Goal: Task Accomplishment & Management: Use online tool/utility

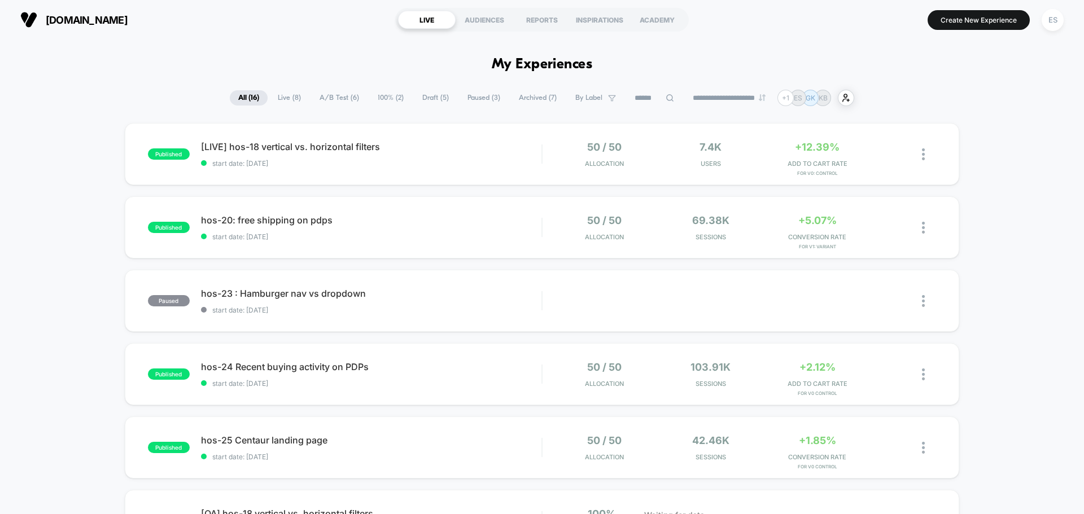
click at [289, 103] on span "Live ( 8 )" at bounding box center [289, 97] width 40 height 15
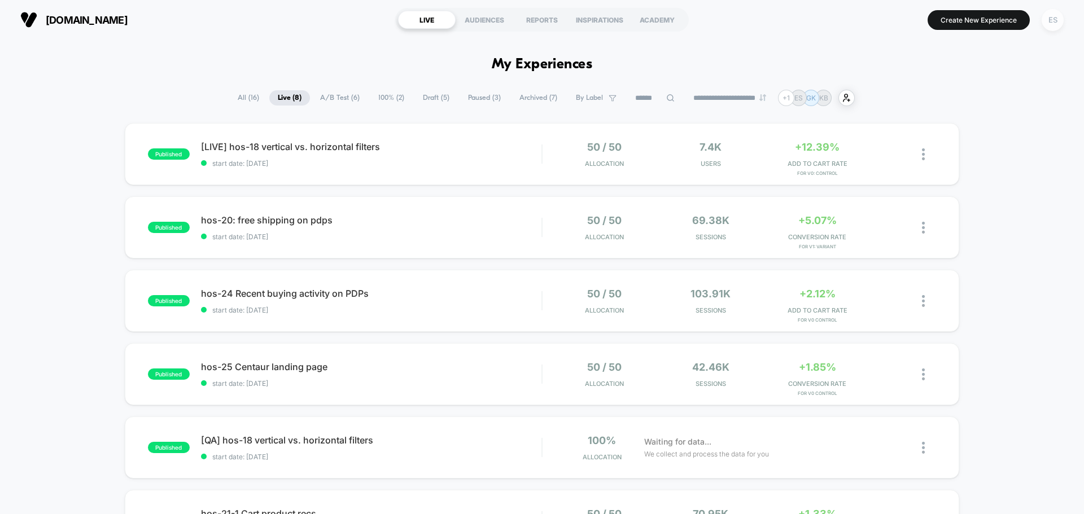
click at [1057, 27] on div "ES" at bounding box center [1053, 20] width 22 height 22
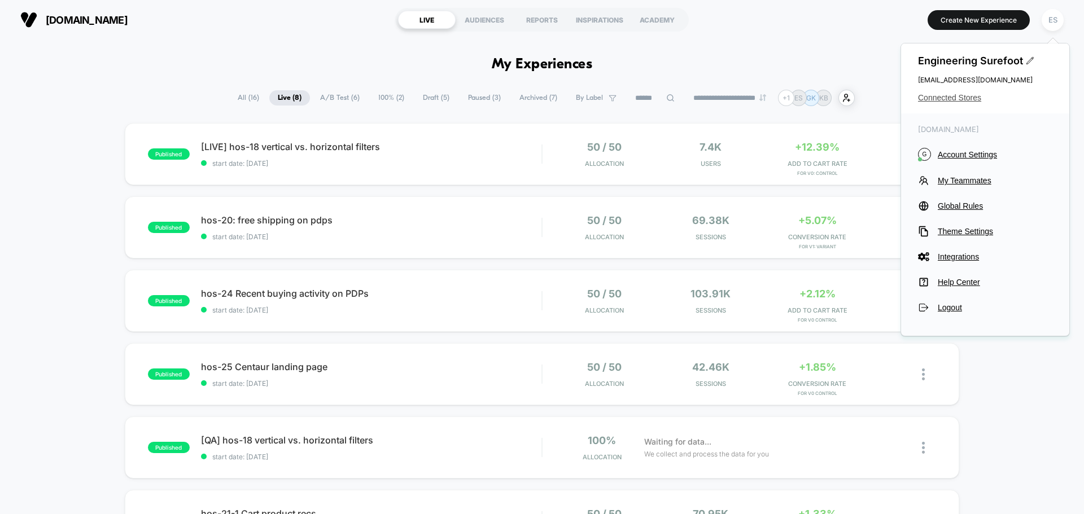
click at [950, 97] on span "Connected Stores" at bounding box center [985, 97] width 134 height 9
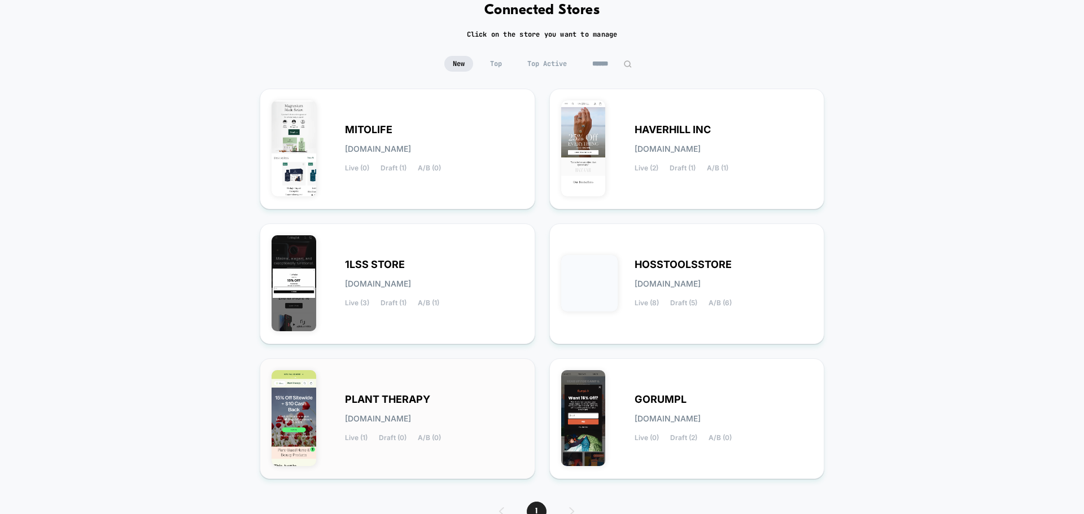
scroll to position [119, 0]
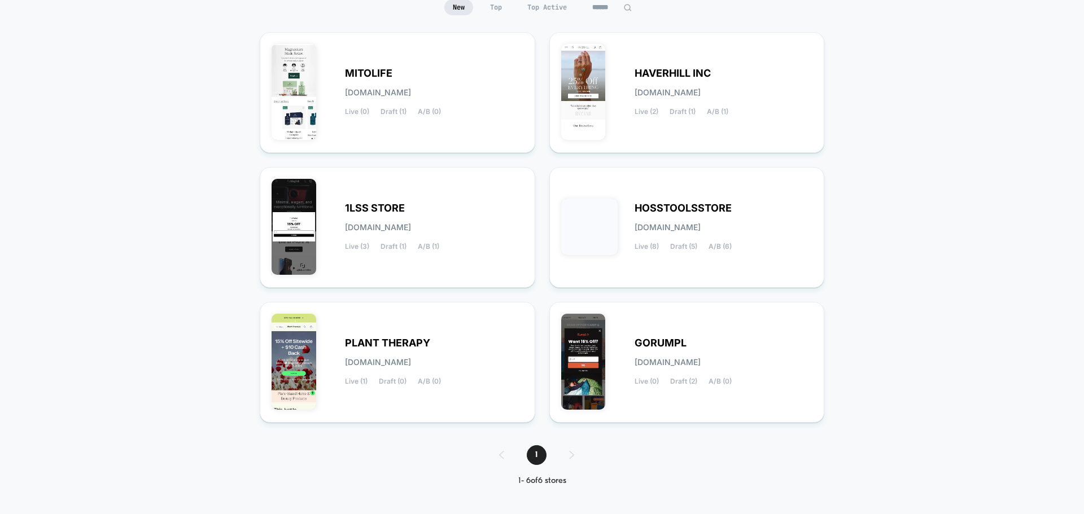
click at [569, 453] on div "1" at bounding box center [542, 455] width 109 height 20
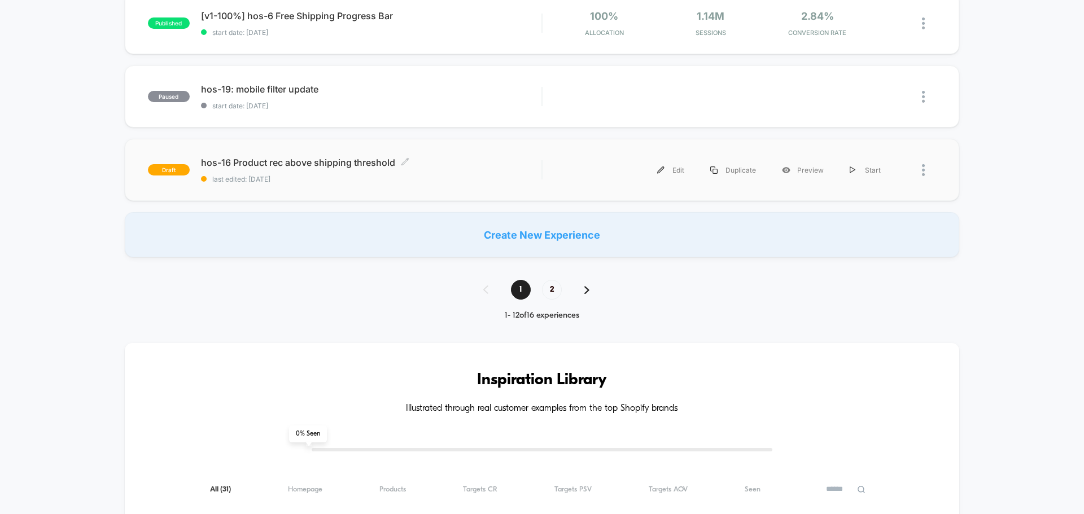
scroll to position [790, 0]
click at [287, 158] on span "hos-16 Product rec above shipping threshold Click to edit experience details" at bounding box center [371, 163] width 340 height 11
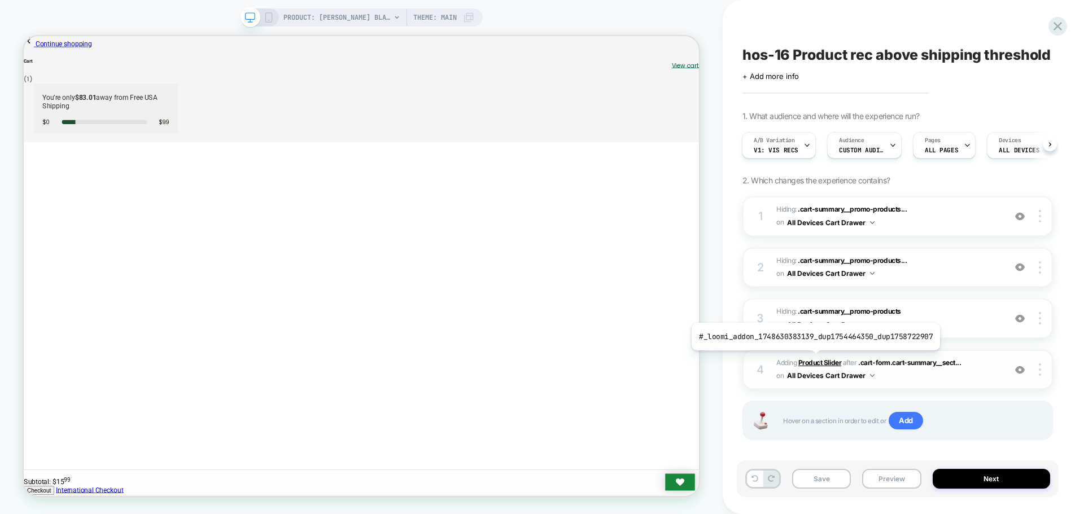
click at [813, 359] on b "Product Slider" at bounding box center [819, 363] width 43 height 8
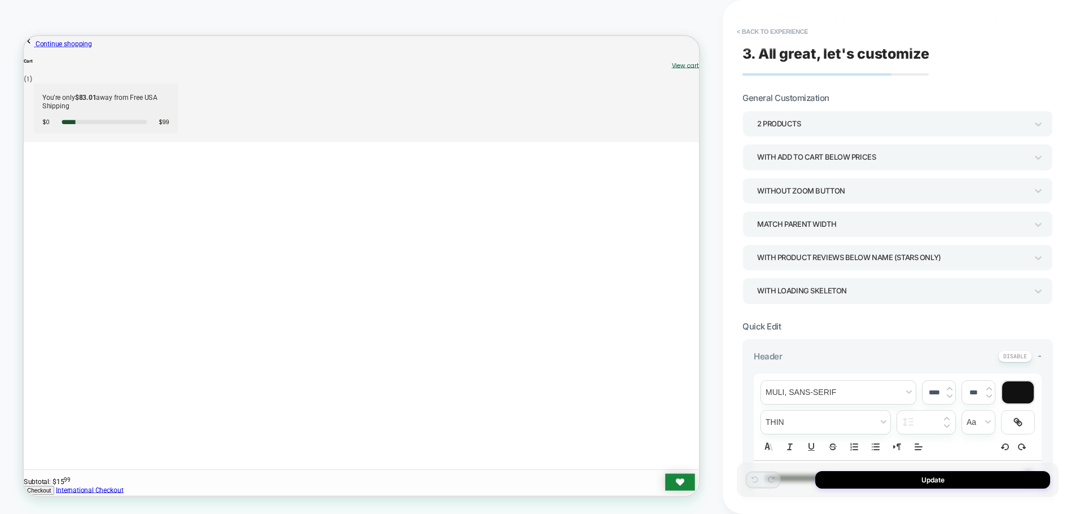
click at [890, 128] on div "2 Products" at bounding box center [892, 123] width 270 height 15
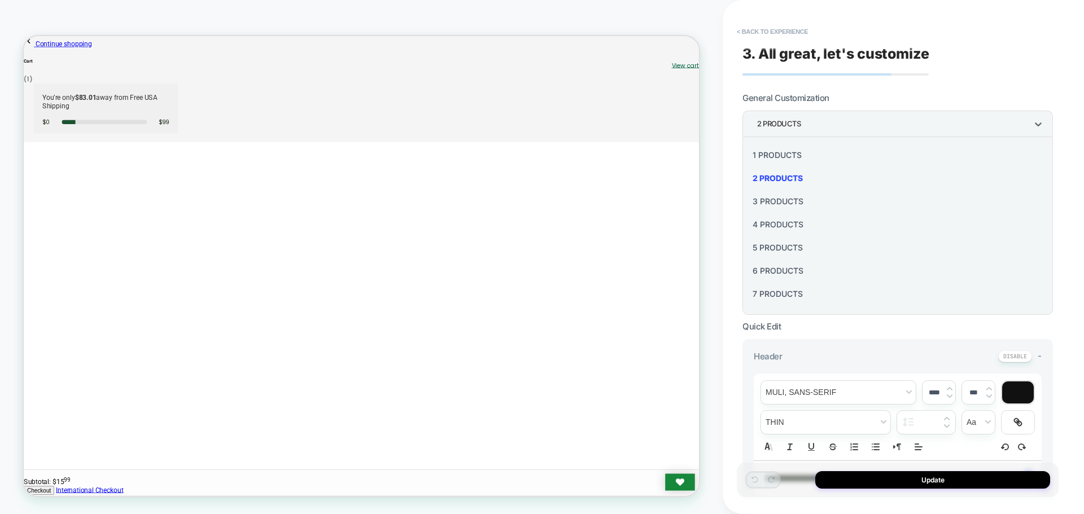
click at [929, 88] on div at bounding box center [542, 257] width 1084 height 514
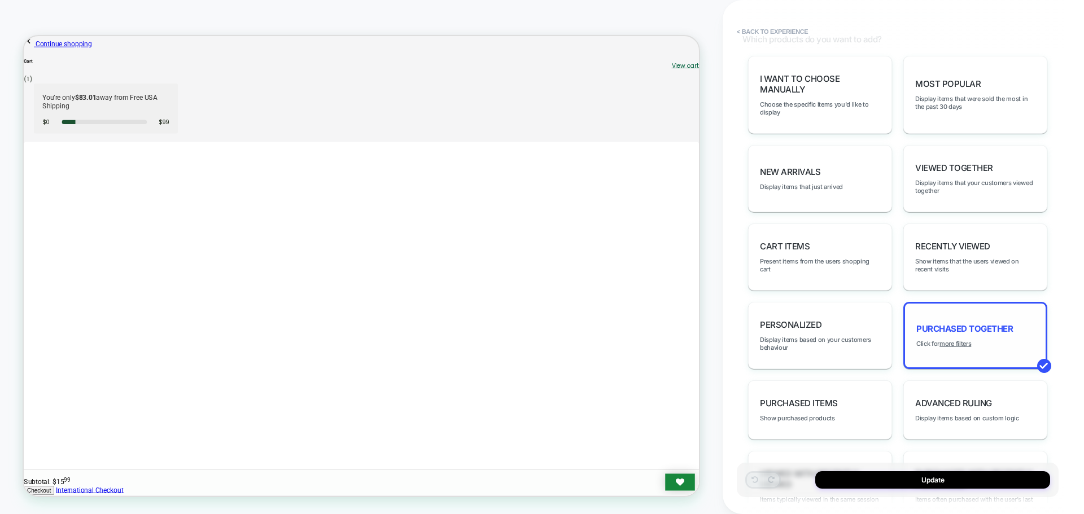
scroll to position [547, 0]
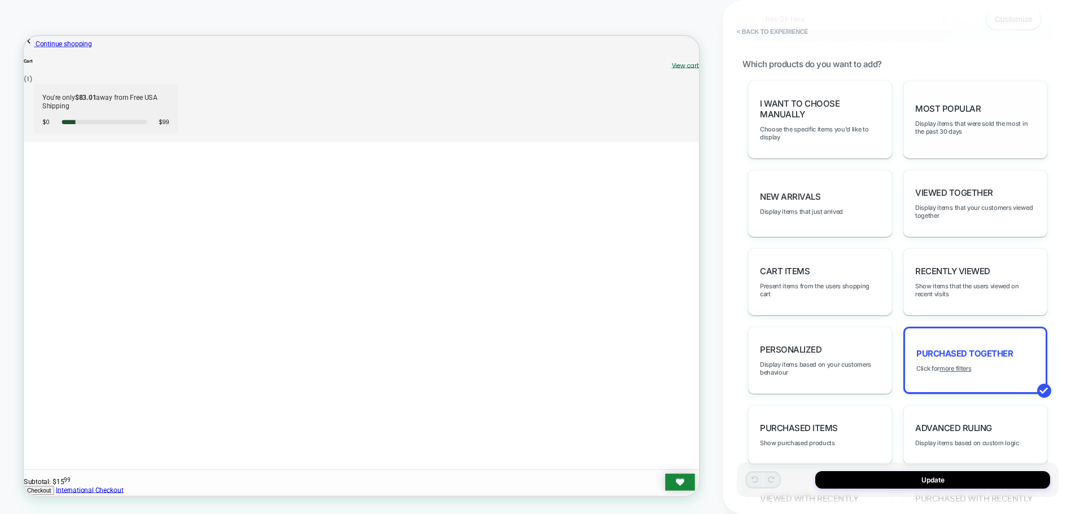
click at [949, 108] on span "Most Popular" at bounding box center [947, 108] width 65 height 11
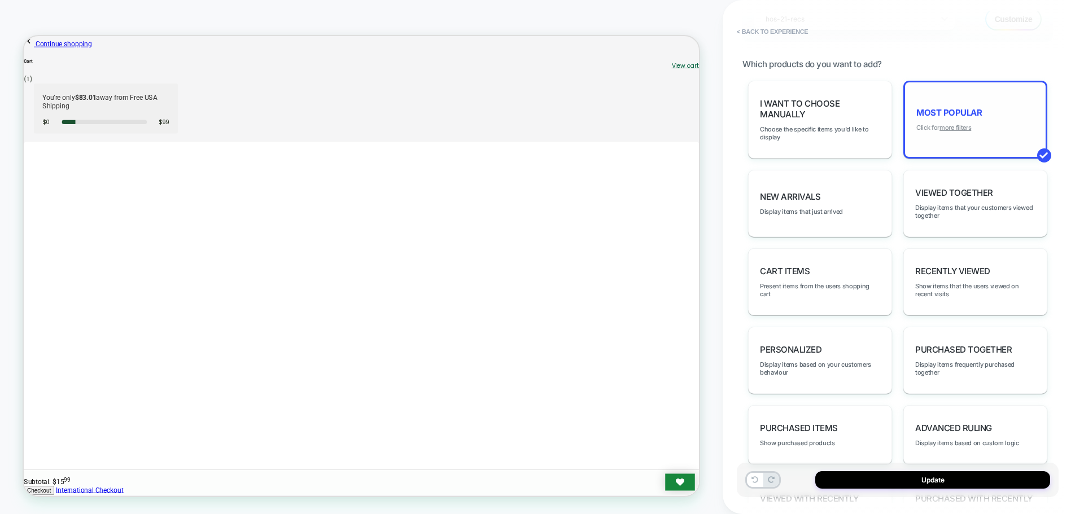
click at [963, 128] on u "more filters" at bounding box center [955, 128] width 32 height 8
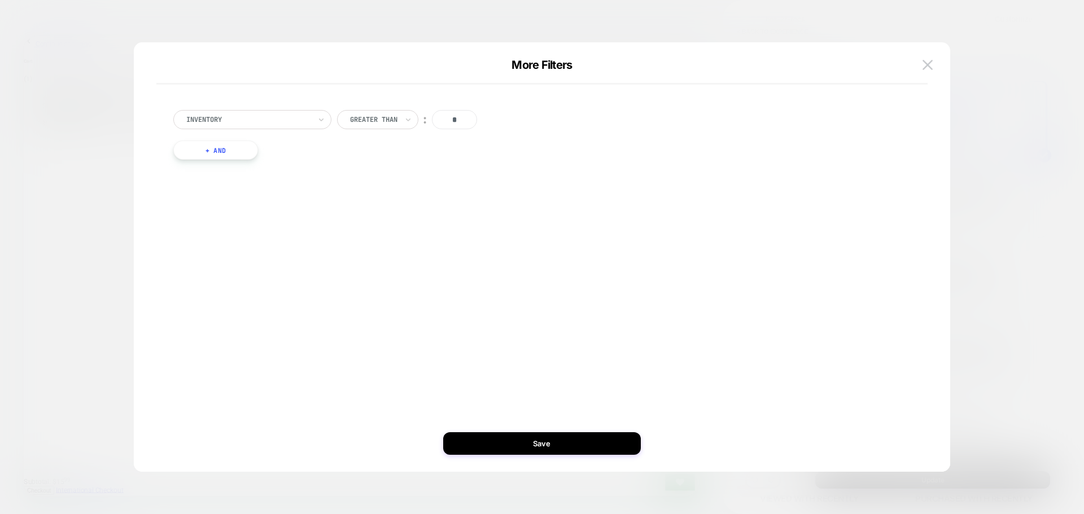
click at [238, 155] on button "+ And" at bounding box center [215, 150] width 85 height 19
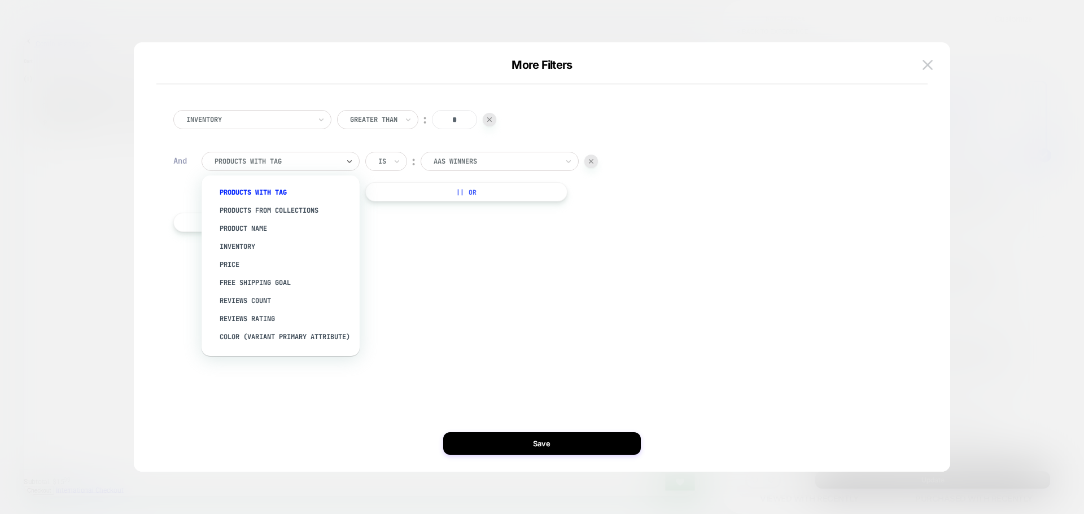
click at [272, 161] on div at bounding box center [277, 161] width 124 height 10
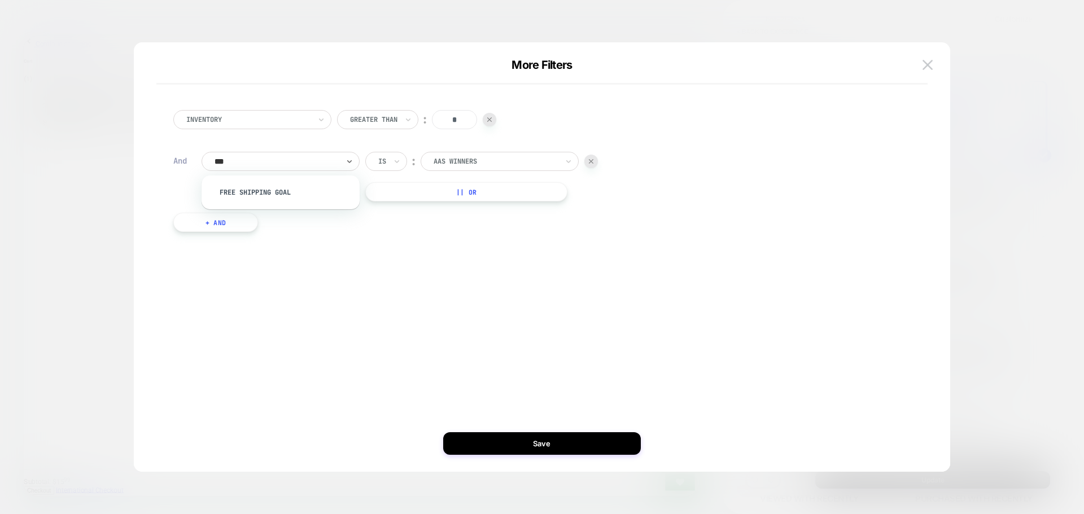
type input "****"
click at [234, 193] on div "free shipping goal" at bounding box center [286, 192] width 147 height 18
click at [495, 163] on input "*" at bounding box center [494, 161] width 45 height 19
type input "***"
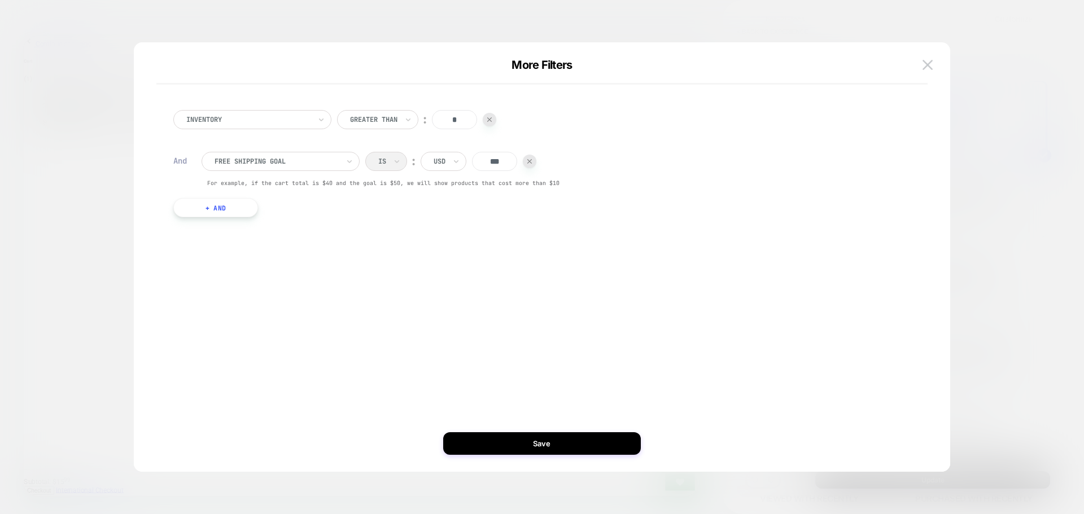
click at [498, 252] on div "Inventory Greater Than ︰ * And free shipping goal Is ︰ USD *** For example, if …" at bounding box center [536, 257] width 783 height 384
click at [479, 442] on button "Save" at bounding box center [542, 443] width 198 height 23
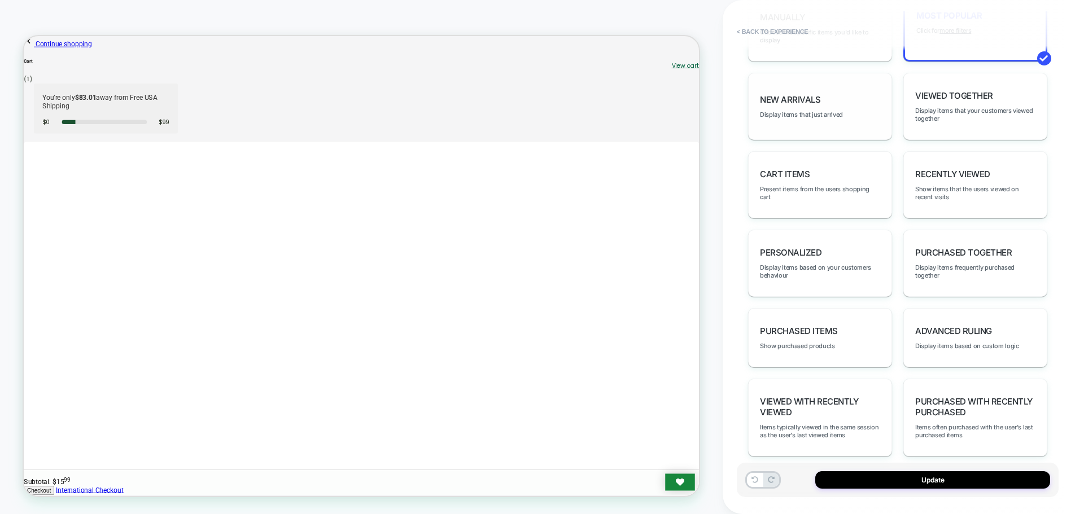
scroll to position [660, 0]
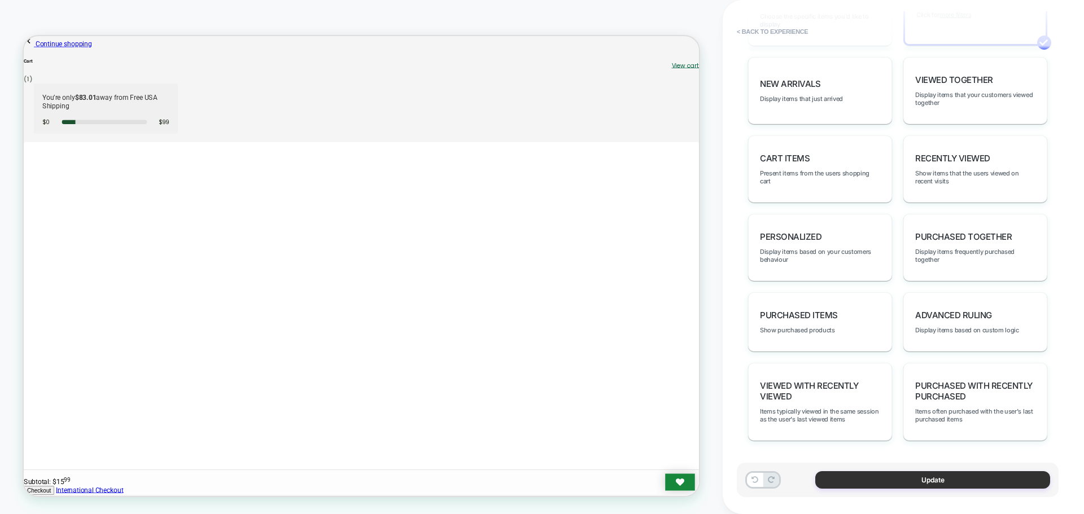
click at [886, 488] on button "Update" at bounding box center [932, 480] width 235 height 18
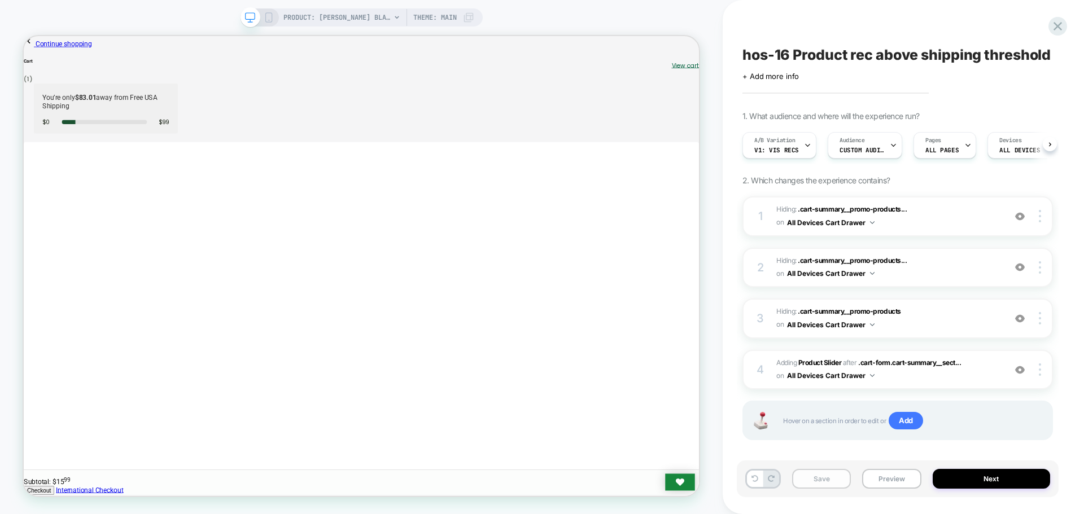
scroll to position [0, 1]
click at [824, 478] on button "Save" at bounding box center [821, 479] width 59 height 20
click at [891, 477] on button "Preview" at bounding box center [891, 479] width 59 height 20
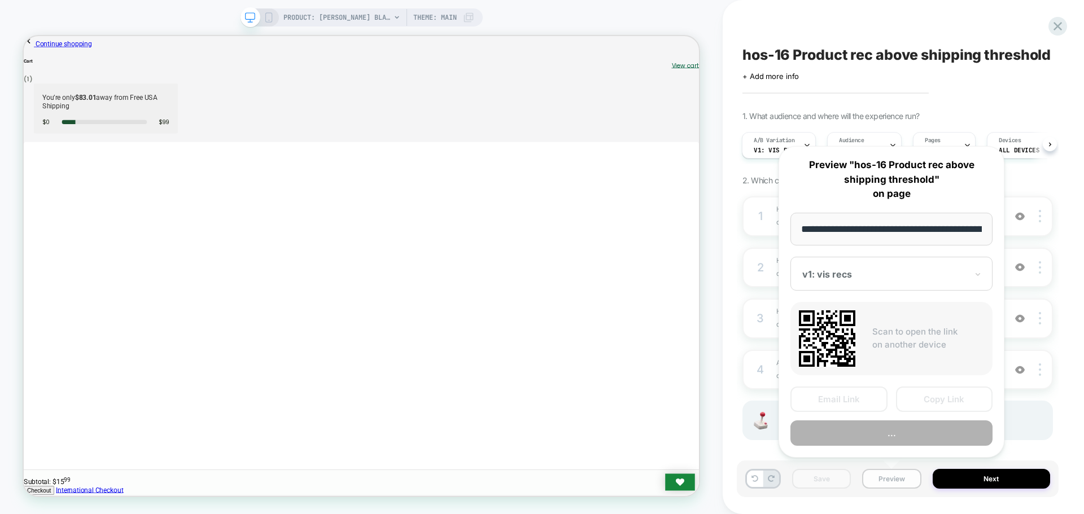
scroll to position [0, 184]
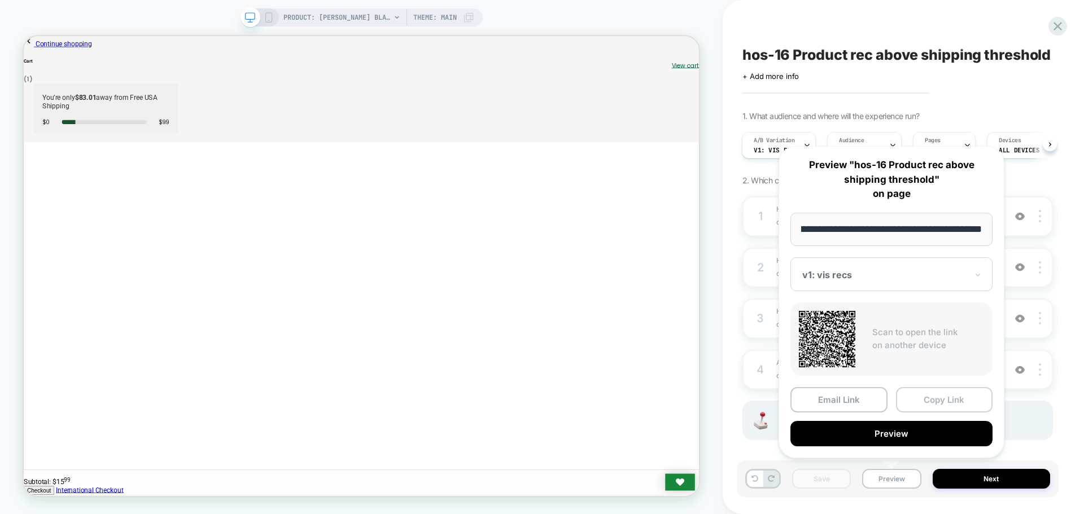
click at [954, 403] on button "Copy Link" at bounding box center [944, 399] width 97 height 25
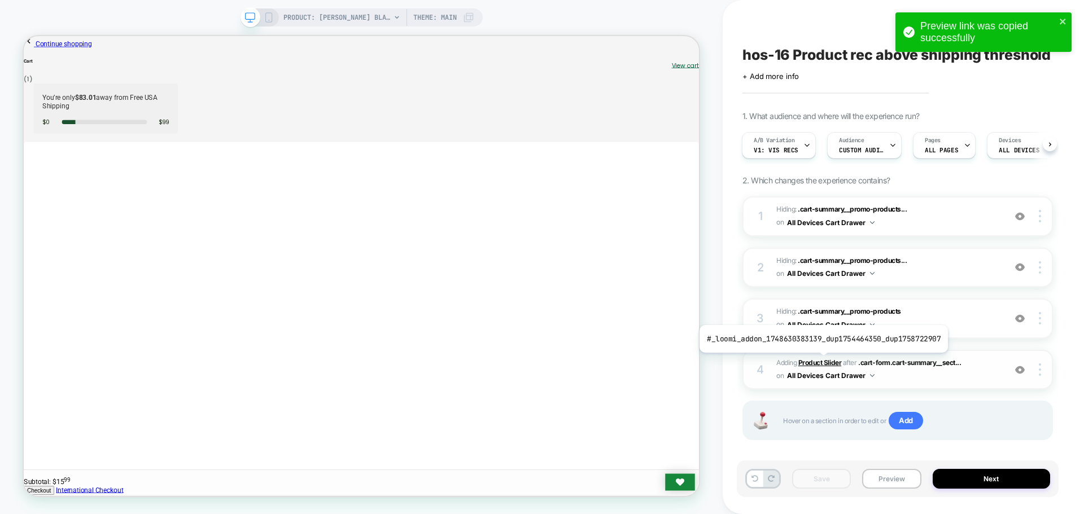
click at [821, 361] on b "Product Slider" at bounding box center [819, 363] width 43 height 8
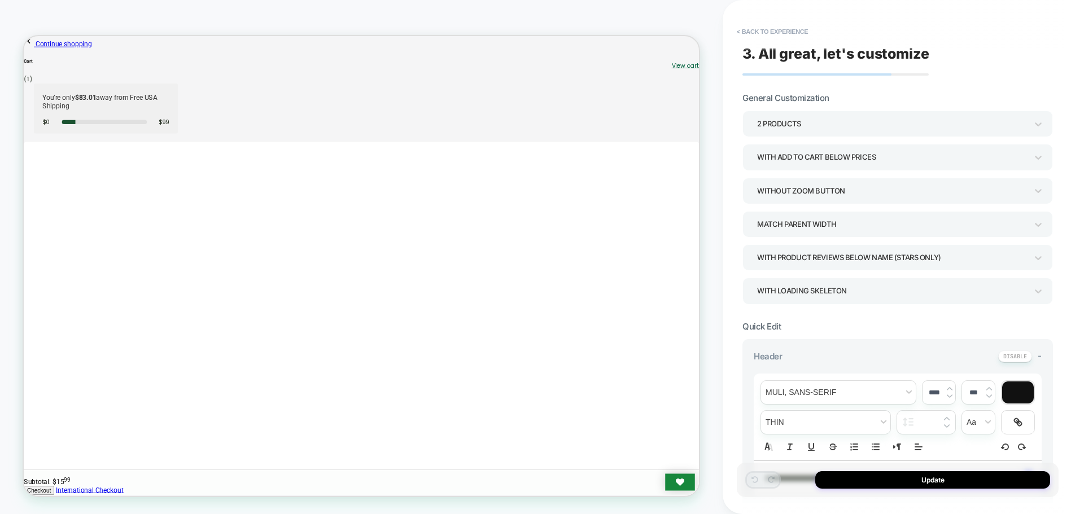
click at [786, 167] on div "With add to cart below prices" at bounding box center [897, 157] width 311 height 26
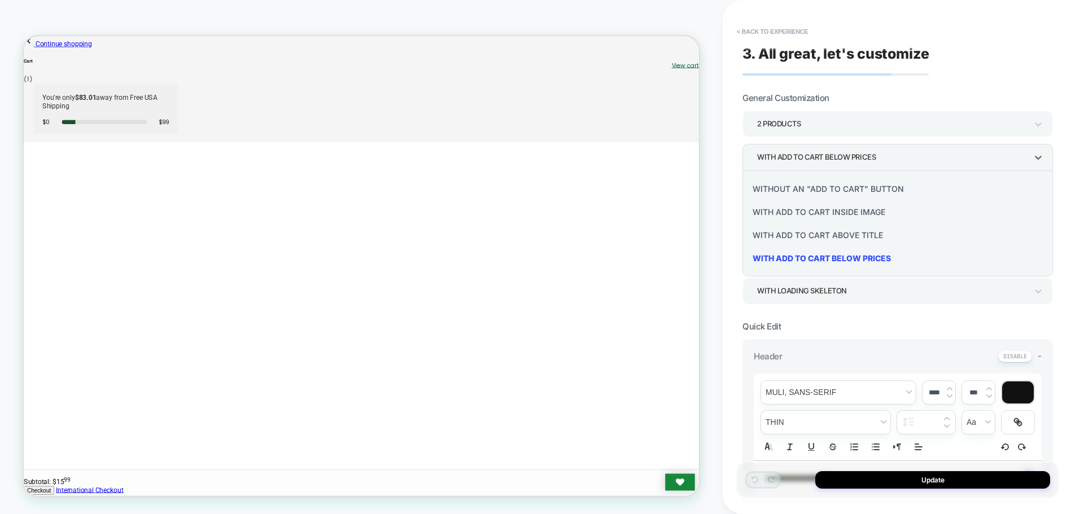
click at [786, 167] on div at bounding box center [542, 257] width 1084 height 514
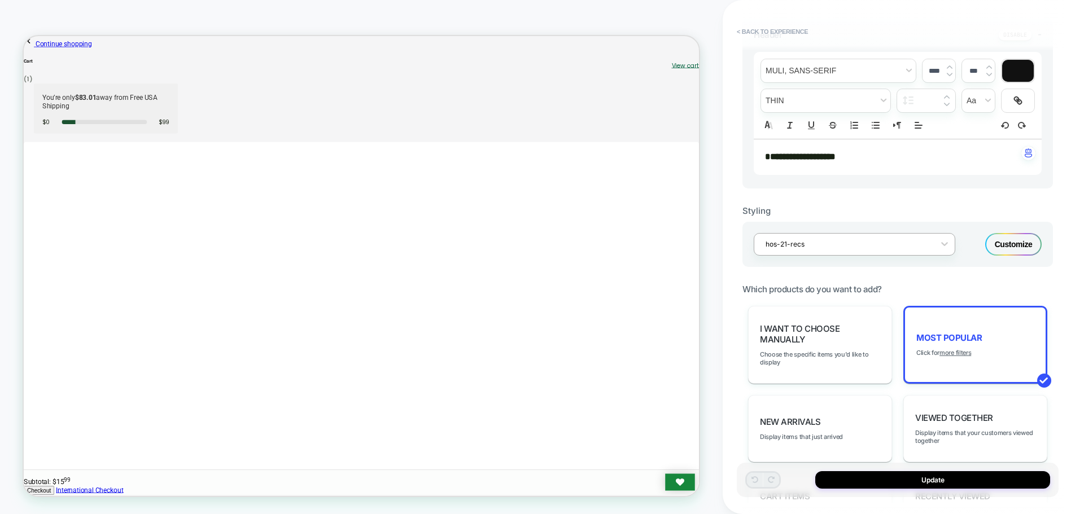
scroll to position [395, 0]
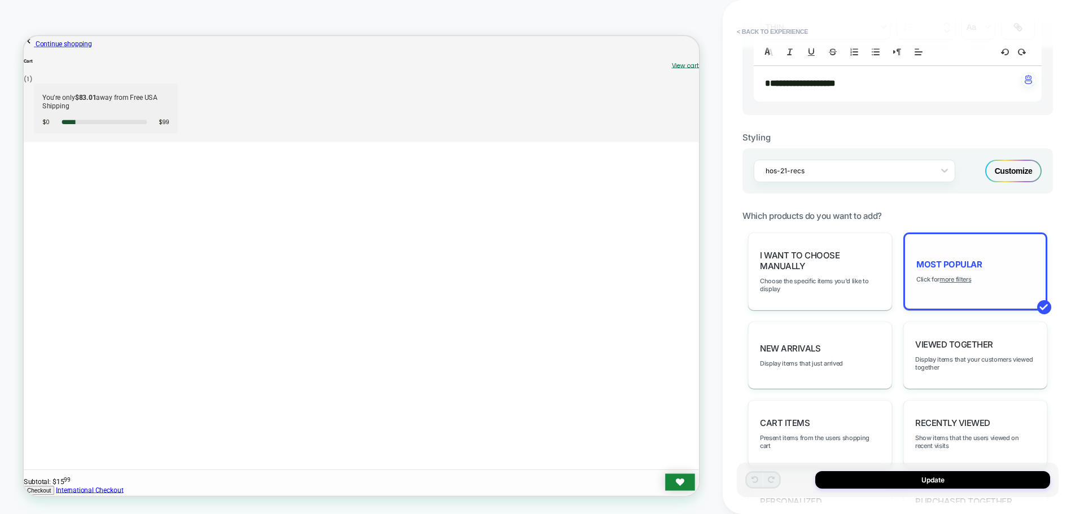
click at [961, 275] on div "Most Popular Click for more filters" at bounding box center [975, 272] width 144 height 78
click at [960, 278] on u "more filters" at bounding box center [955, 280] width 32 height 8
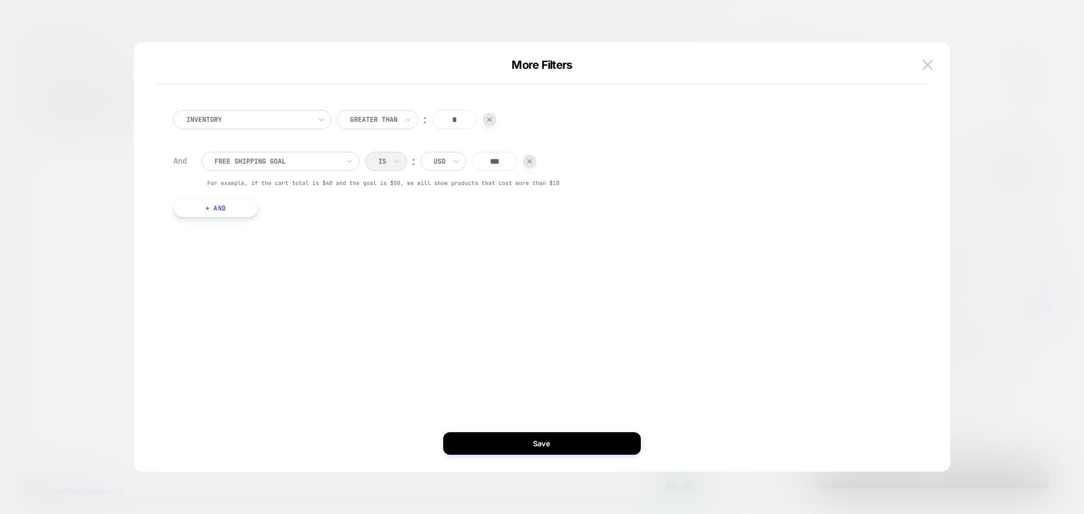
click at [482, 167] on input "***" at bounding box center [494, 161] width 45 height 19
click at [293, 160] on div at bounding box center [277, 161] width 124 height 10
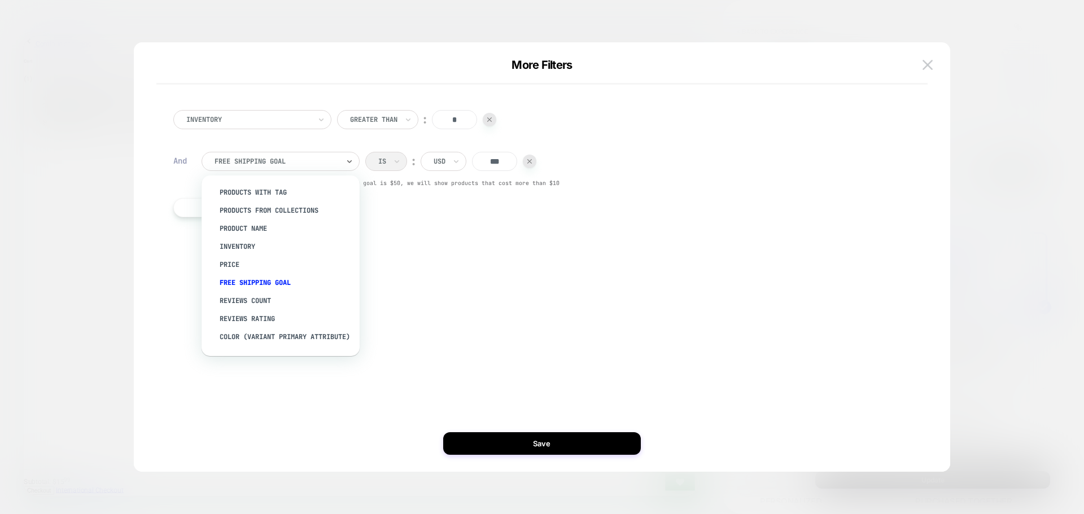
click at [293, 160] on div at bounding box center [277, 161] width 124 height 10
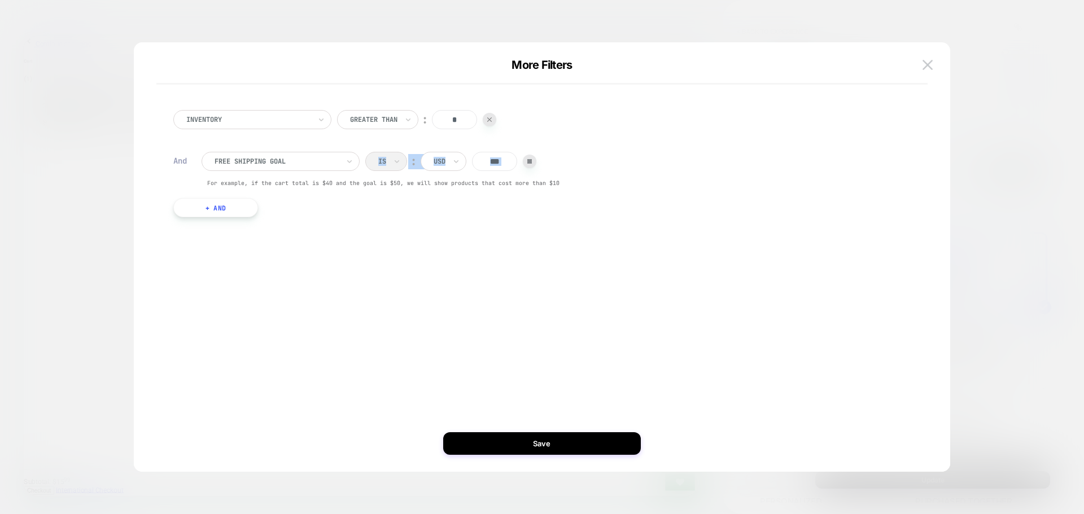
drag, startPoint x: 203, startPoint y: 181, endPoint x: 306, endPoint y: 180, distance: 102.8
click at [306, 180] on div "free shipping goal Is ︰ USD *** For example, if the cart total is $40 and the g…" at bounding box center [551, 169] width 698 height 35
click at [509, 434] on button "Save" at bounding box center [542, 443] width 198 height 23
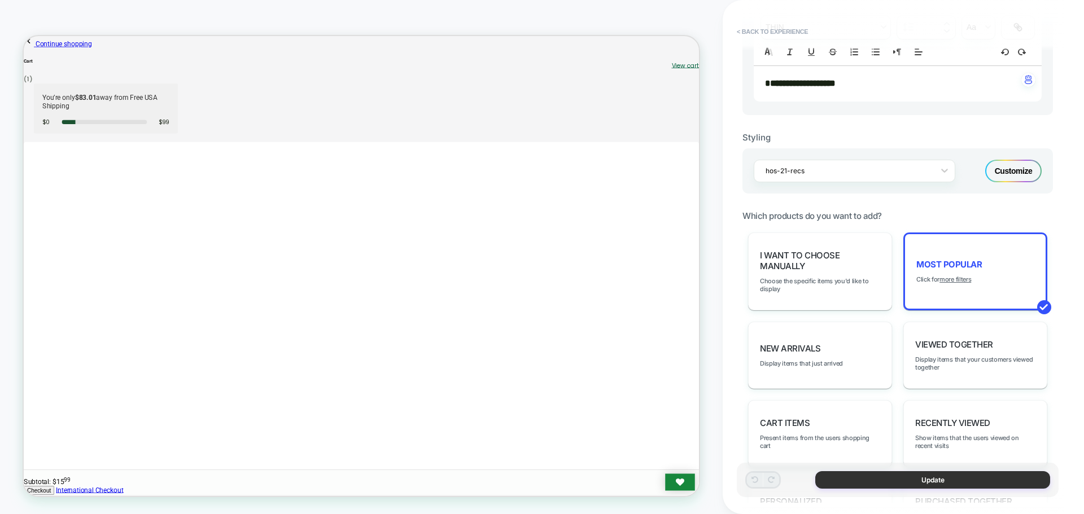
click at [917, 480] on button "Update" at bounding box center [932, 480] width 235 height 18
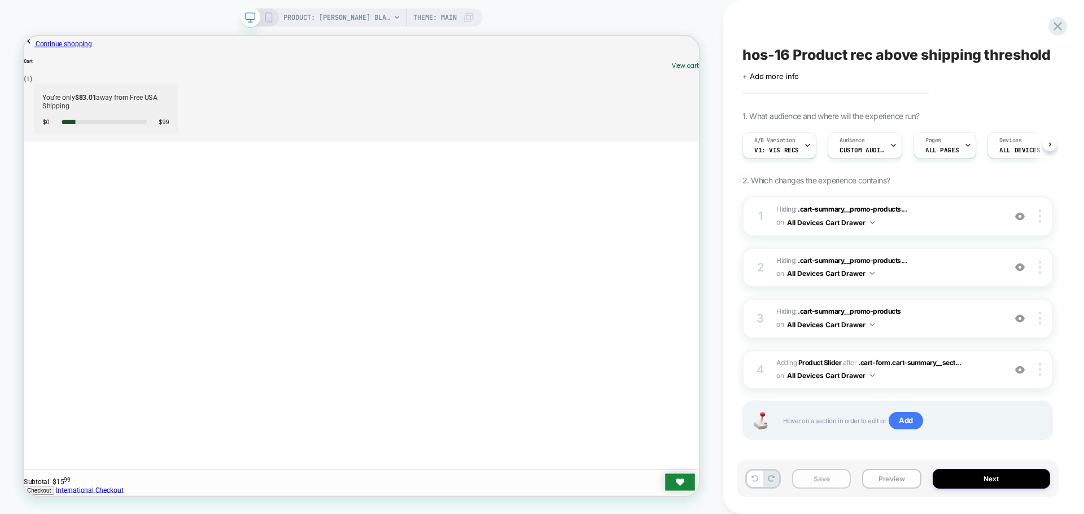
scroll to position [0, 1]
click at [824, 484] on button "Save" at bounding box center [821, 479] width 59 height 20
click at [891, 474] on button "Preview" at bounding box center [891, 479] width 59 height 20
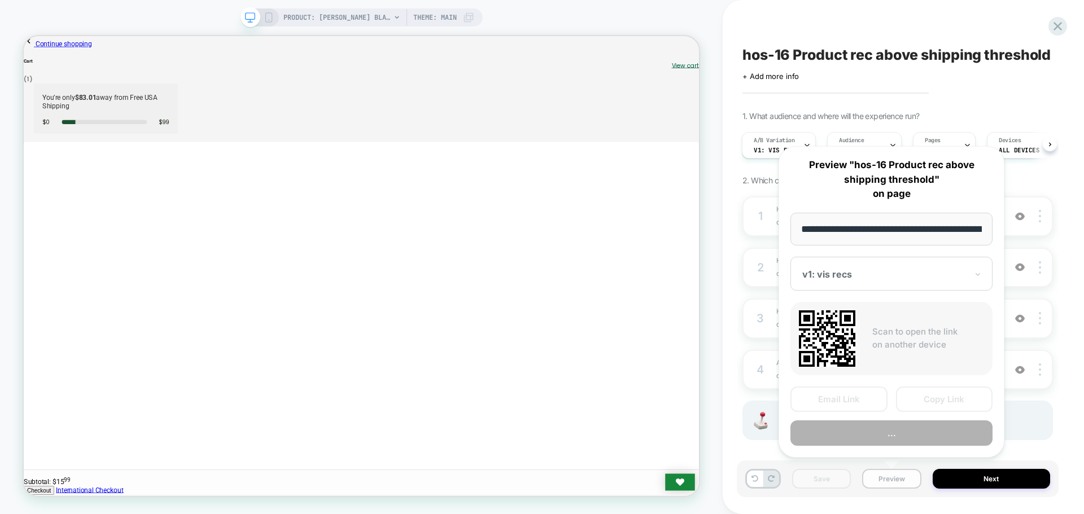
scroll to position [0, 184]
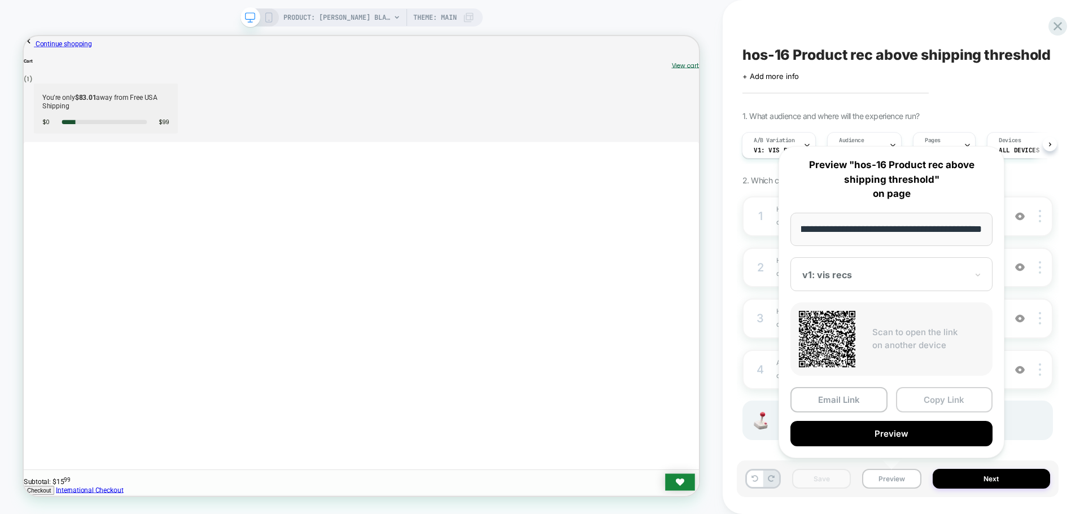
click at [929, 400] on button "Copy Link" at bounding box center [944, 399] width 97 height 25
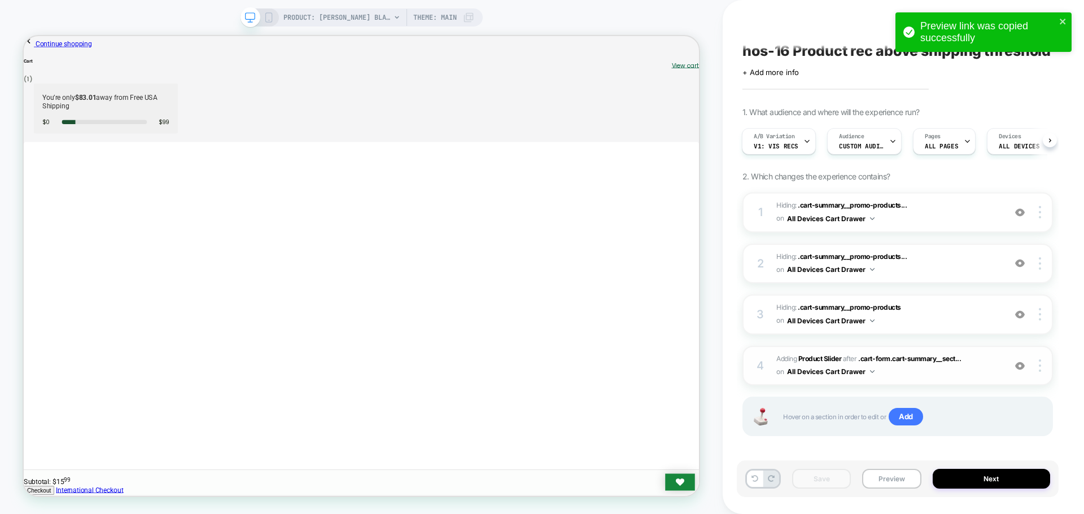
scroll to position [11, 0]
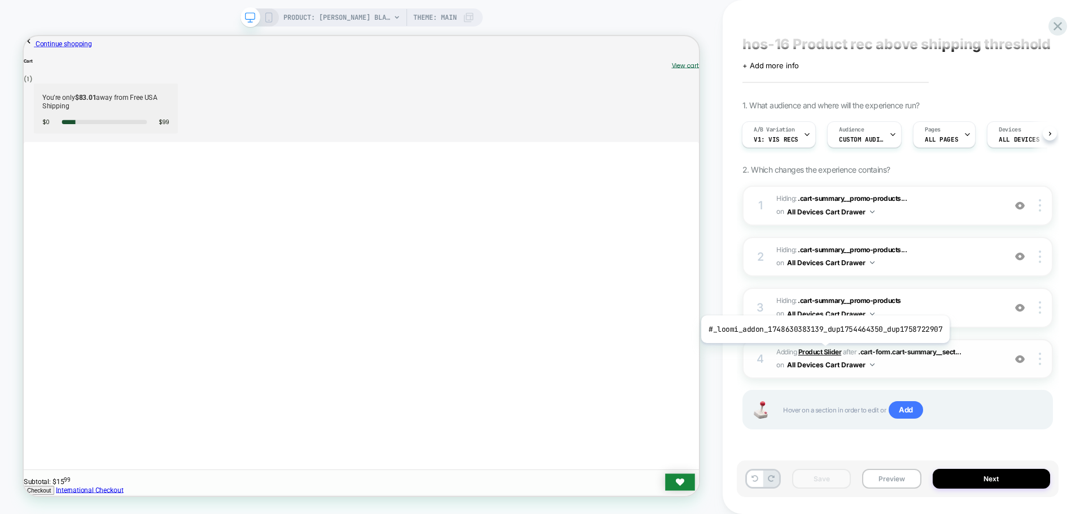
click at [823, 352] on b "Product Slider" at bounding box center [819, 352] width 43 height 8
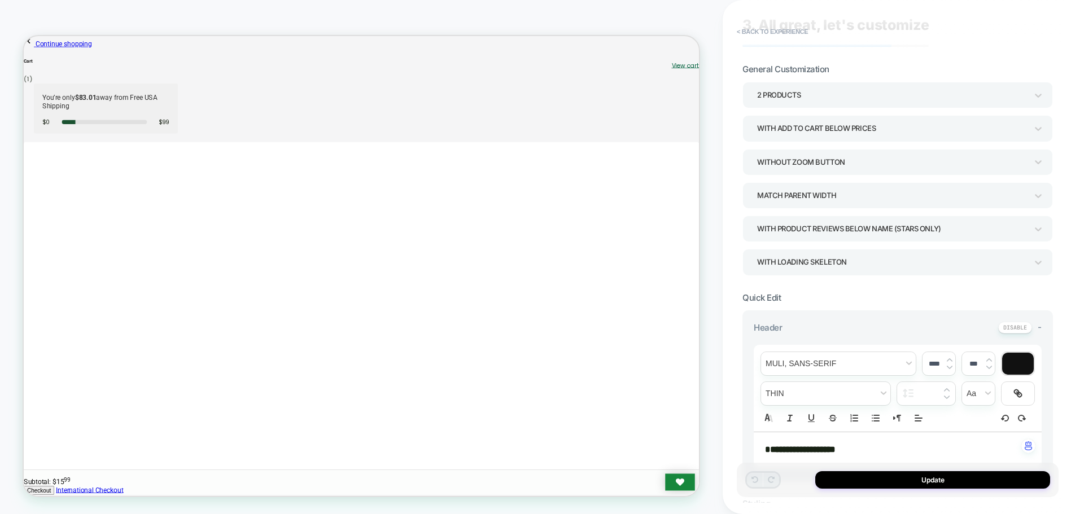
scroll to position [0, 0]
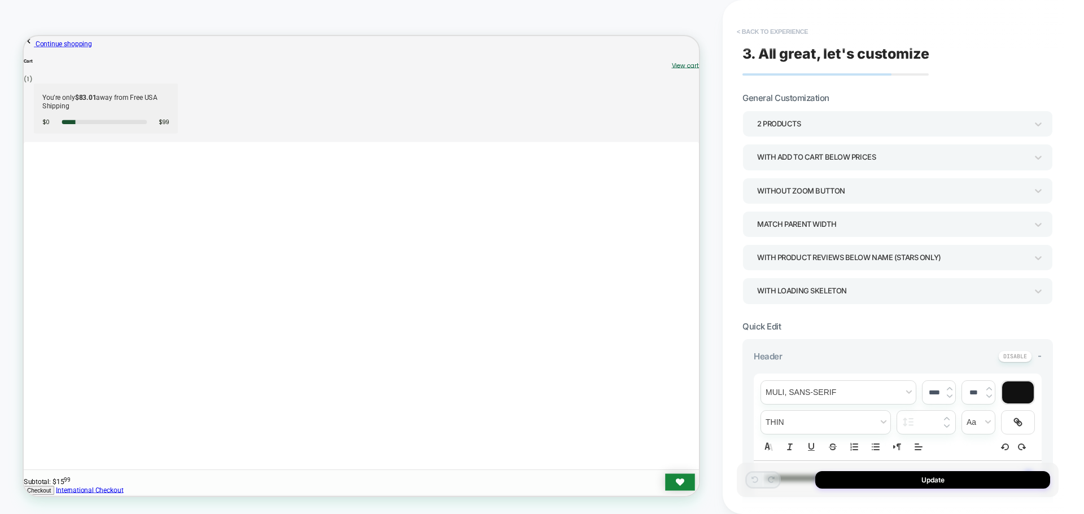
click at [764, 27] on button "< Back to experience" at bounding box center [772, 32] width 82 height 18
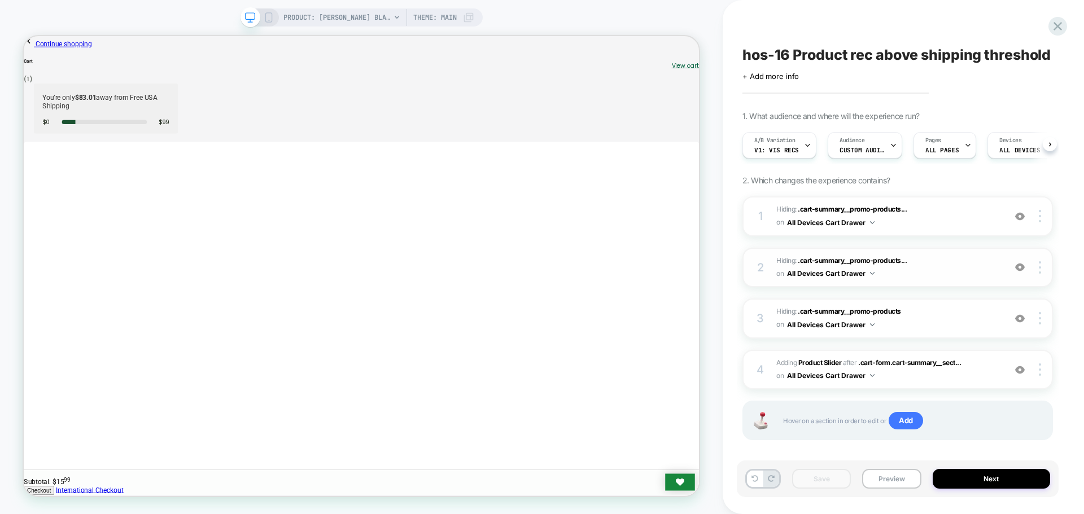
scroll to position [0, 1]
click at [897, 365] on span ".cart-form.cart-summary__sect..." at bounding box center [909, 363] width 103 height 8
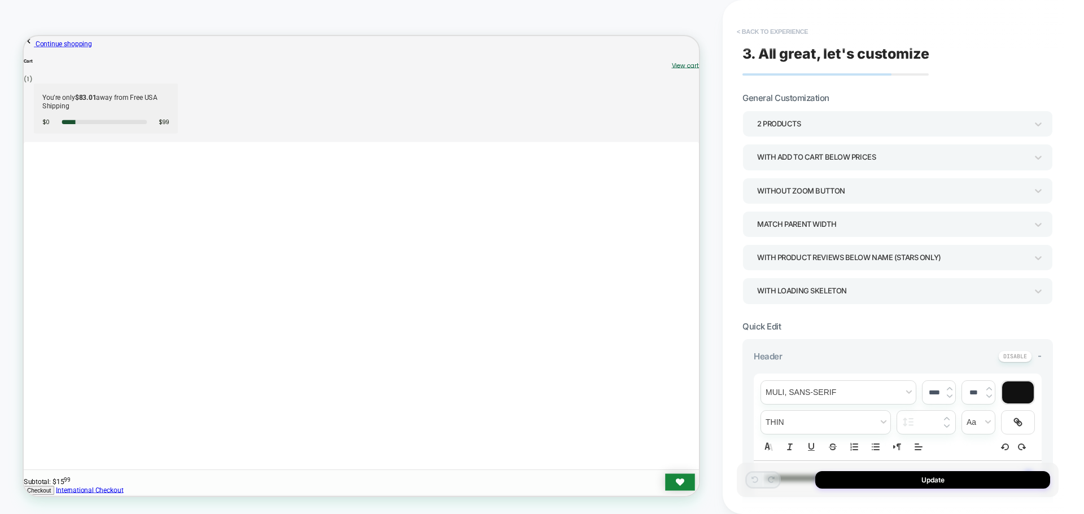
click at [801, 37] on button "< Back to experience" at bounding box center [772, 32] width 82 height 18
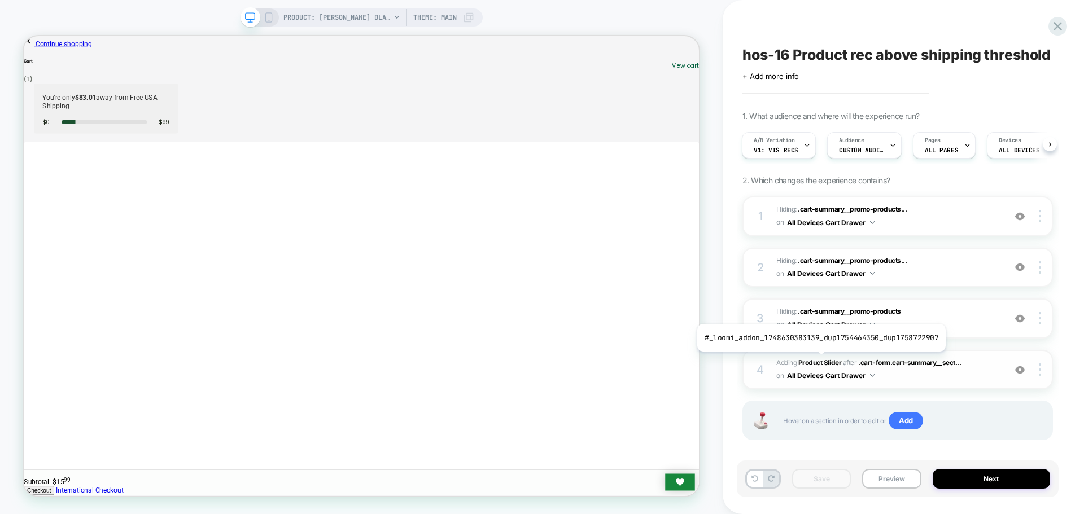
click at [819, 360] on b "Product Slider" at bounding box center [819, 363] width 43 height 8
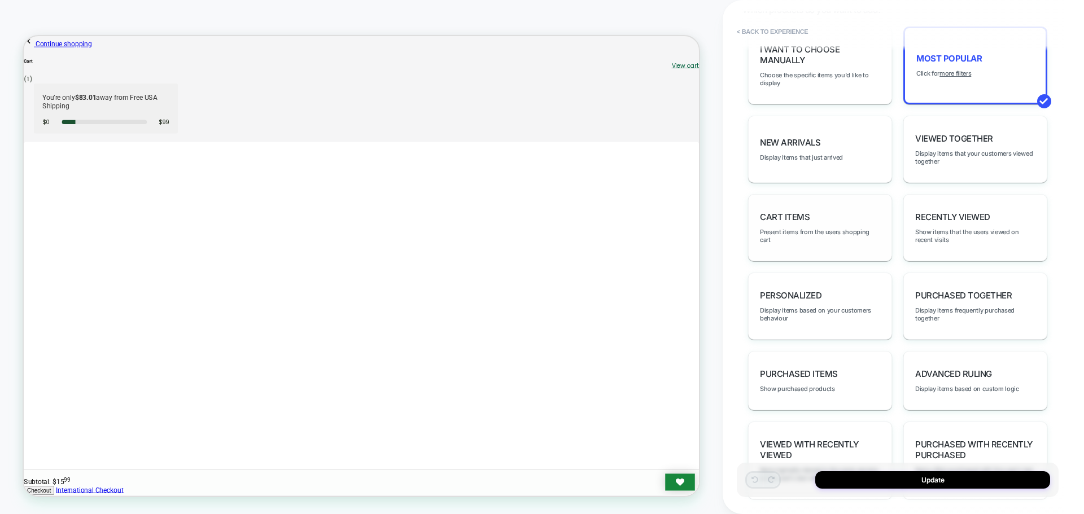
scroll to position [621, 0]
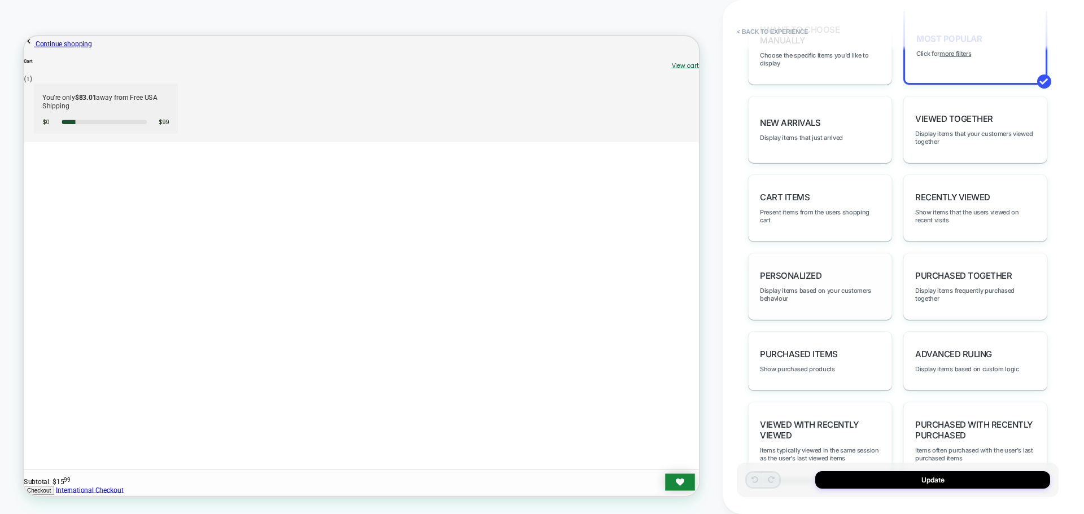
click at [839, 304] on div "personalized Display items based on your customers behaviour" at bounding box center [820, 286] width 144 height 67
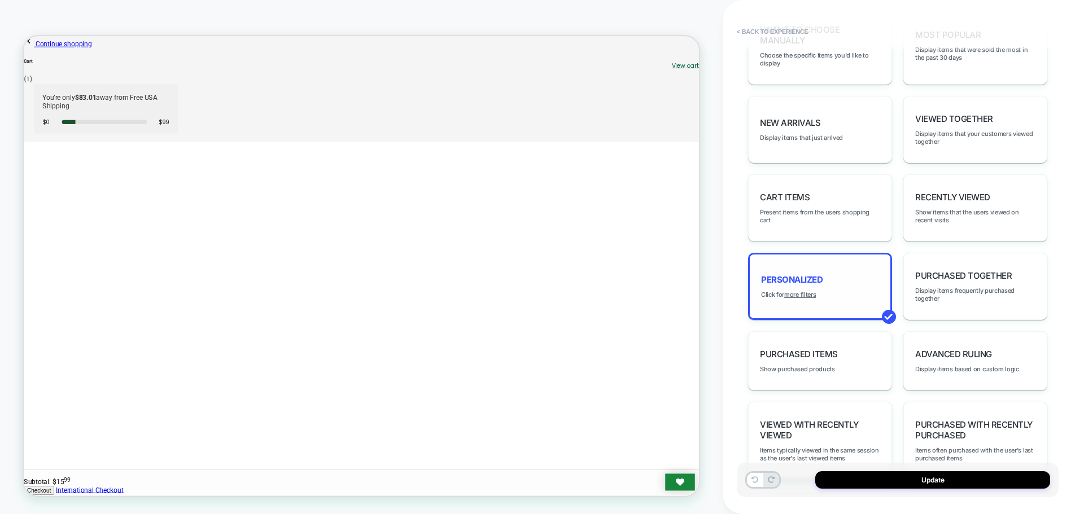
click at [839, 304] on div "personalized Click for more filters" at bounding box center [820, 286] width 144 height 67
click at [807, 299] on div "personalized Click for more filters" at bounding box center [820, 286] width 144 height 67
click at [807, 298] on u "more filters" at bounding box center [800, 295] width 32 height 8
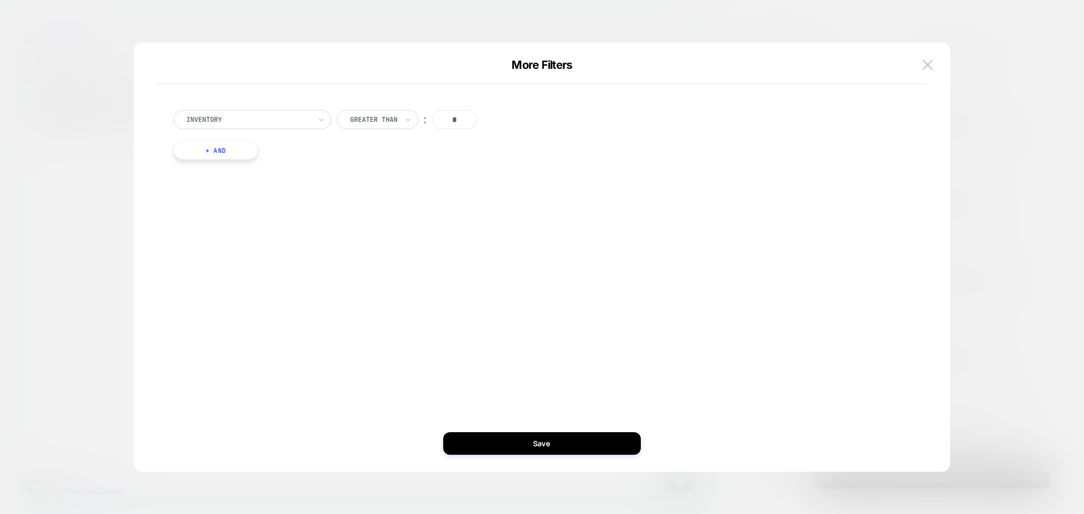
click at [230, 149] on button "+ And" at bounding box center [215, 150] width 85 height 19
click at [282, 165] on div at bounding box center [277, 161] width 124 height 10
type input "****"
click at [270, 195] on div "free shipping goal" at bounding box center [286, 192] width 147 height 18
click at [483, 159] on input "*" at bounding box center [494, 161] width 45 height 19
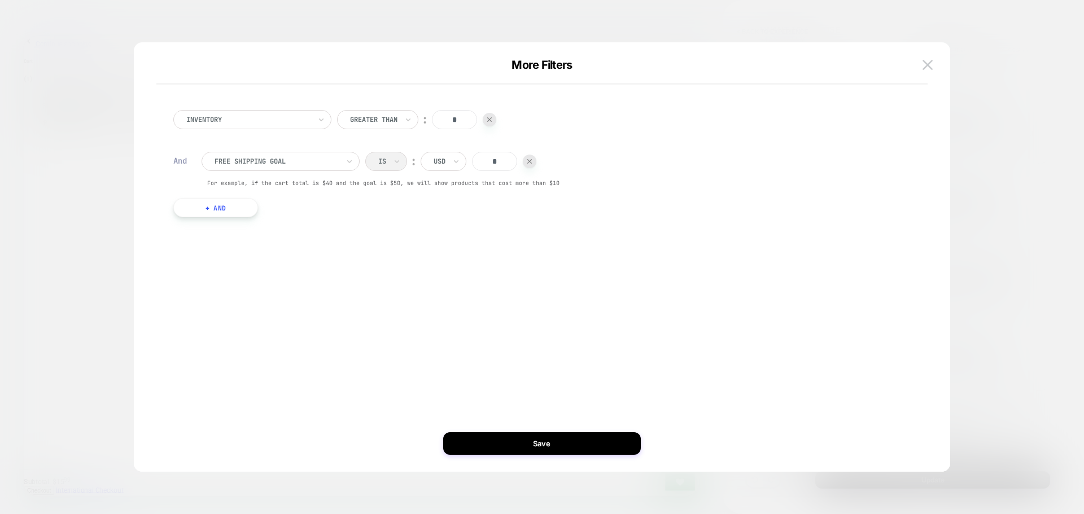
click at [483, 159] on input "*" at bounding box center [494, 161] width 45 height 19
type input "***"
click at [550, 434] on button "Save" at bounding box center [542, 443] width 198 height 23
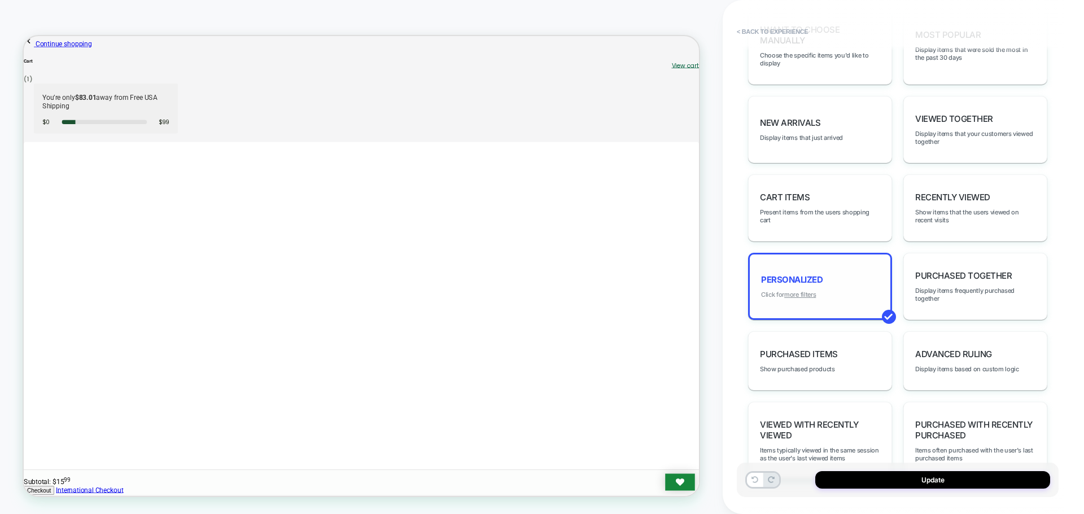
click at [796, 293] on u "more filters" at bounding box center [800, 295] width 32 height 8
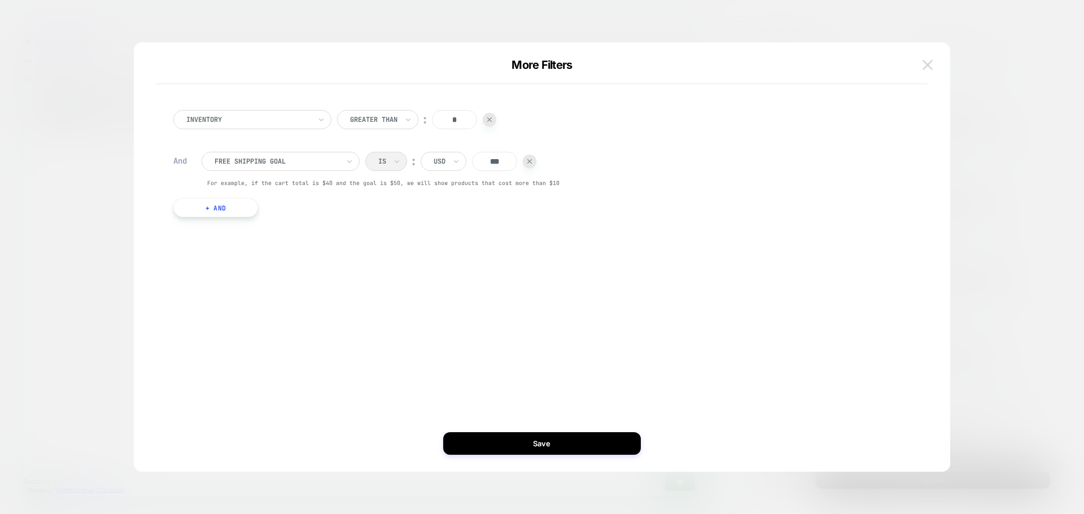
click at [924, 63] on img at bounding box center [928, 65] width 10 height 10
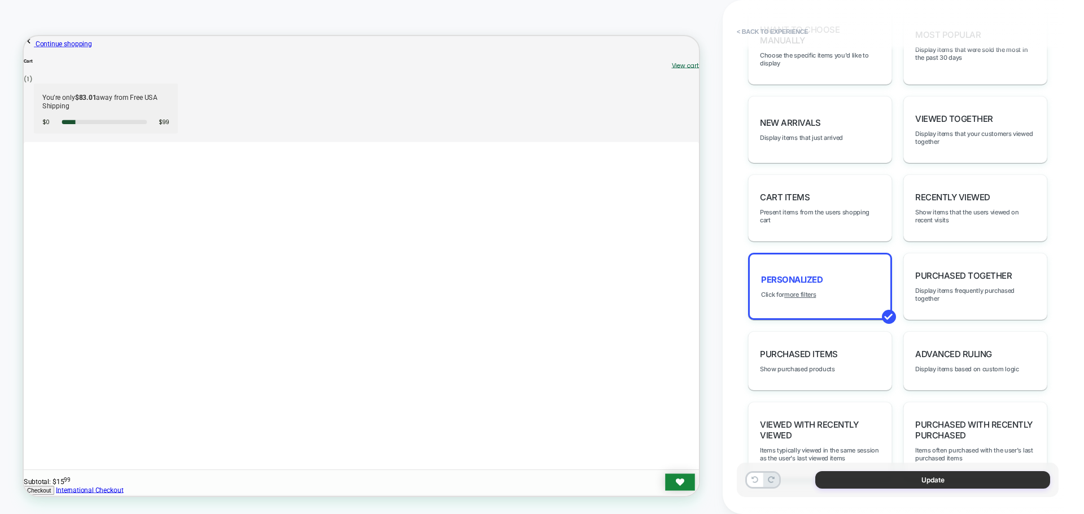
click at [964, 481] on button "Update" at bounding box center [932, 480] width 235 height 18
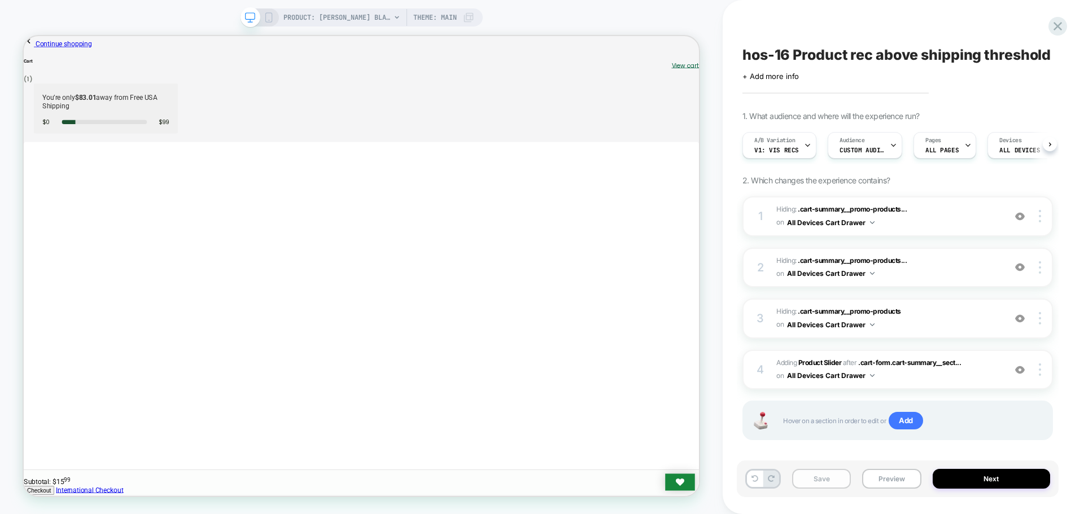
scroll to position [0, 1]
click at [841, 479] on button "Save" at bounding box center [821, 479] width 59 height 20
click at [894, 480] on button "Preview" at bounding box center [891, 479] width 59 height 20
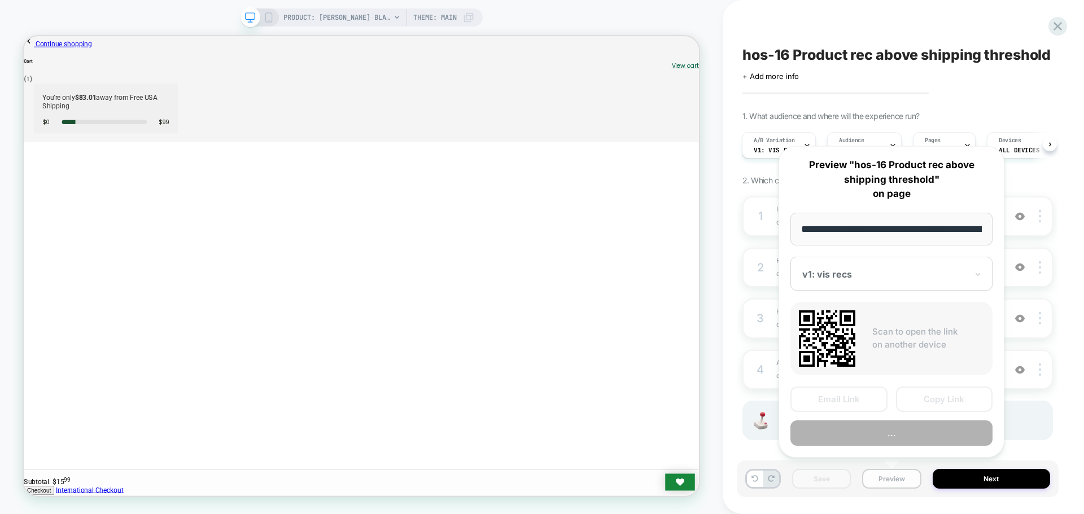
scroll to position [0, 184]
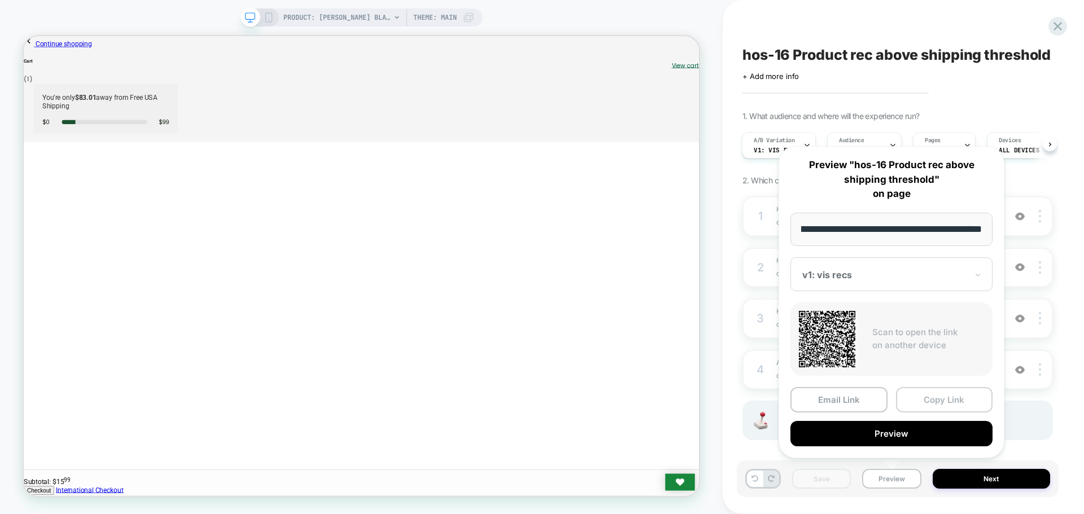
click at [933, 409] on button "Copy Link" at bounding box center [944, 399] width 97 height 25
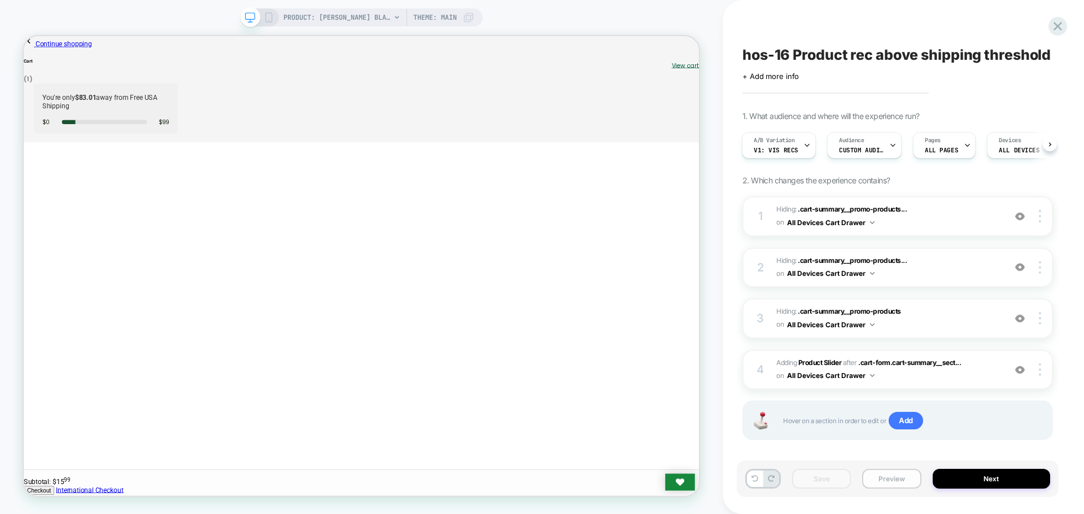
click at [901, 474] on button "Preview" at bounding box center [891, 479] width 59 height 20
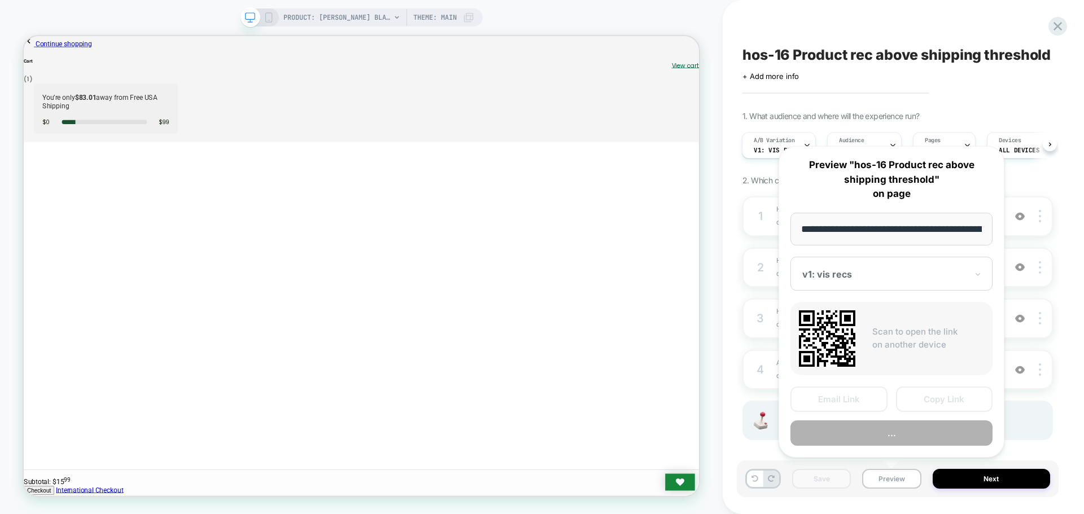
scroll to position [0, 184]
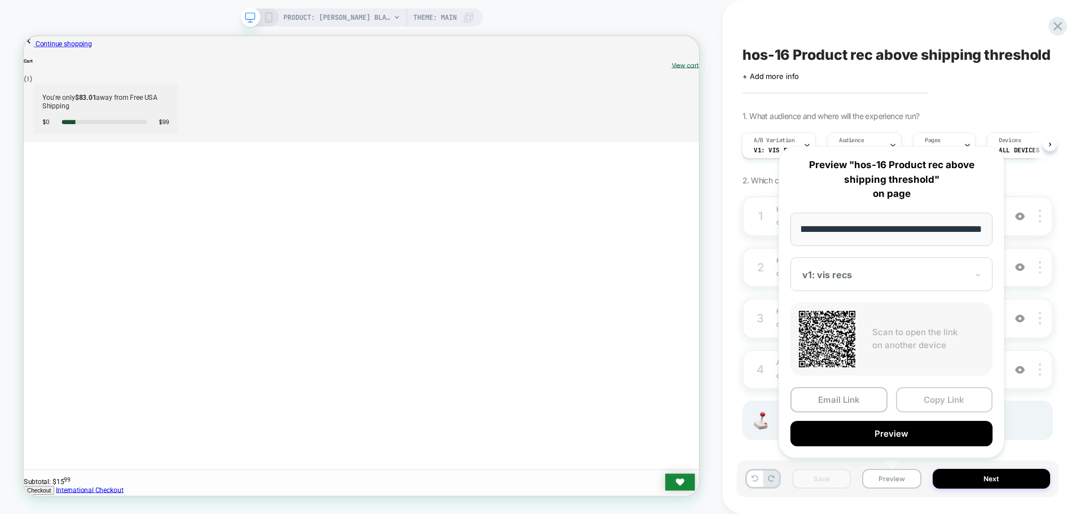
click at [914, 398] on button "Copy Link" at bounding box center [944, 399] width 97 height 25
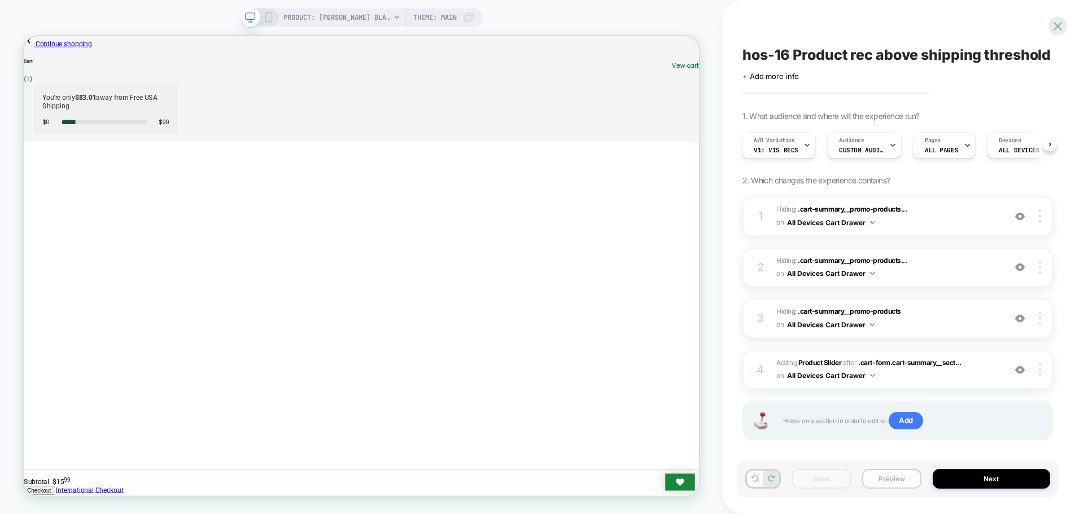
click at [894, 480] on button "Preview" at bounding box center [891, 479] width 59 height 20
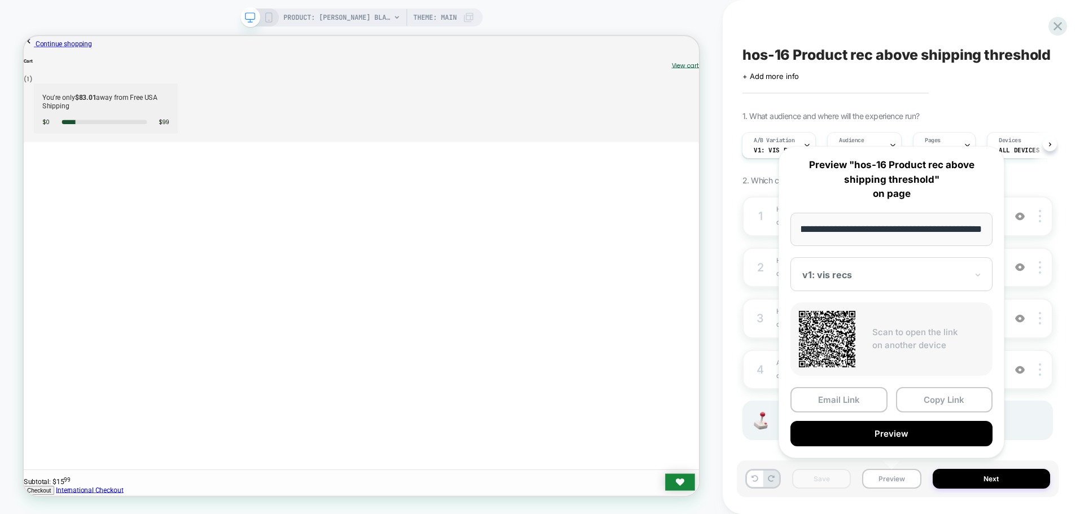
click at [875, 286] on div "v1: vis recs" at bounding box center [891, 274] width 202 height 34
click at [1068, 373] on div "hos-16 Product rec above shipping threshold Click to edit experience details + …" at bounding box center [903, 257] width 361 height 514
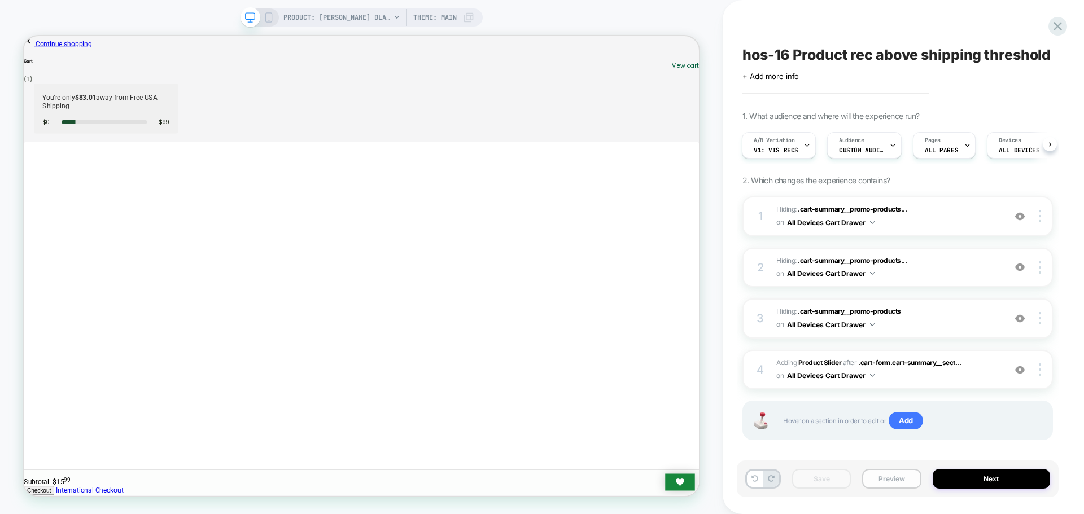
click at [884, 472] on button "Preview" at bounding box center [891, 479] width 59 height 20
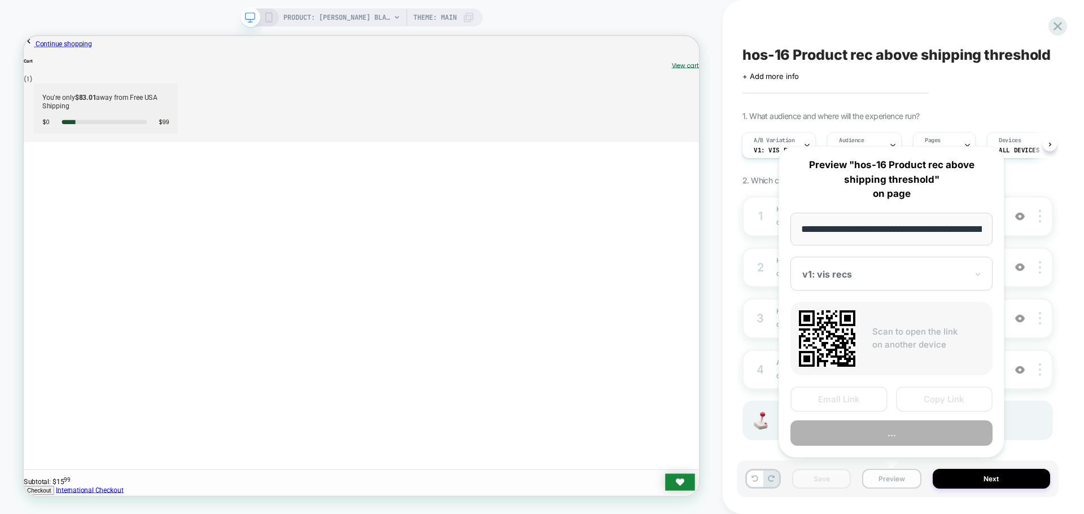
scroll to position [0, 184]
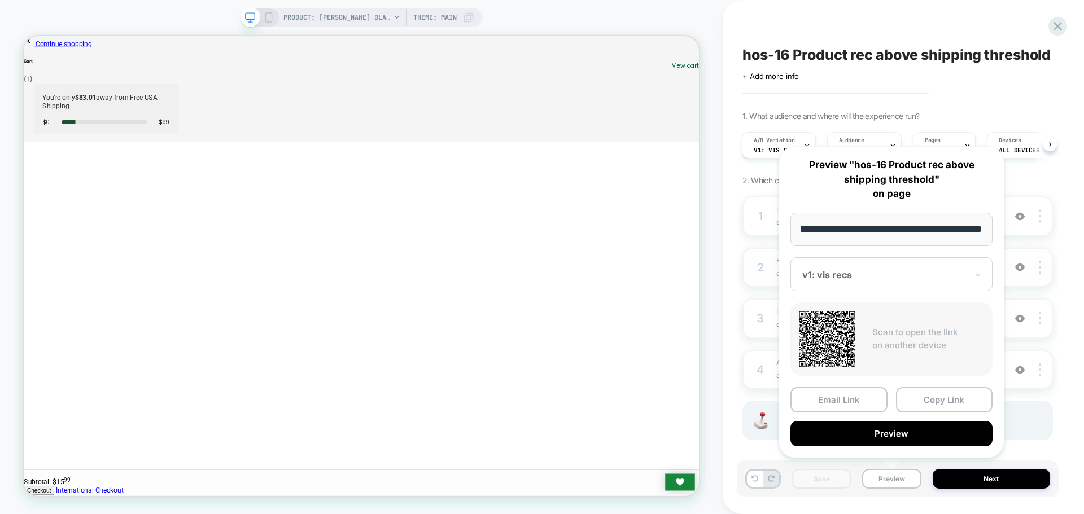
click at [762, 286] on div "2 Hiding : .cart-summary__promo-products... .cart-summary__promo-products > .ca…" at bounding box center [897, 268] width 311 height 40
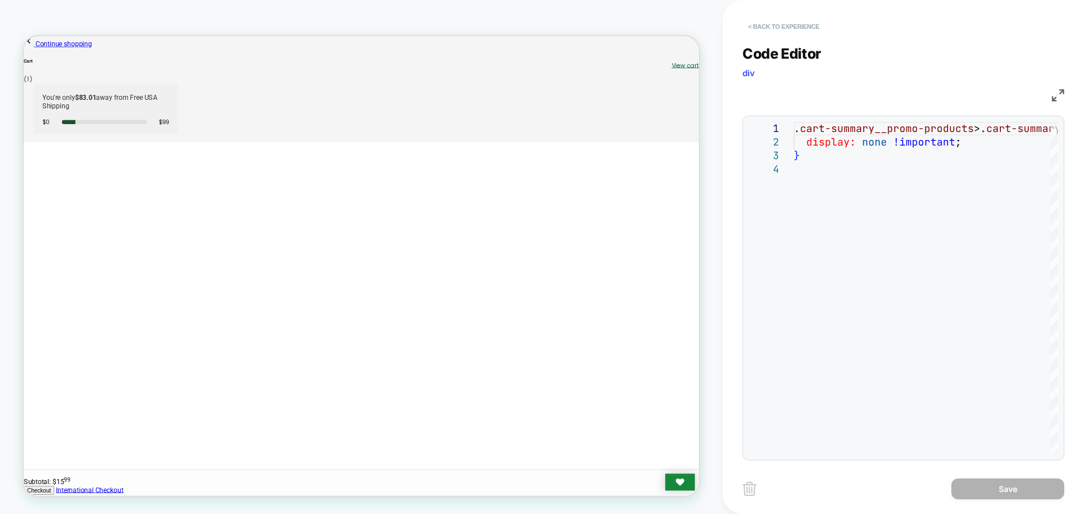
click at [771, 31] on button "< Back to experience" at bounding box center [783, 27] width 82 height 18
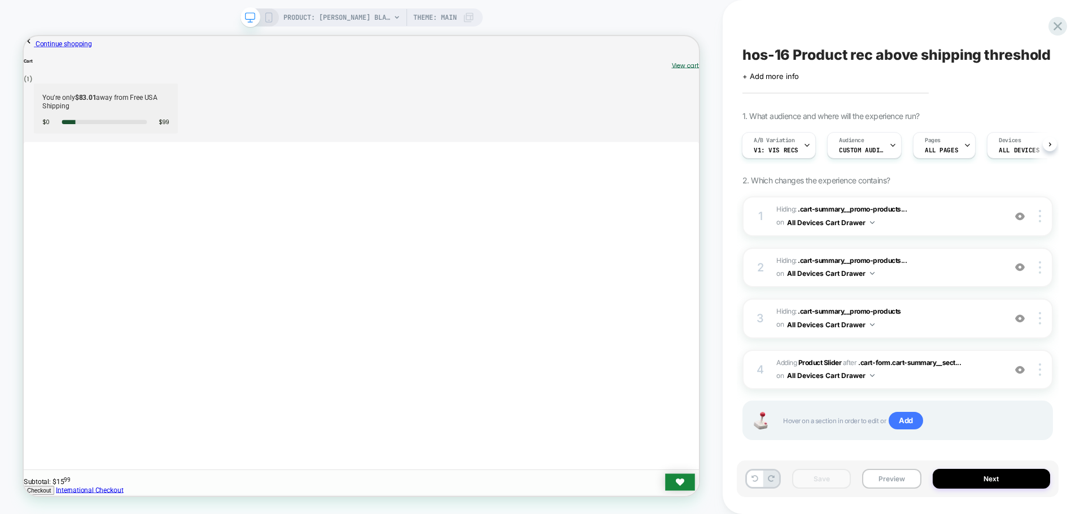
scroll to position [11, 0]
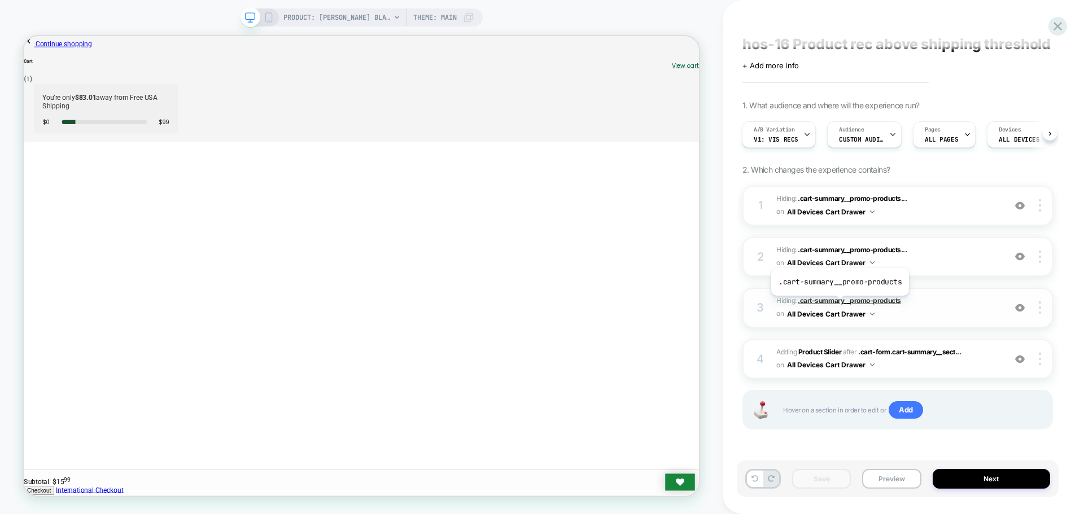
click at [838, 304] on span ".cart-summary__promo-products" at bounding box center [849, 300] width 103 height 8
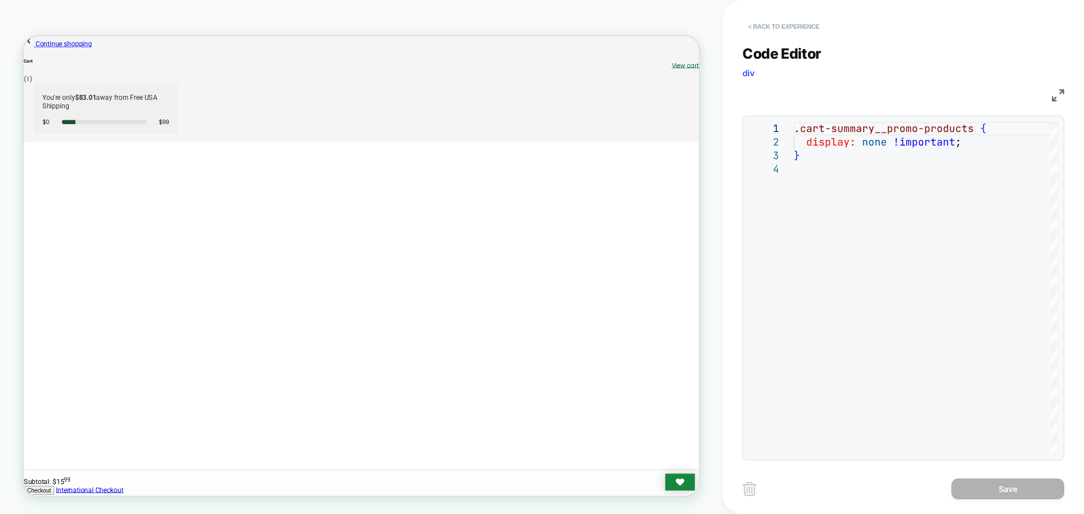
click at [783, 32] on button "< Back to experience" at bounding box center [783, 27] width 82 height 18
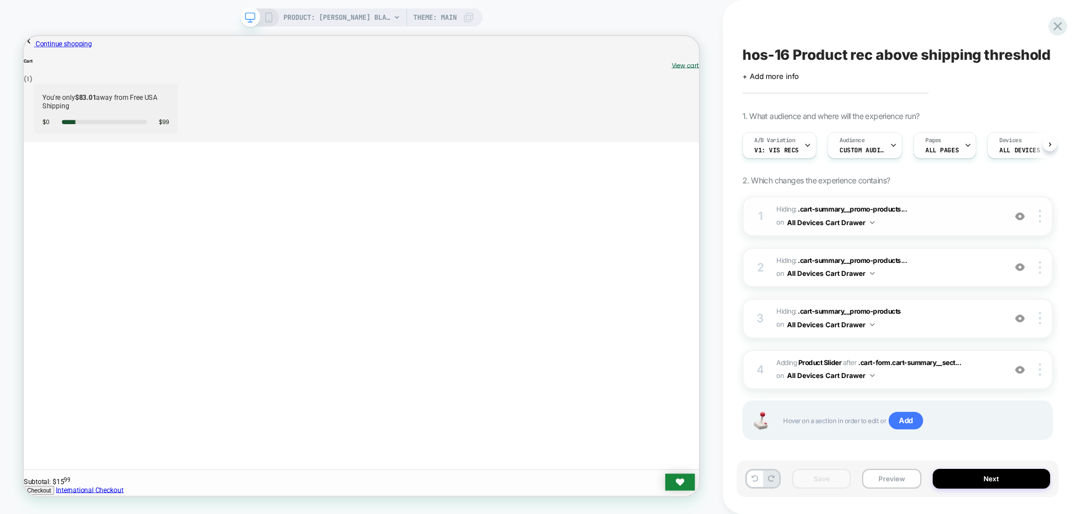
scroll to position [0, 1]
click at [864, 276] on button "All Devices Cart Drawer" at bounding box center [831, 273] width 88 height 14
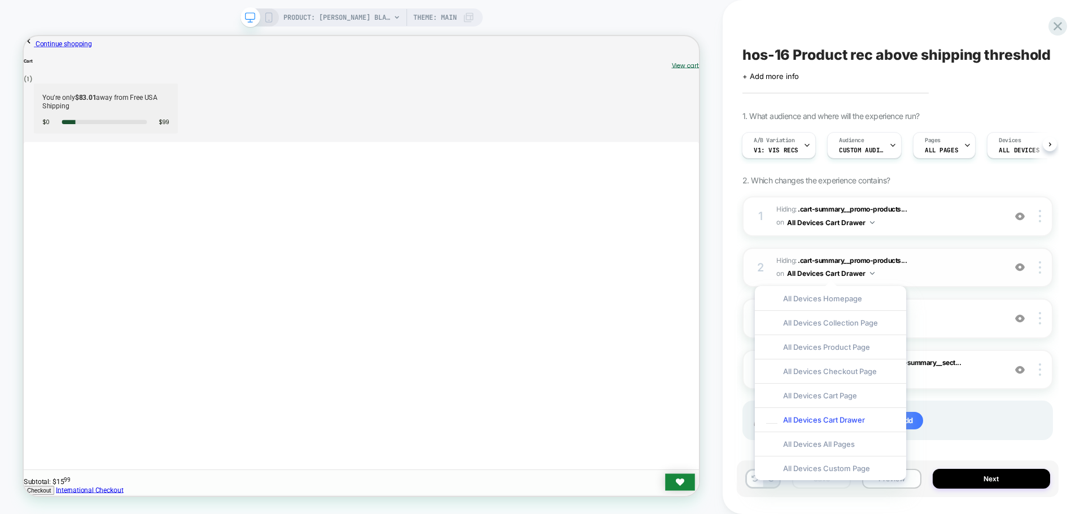
click at [867, 265] on span "Hiding : .cart-summary__promo-products... .cart-summary__promo-products > .cart…" at bounding box center [887, 268] width 223 height 27
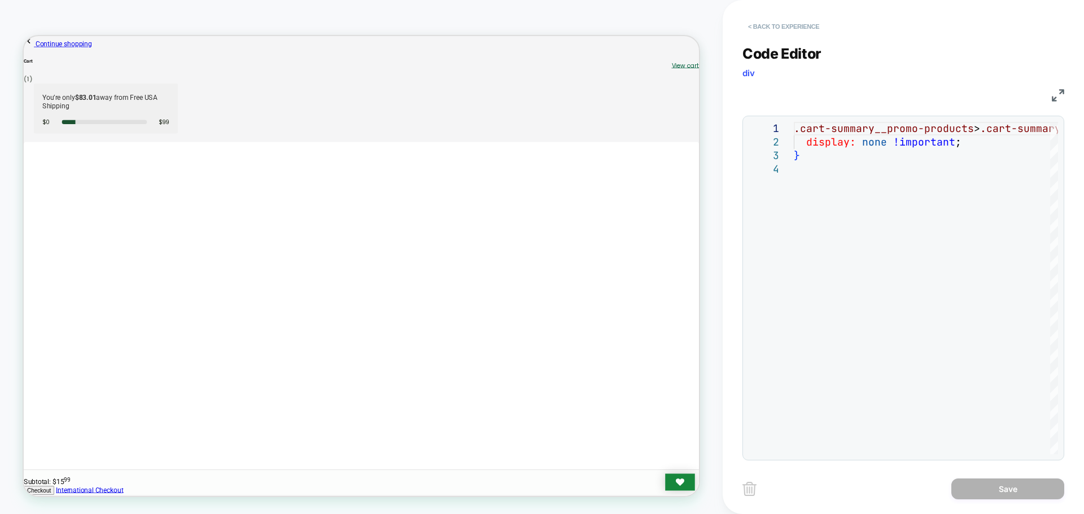
click at [751, 25] on button "< Back to experience" at bounding box center [783, 27] width 82 height 18
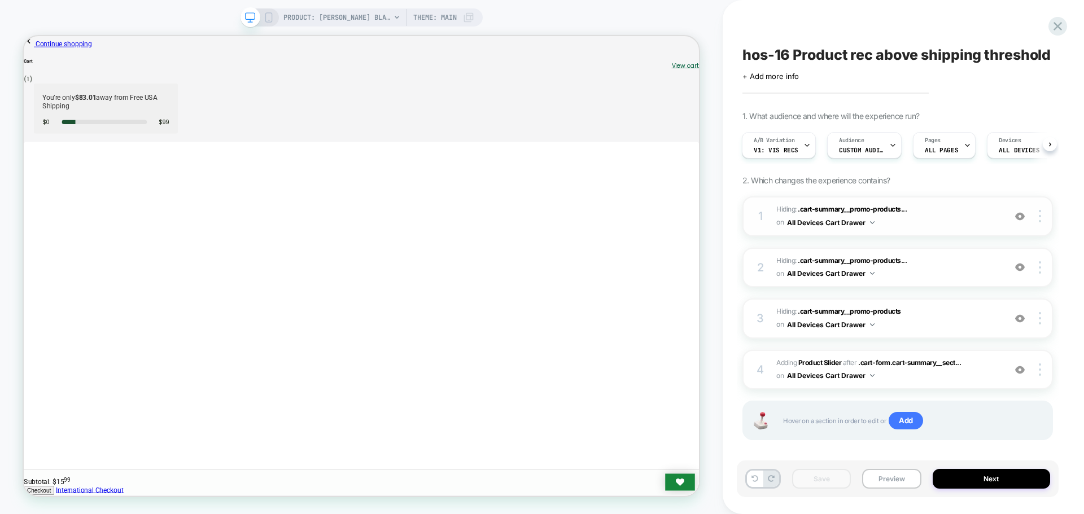
click at [883, 215] on span "Hiding : .cart-summary__promo-products... .cart-summary__promo-products-title o…" at bounding box center [887, 216] width 223 height 27
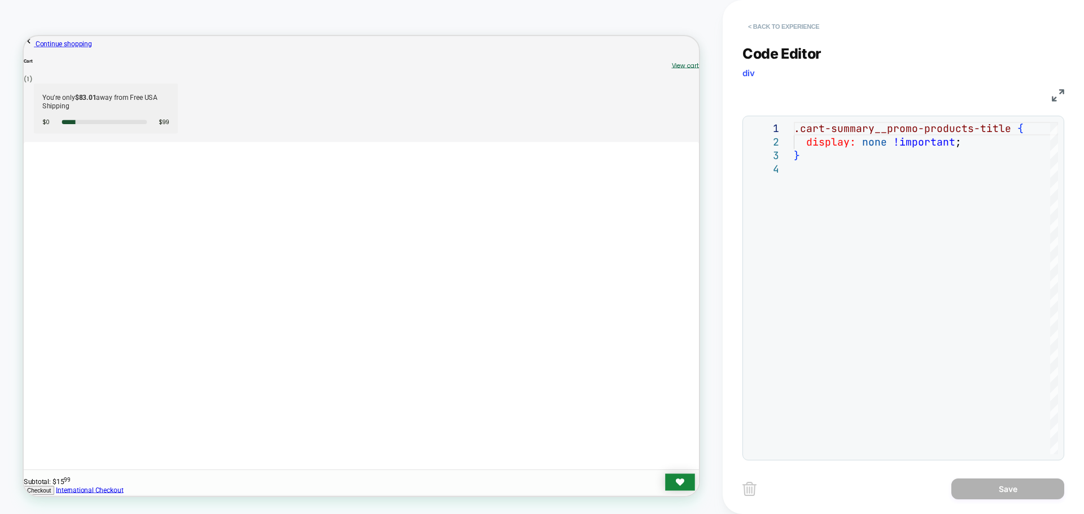
click at [793, 21] on button "< Back to experience" at bounding box center [783, 27] width 82 height 18
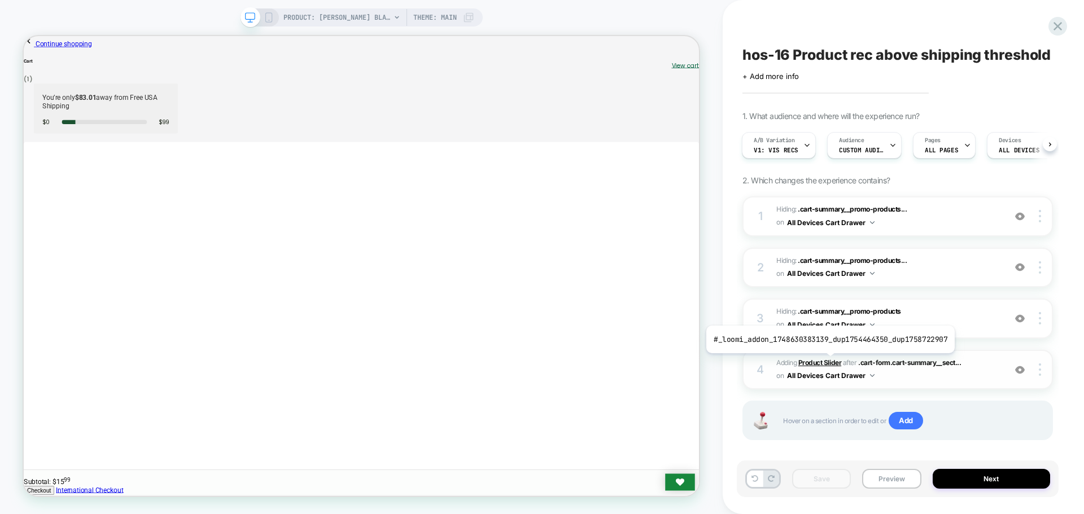
click at [827, 362] on b "Product Slider" at bounding box center [819, 363] width 43 height 8
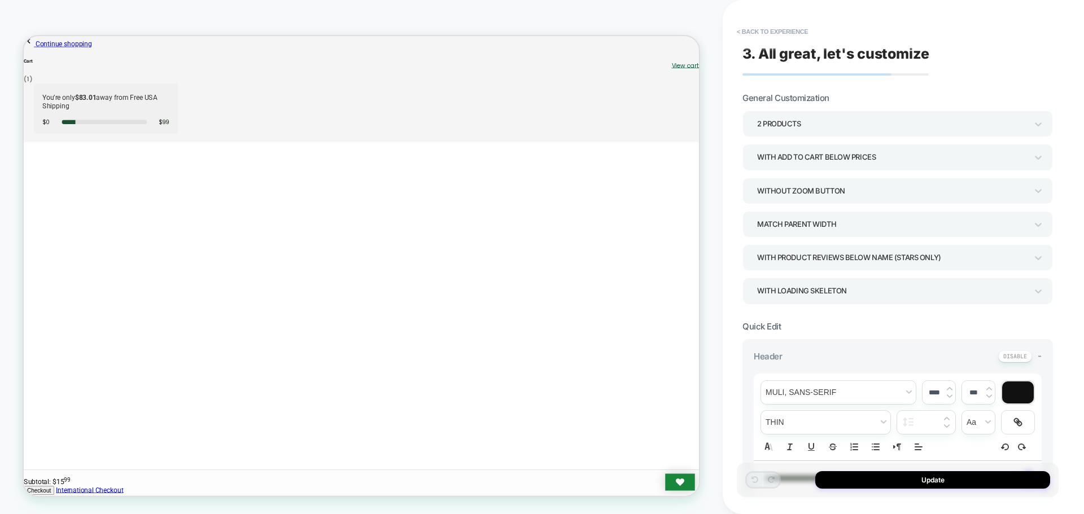
click at [827, 137] on div "2 Products With add to cart below prices Without Zoom Button Match Parent Width…" at bounding box center [897, 208] width 311 height 194
click at [829, 130] on div "2 Products" at bounding box center [892, 123] width 270 height 15
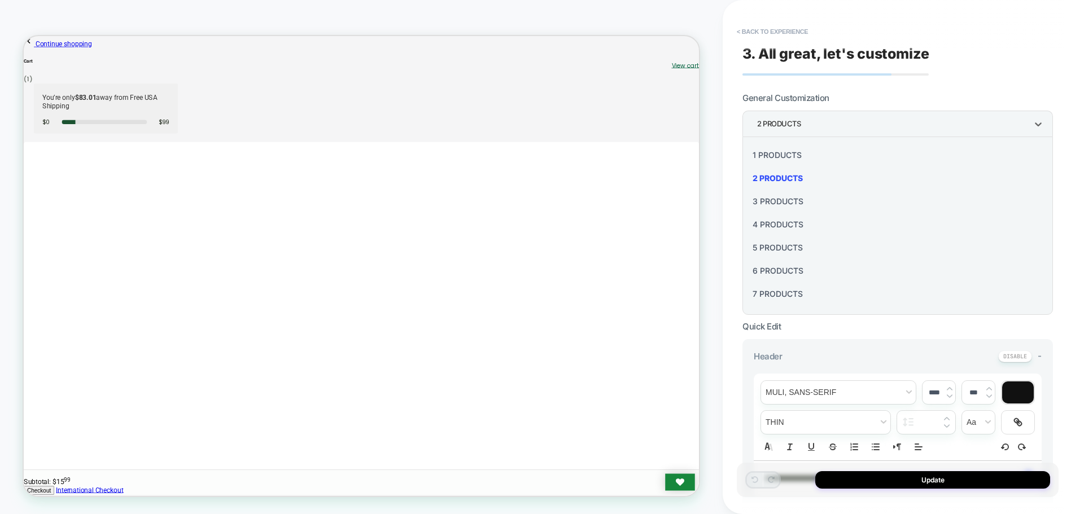
click at [799, 200] on div "3 Products" at bounding box center [897, 201] width 301 height 23
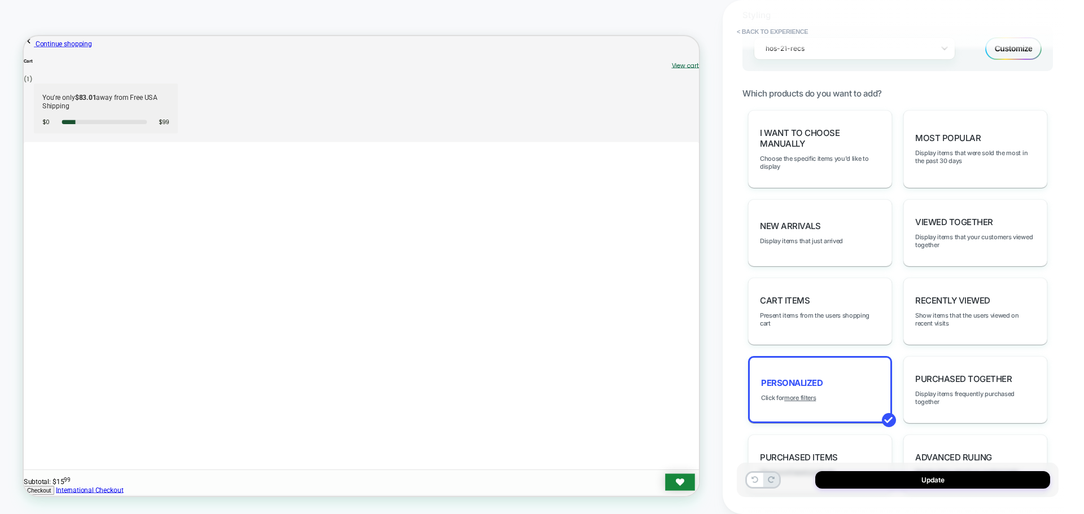
scroll to position [491, 0]
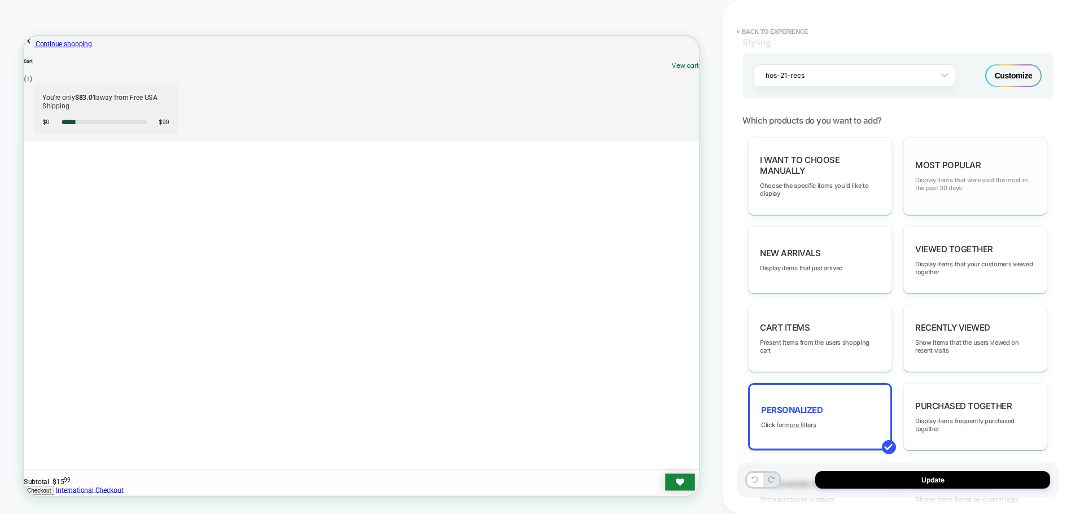
click at [958, 190] on span "Display items that were sold the most in the past 30 days" at bounding box center [975, 184] width 120 height 16
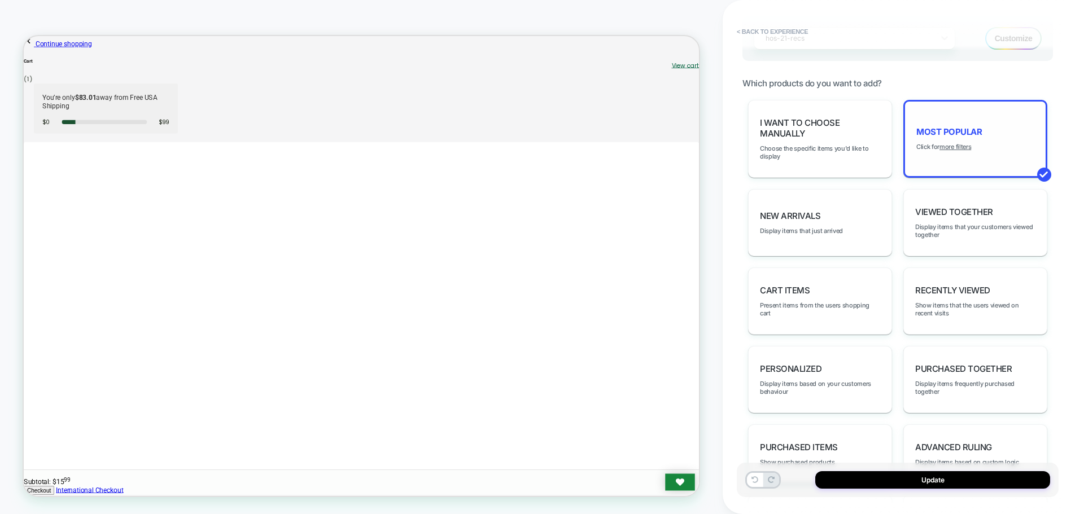
scroll to position [547, 0]
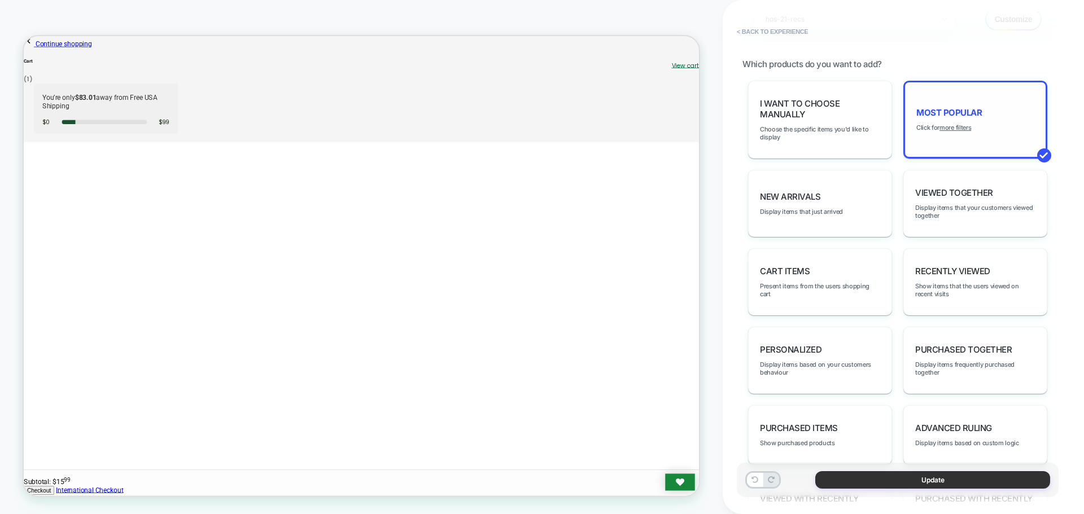
click at [894, 482] on button "Update" at bounding box center [932, 480] width 235 height 18
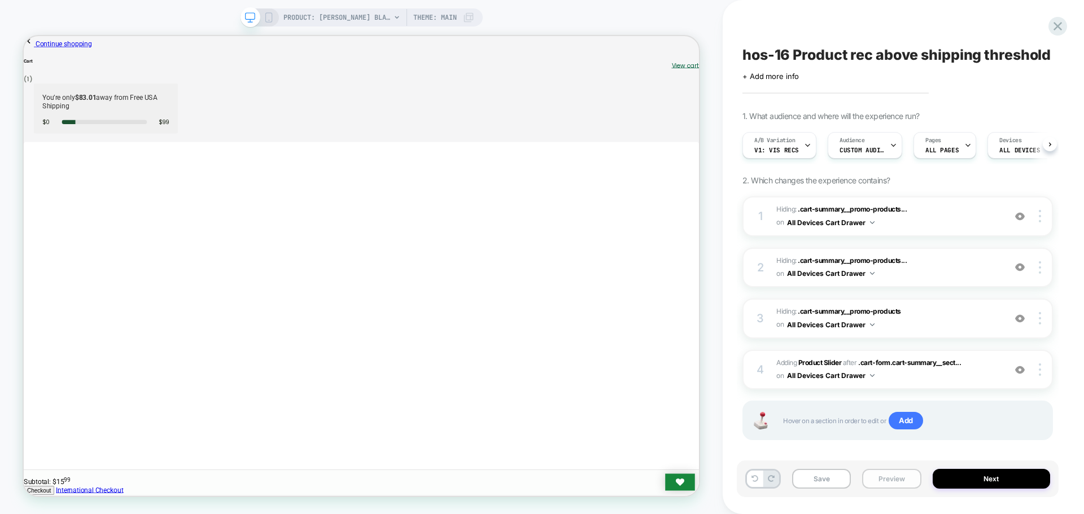
scroll to position [0, 1]
click at [827, 361] on b "Product Slider" at bounding box center [819, 363] width 43 height 8
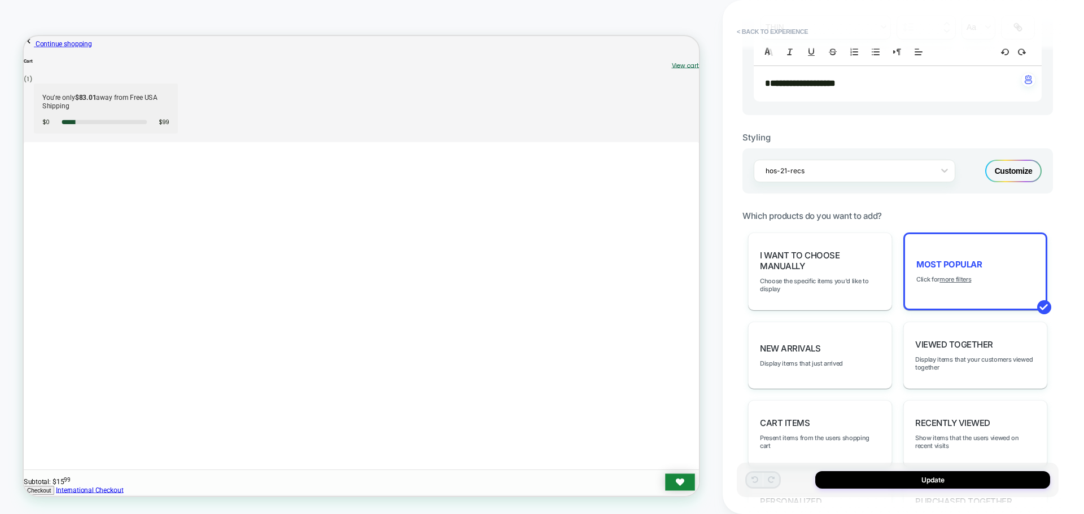
scroll to position [452, 0]
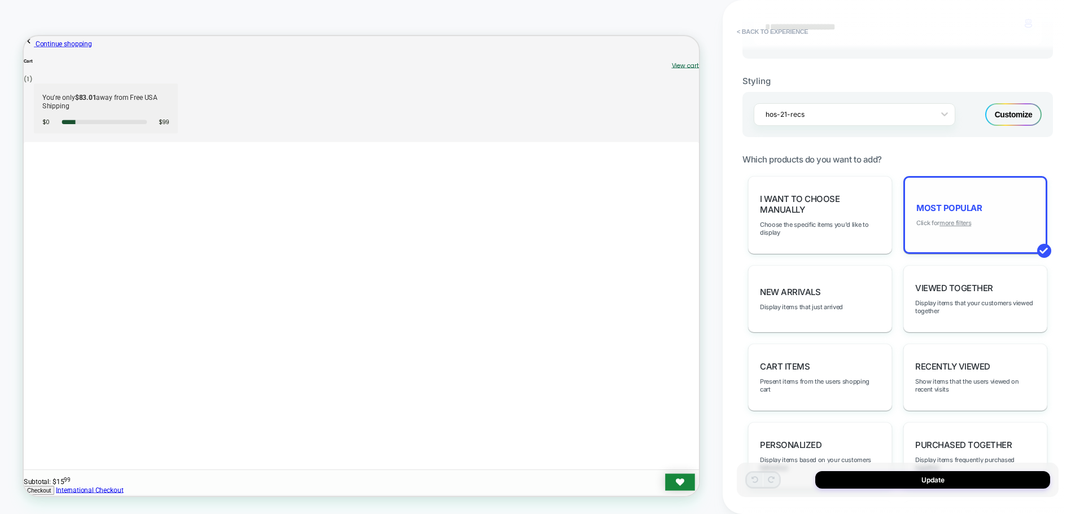
click at [968, 225] on u "more filters" at bounding box center [955, 223] width 32 height 8
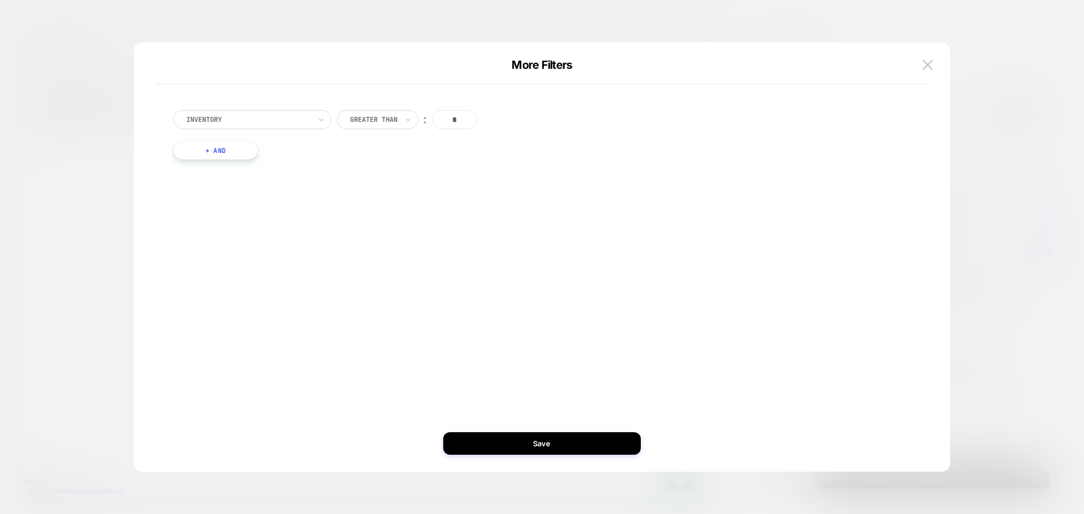
click at [243, 147] on button "+ And" at bounding box center [215, 150] width 85 height 19
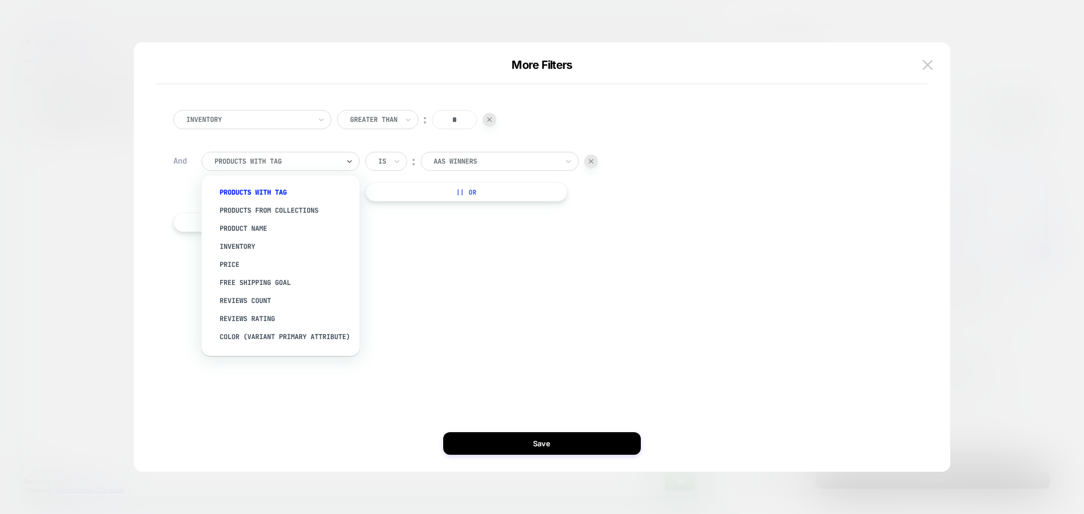
click at [303, 163] on div at bounding box center [277, 161] width 124 height 10
click at [257, 279] on div "free shipping goal" at bounding box center [286, 283] width 147 height 18
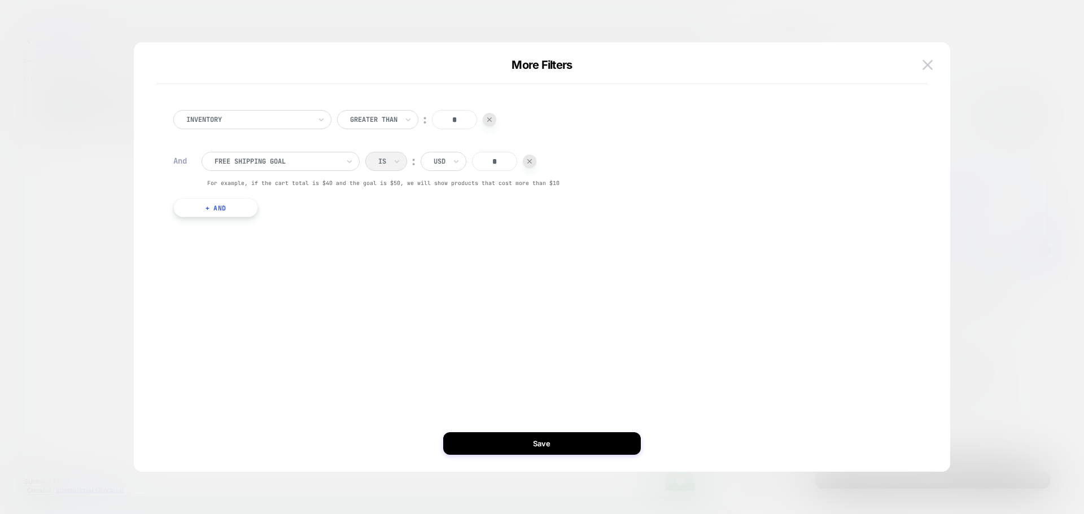
click at [500, 158] on input "*" at bounding box center [494, 161] width 45 height 19
type input "***"
click at [589, 439] on button "Save" at bounding box center [542, 443] width 198 height 23
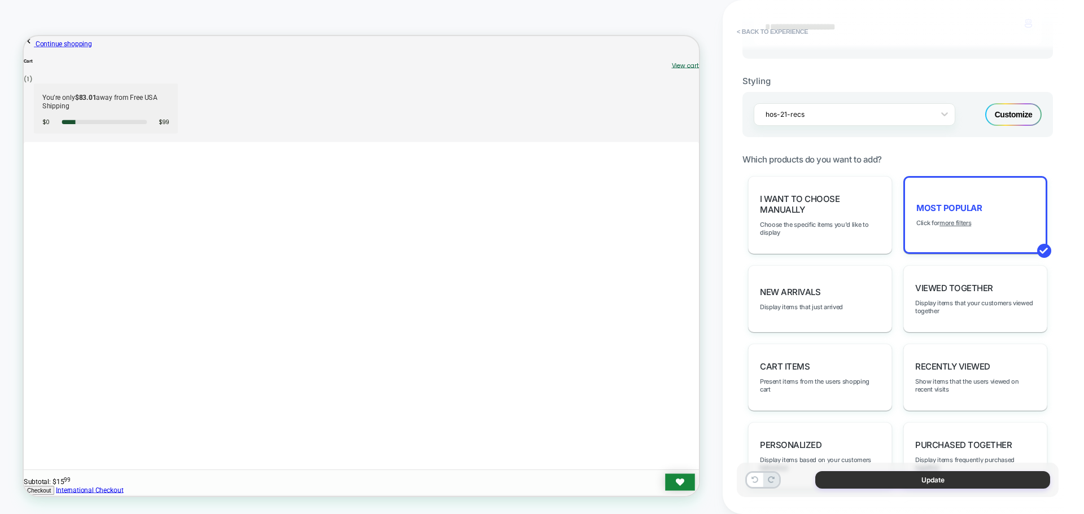
click at [877, 480] on button "Update" at bounding box center [932, 480] width 235 height 18
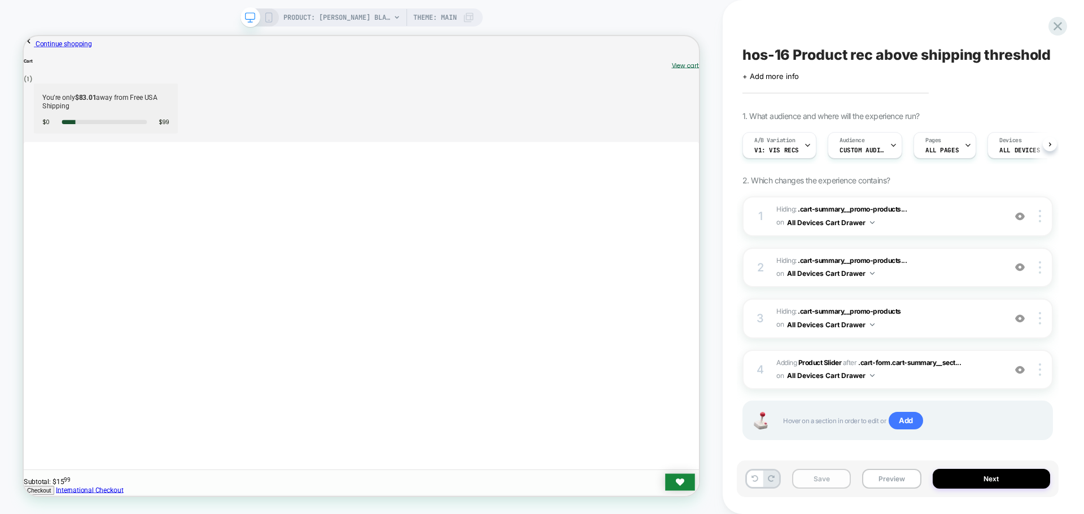
scroll to position [0, 1]
click at [819, 486] on button "Save" at bounding box center [821, 479] width 59 height 20
click at [899, 480] on button "Preview" at bounding box center [891, 479] width 59 height 20
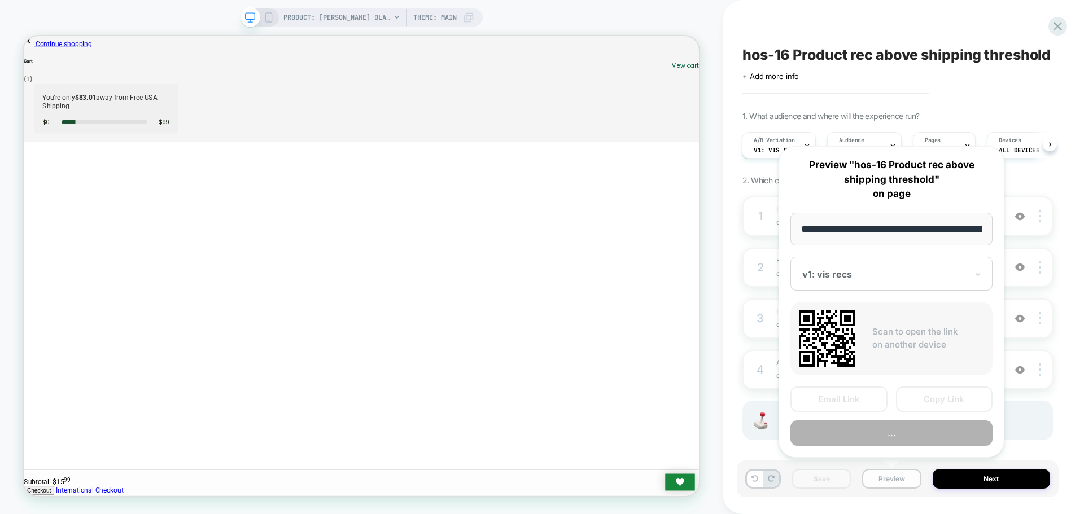
scroll to position [0, 184]
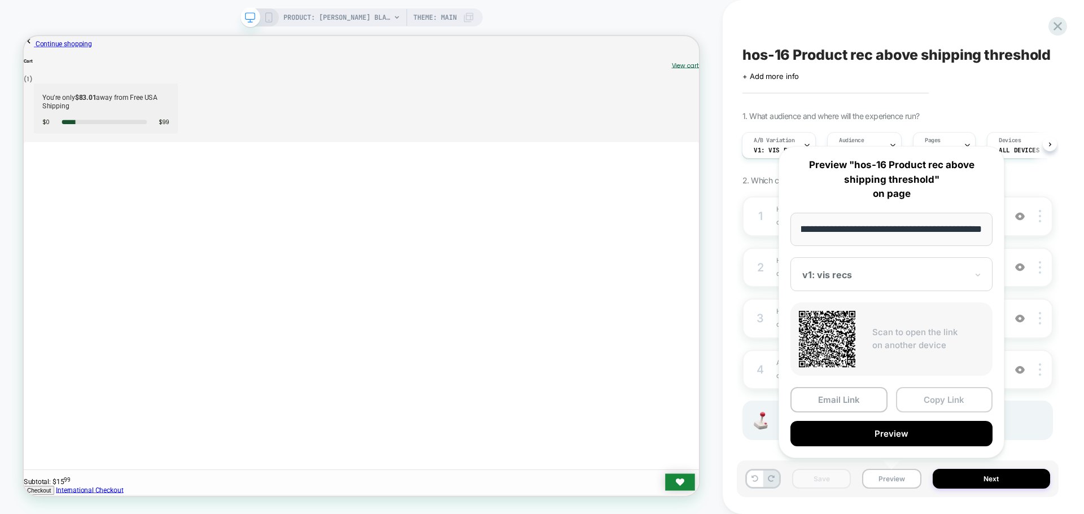
click at [933, 400] on button "Copy Link" at bounding box center [944, 399] width 97 height 25
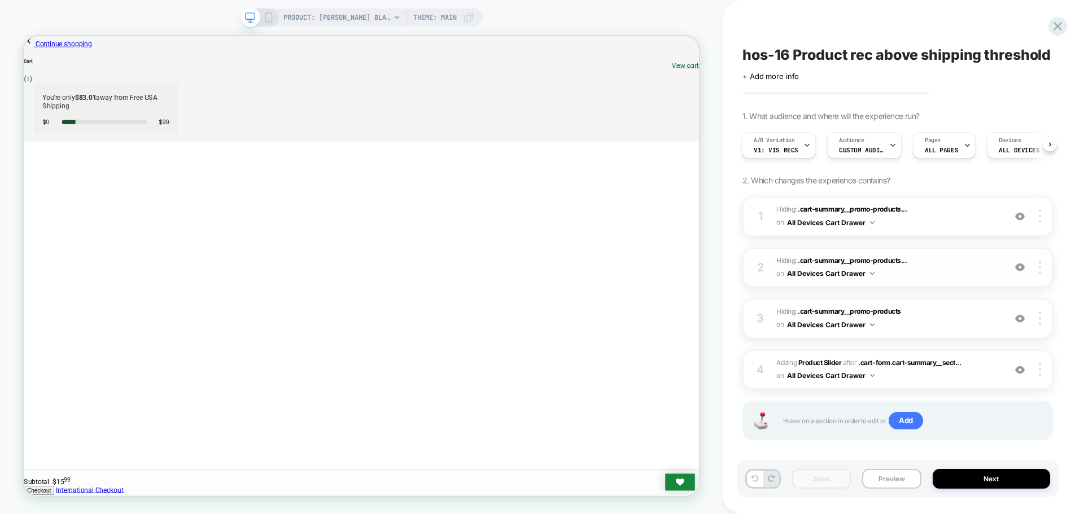
scroll to position [11, 0]
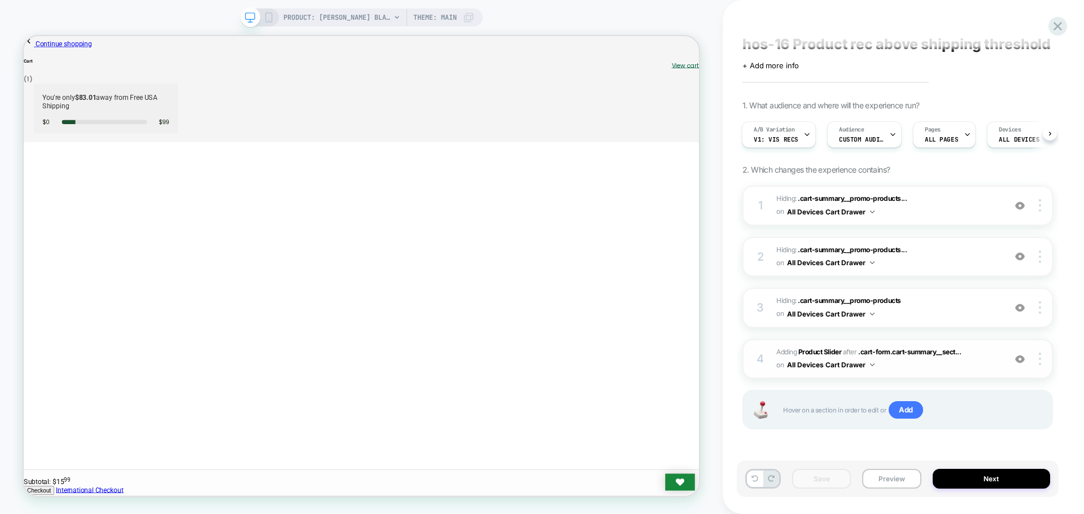
click at [834, 364] on button "All Devices Cart Drawer" at bounding box center [831, 365] width 88 height 14
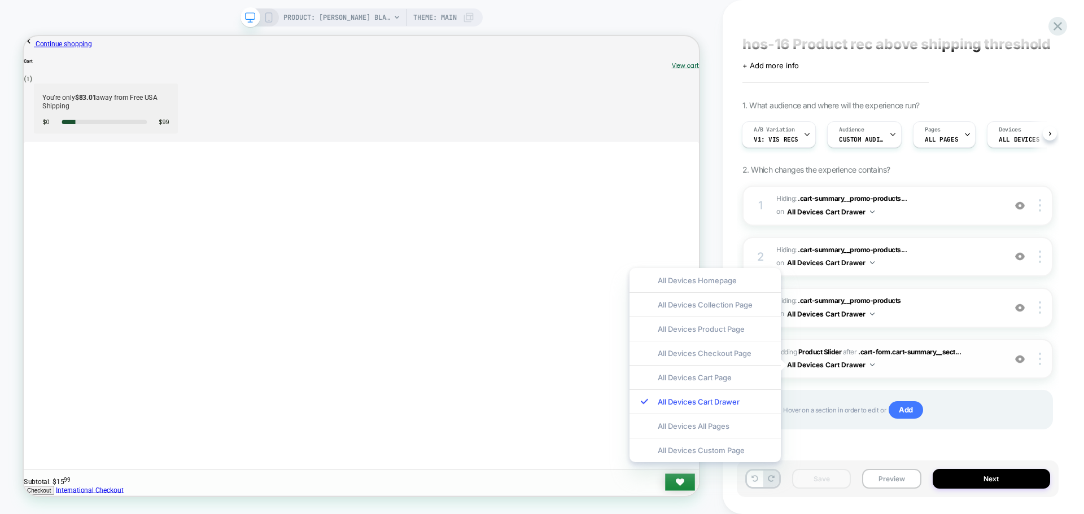
click at [834, 364] on button "All Devices Cart Drawer" at bounding box center [831, 365] width 88 height 14
click at [923, 369] on span "#_loomi_addon_1748630383139_dup1754464350_dup1758722907 Adding Product Slider A…" at bounding box center [887, 359] width 223 height 27
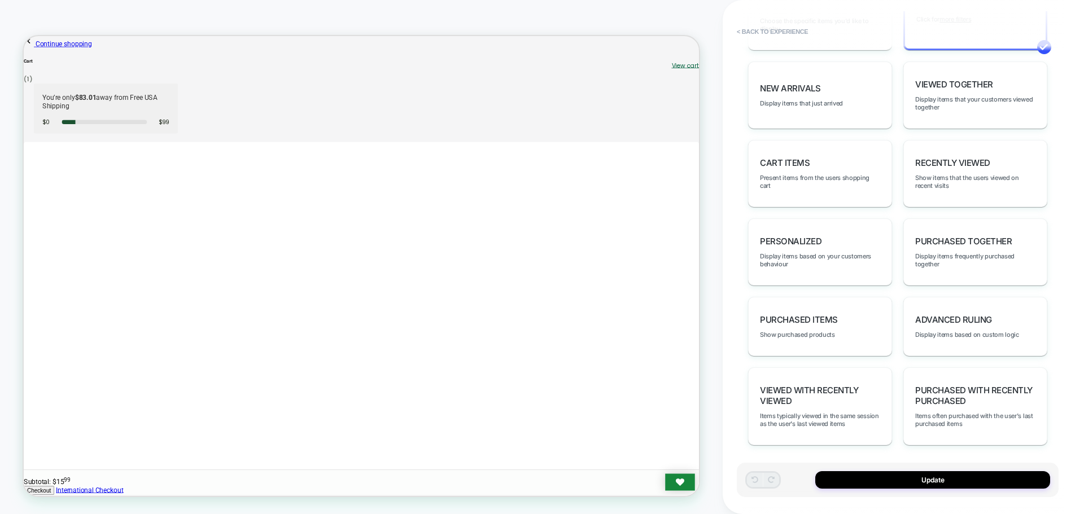
scroll to position [660, 0]
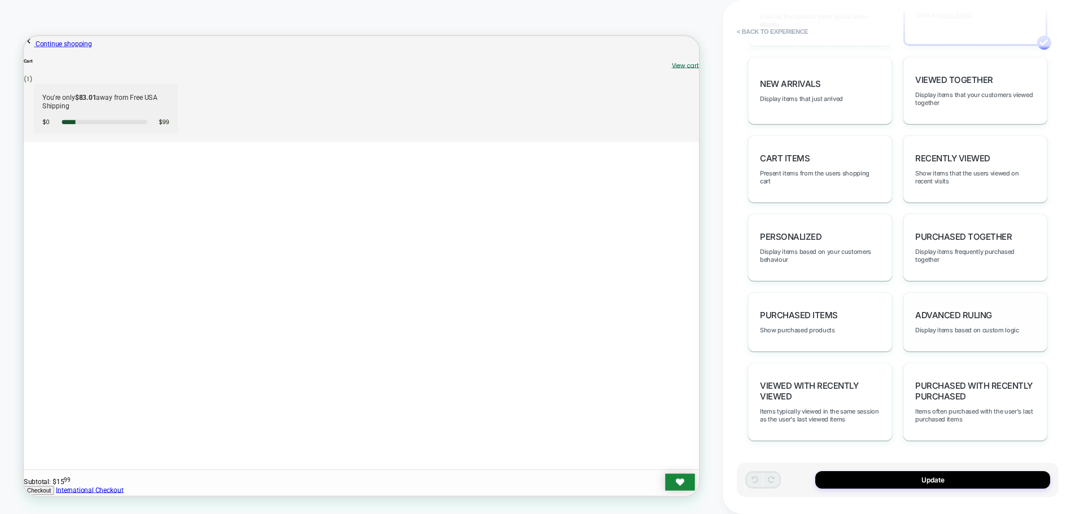
click at [937, 320] on span "Advanced Ruling" at bounding box center [953, 315] width 77 height 11
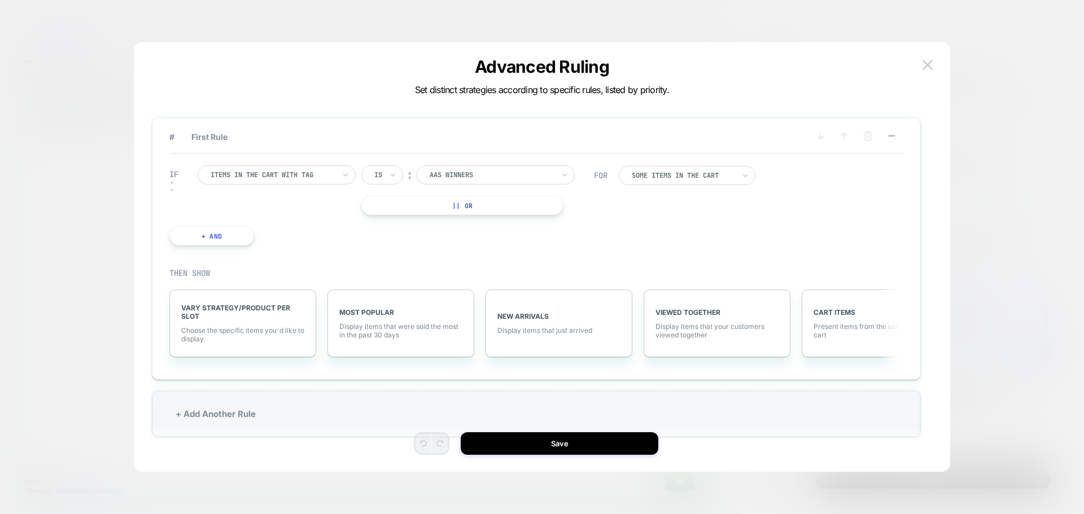
click at [986, 196] on div at bounding box center [542, 257] width 1084 height 514
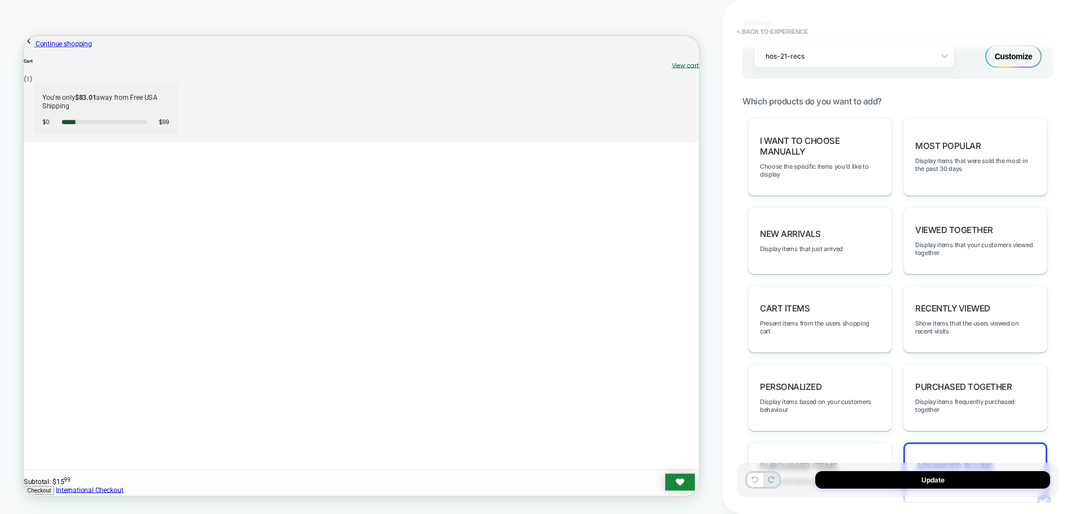
scroll to position [491, 0]
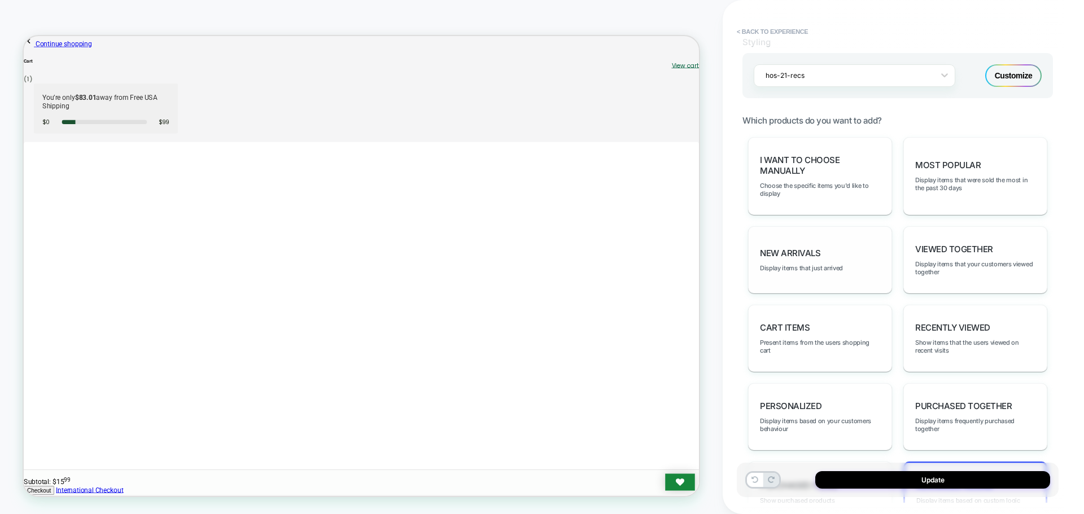
click at [862, 264] on div "New Arrivals Display items that just arrived" at bounding box center [820, 259] width 144 height 67
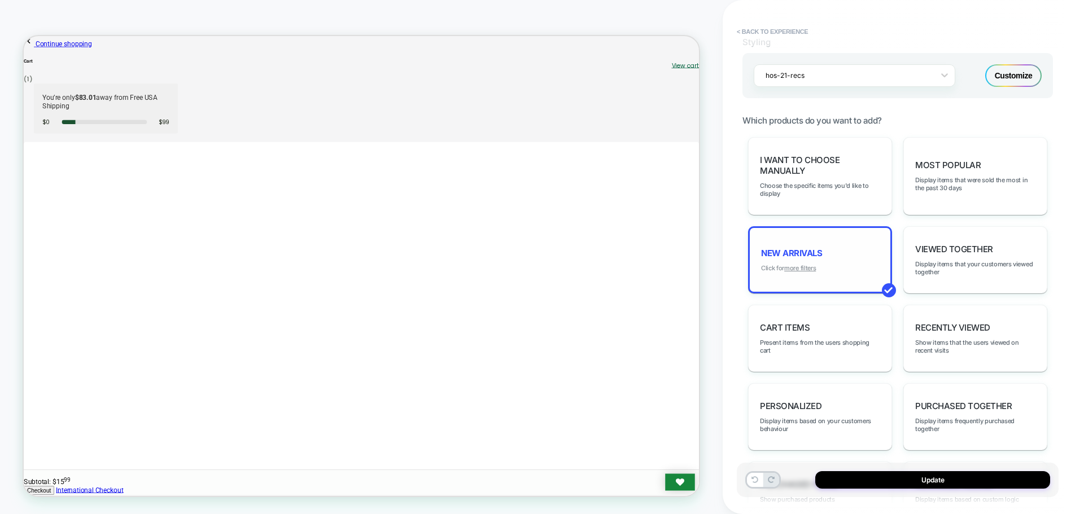
click at [801, 270] on u "more filters" at bounding box center [800, 268] width 32 height 8
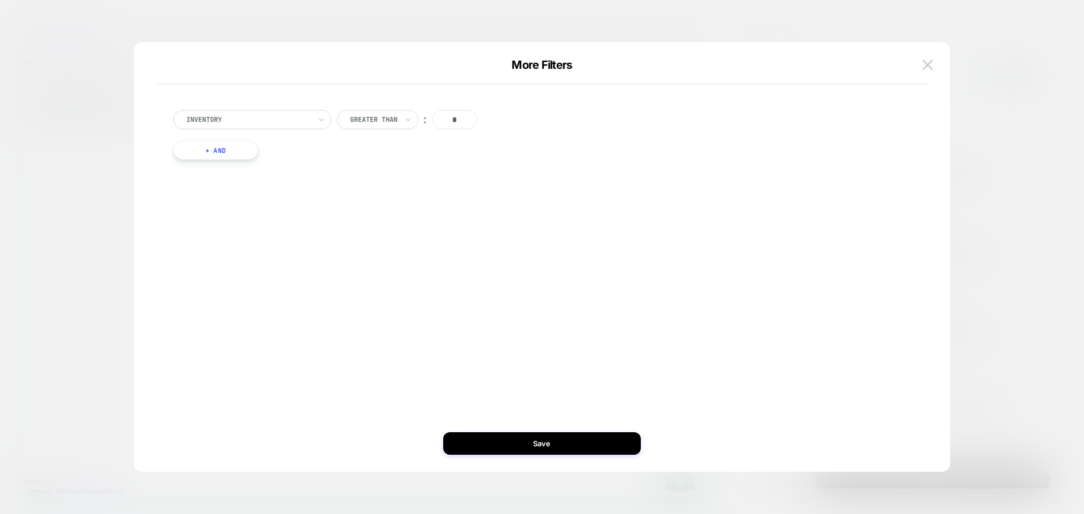
click at [293, 123] on div at bounding box center [248, 120] width 124 height 10
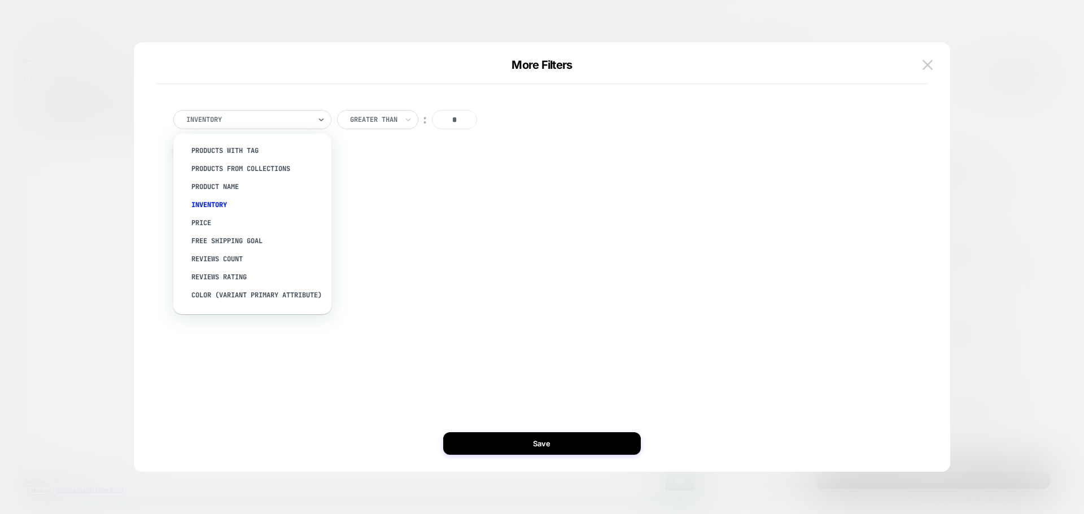
click at [293, 123] on div at bounding box center [248, 120] width 124 height 10
click at [246, 120] on div at bounding box center [248, 120] width 124 height 10
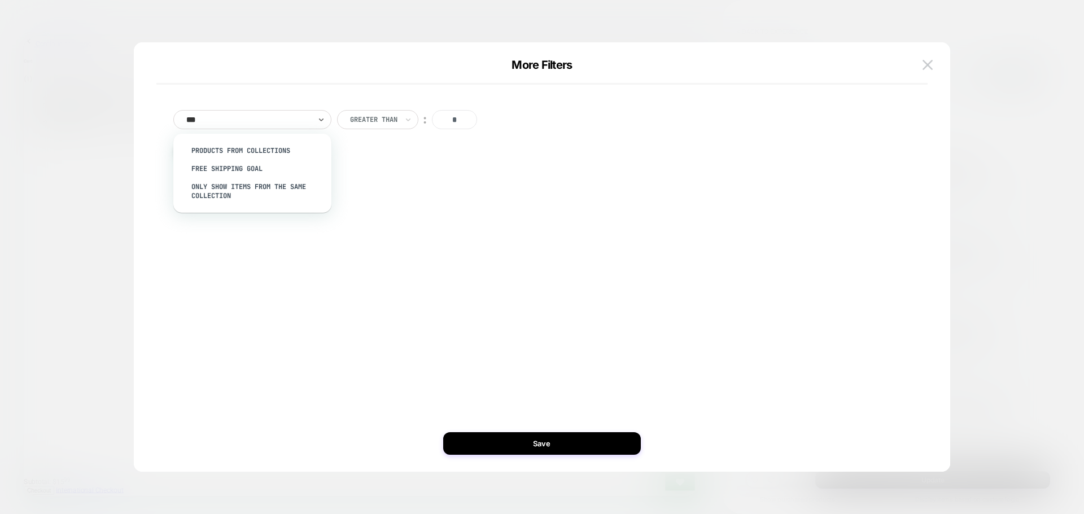
type input "****"
click at [212, 151] on div "free shipping goal" at bounding box center [258, 151] width 147 height 18
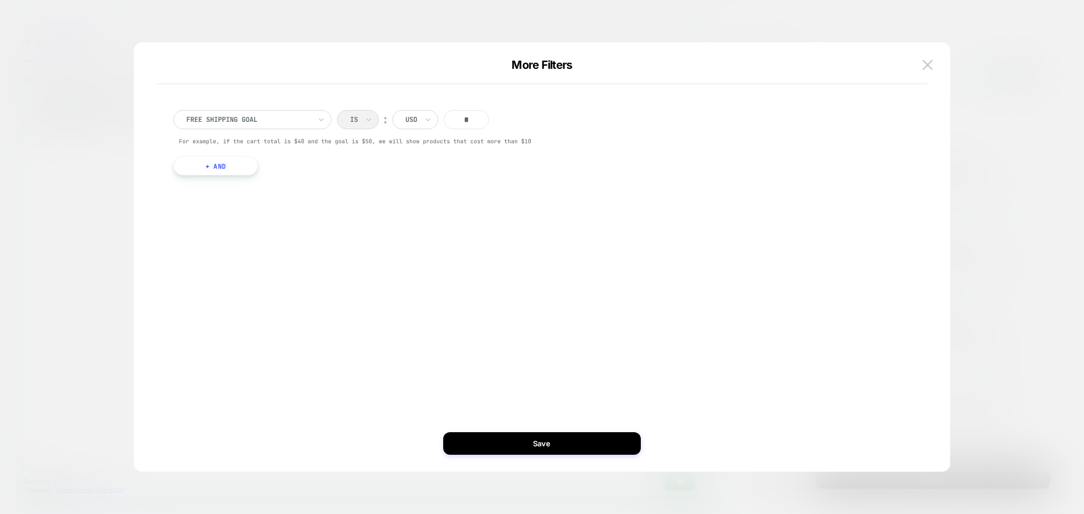
click at [469, 118] on input "*" at bounding box center [466, 119] width 45 height 19
type input "***"
click at [488, 445] on button "Save" at bounding box center [542, 443] width 198 height 23
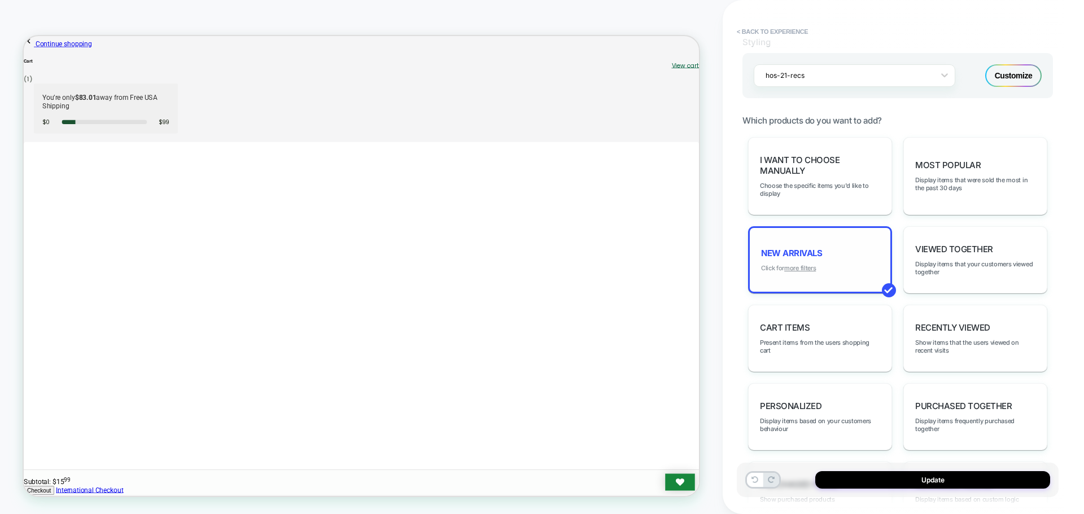
click at [792, 269] on u "more filters" at bounding box center [800, 268] width 32 height 8
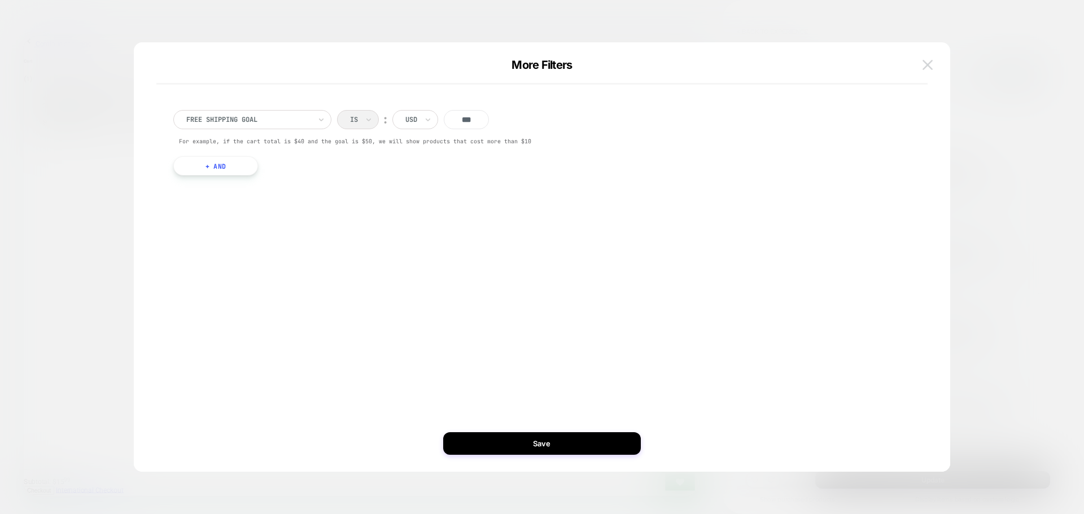
click at [924, 66] on img at bounding box center [928, 65] width 10 height 10
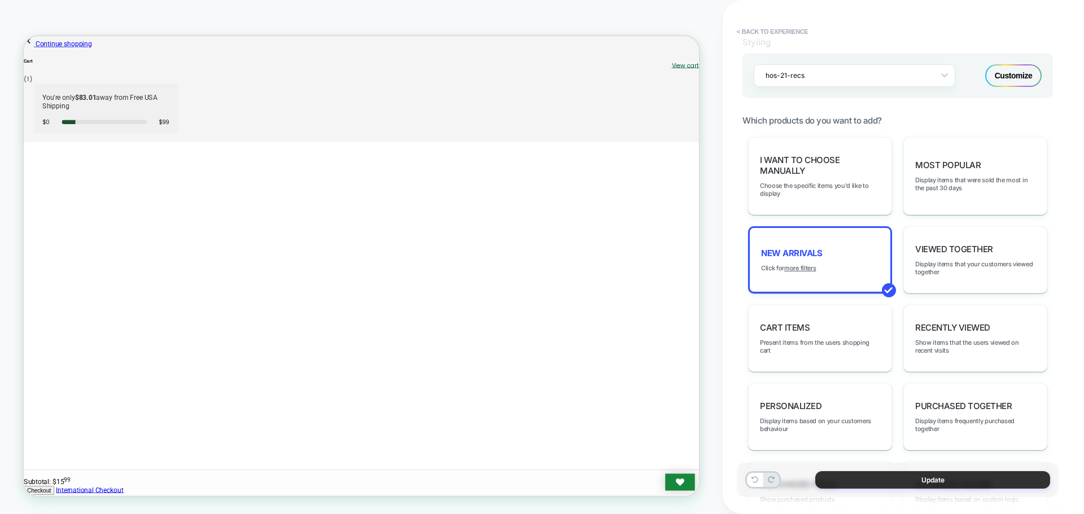
click at [877, 487] on button "Update" at bounding box center [932, 480] width 235 height 18
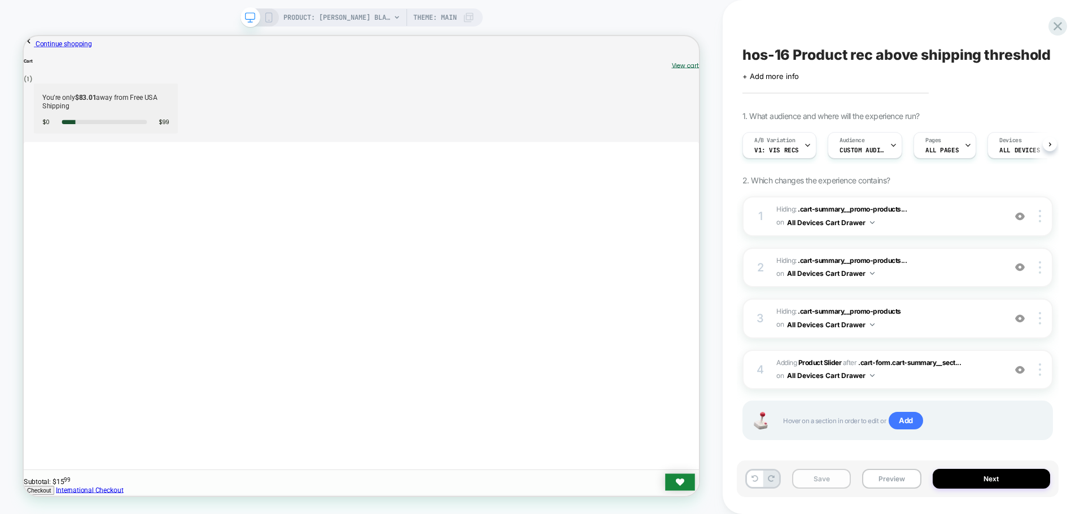
scroll to position [0, 1]
click at [818, 481] on button "Save" at bounding box center [821, 479] width 59 height 20
click at [877, 474] on button "Preview" at bounding box center [891, 479] width 59 height 20
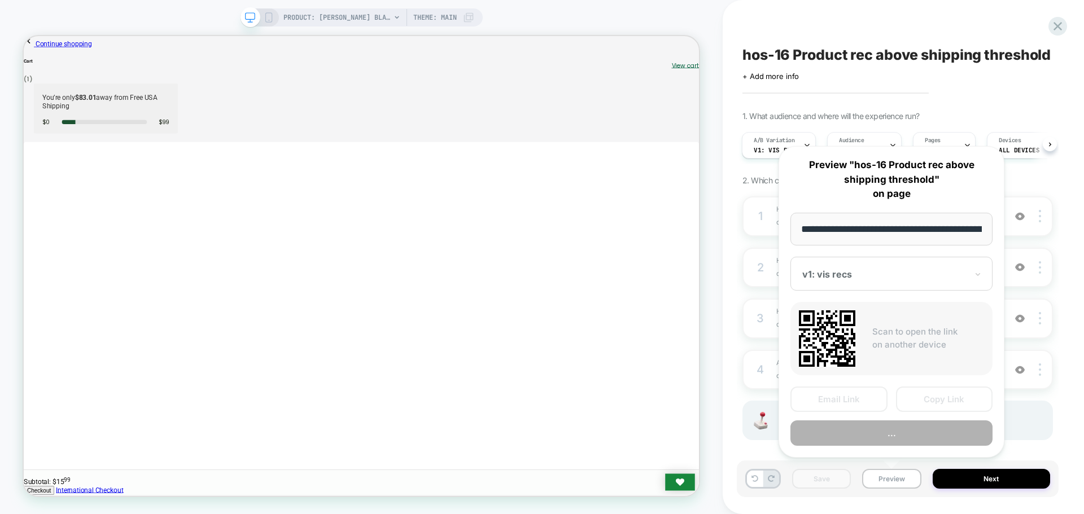
scroll to position [0, 184]
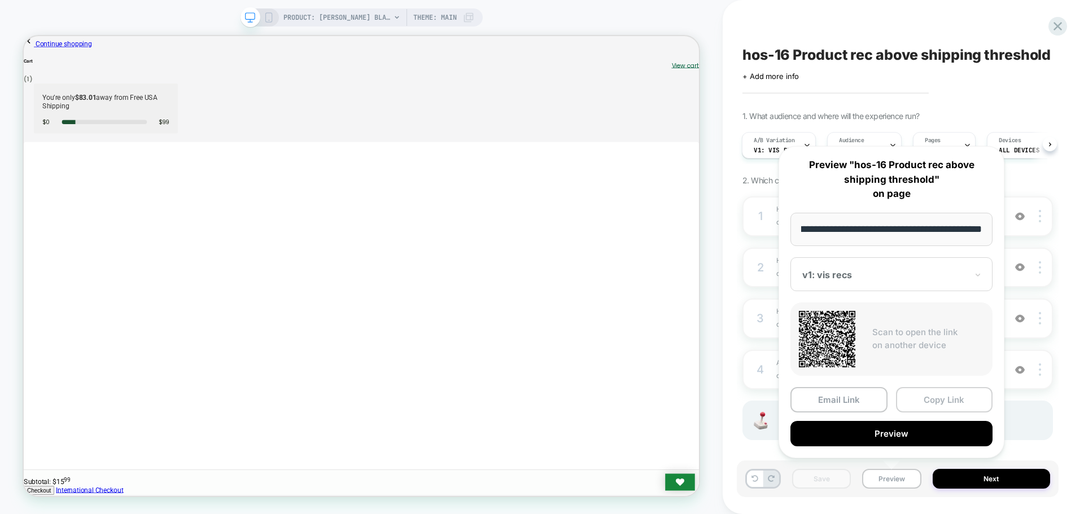
click at [933, 400] on button "Copy Link" at bounding box center [944, 399] width 97 height 25
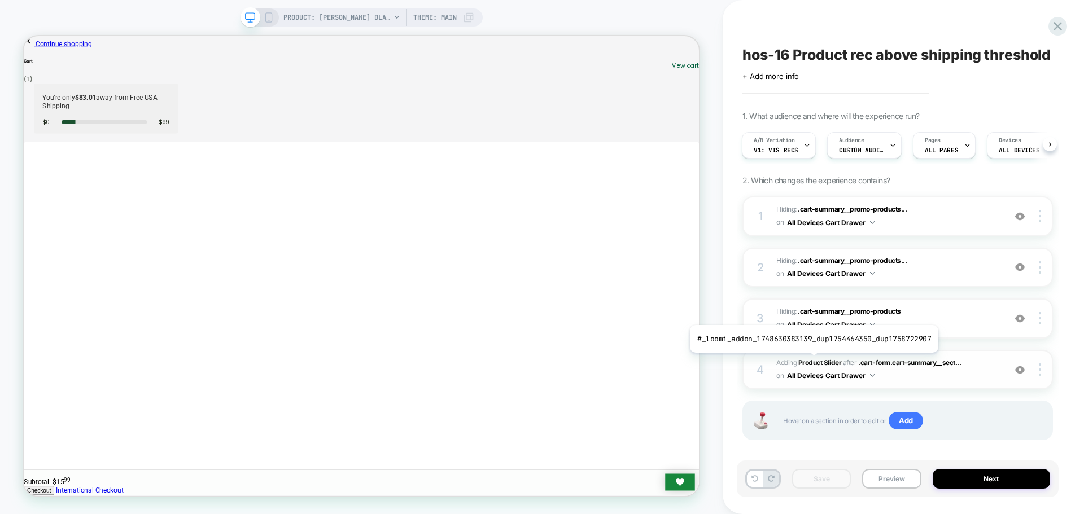
click at [811, 361] on b "Product Slider" at bounding box center [819, 363] width 43 height 8
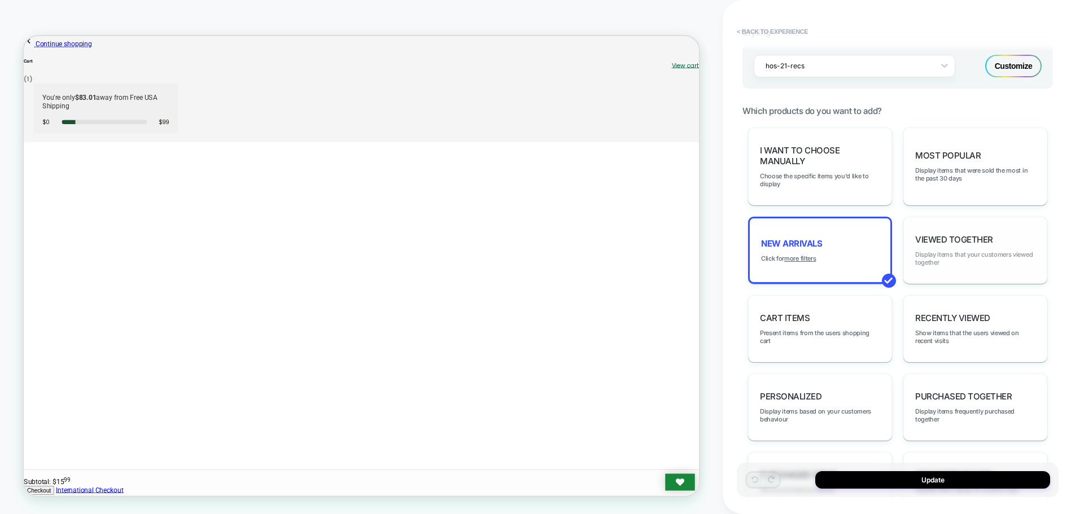
scroll to position [508, 0]
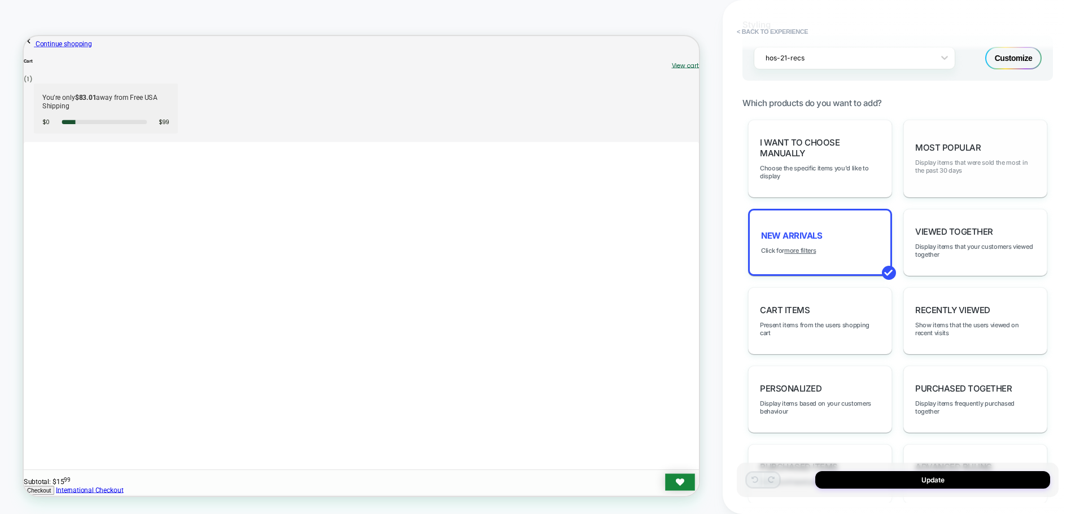
click at [972, 159] on span "Display items that were sold the most in the past 30 days" at bounding box center [975, 167] width 120 height 16
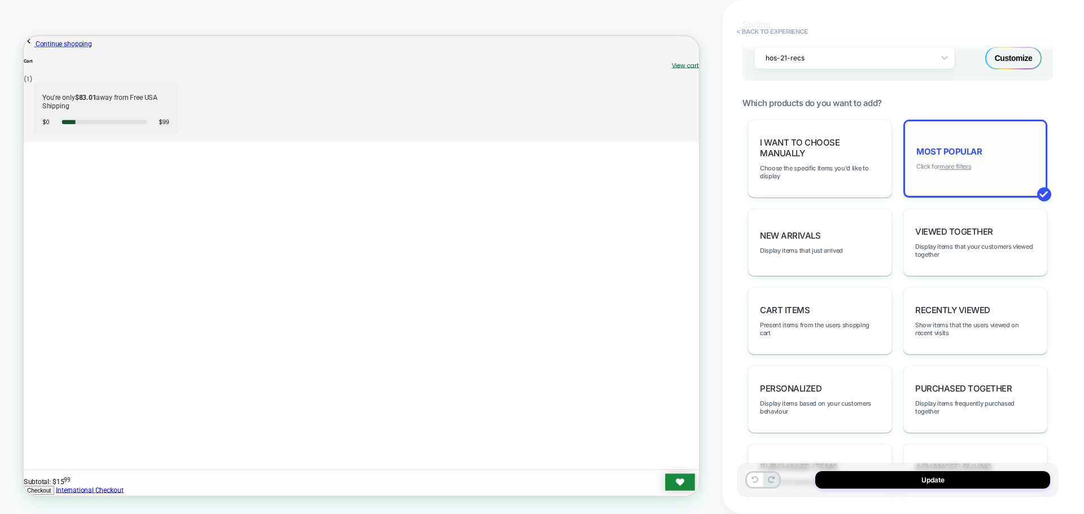
click at [958, 163] on u "more filters" at bounding box center [955, 167] width 32 height 8
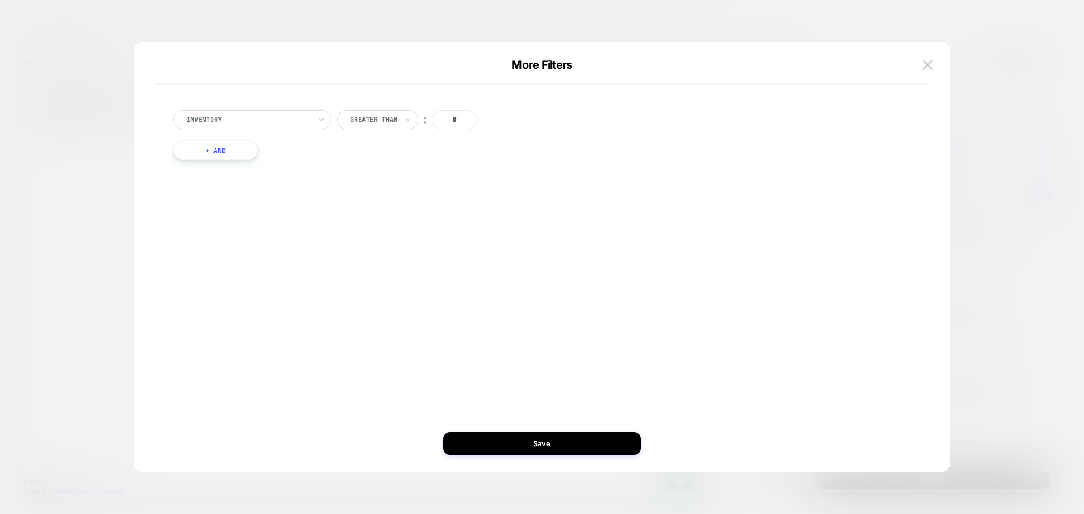
click at [179, 159] on div "Inventory Greater Than ︰ * + And" at bounding box center [536, 135] width 737 height 84
click at [196, 156] on button "+ And" at bounding box center [215, 150] width 85 height 19
click at [257, 158] on div at bounding box center [277, 161] width 124 height 10
type input "****"
click at [263, 194] on div "free shipping goal" at bounding box center [286, 192] width 147 height 18
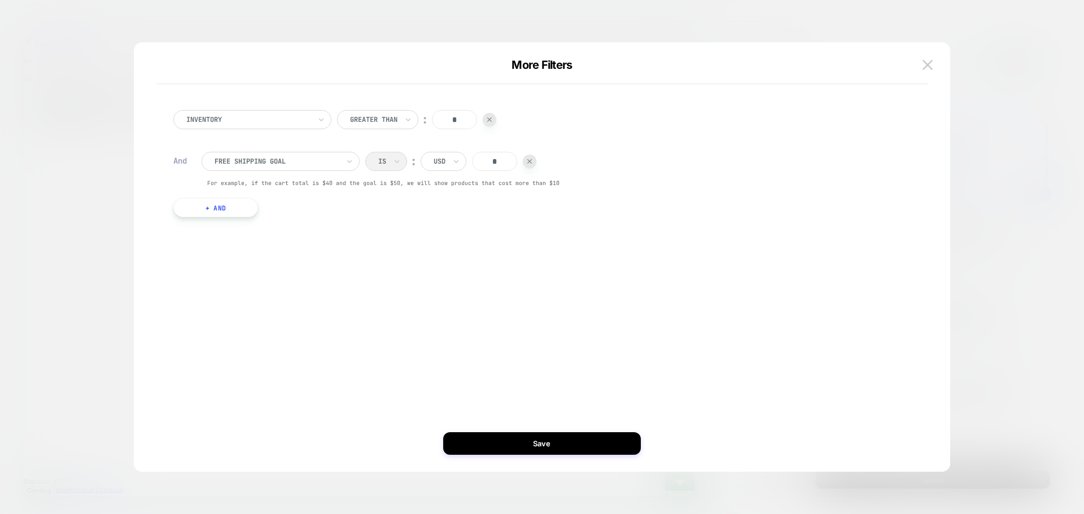
click at [500, 162] on input "*" at bounding box center [494, 161] width 45 height 19
type input "***"
click at [505, 442] on button "Save" at bounding box center [542, 443] width 198 height 23
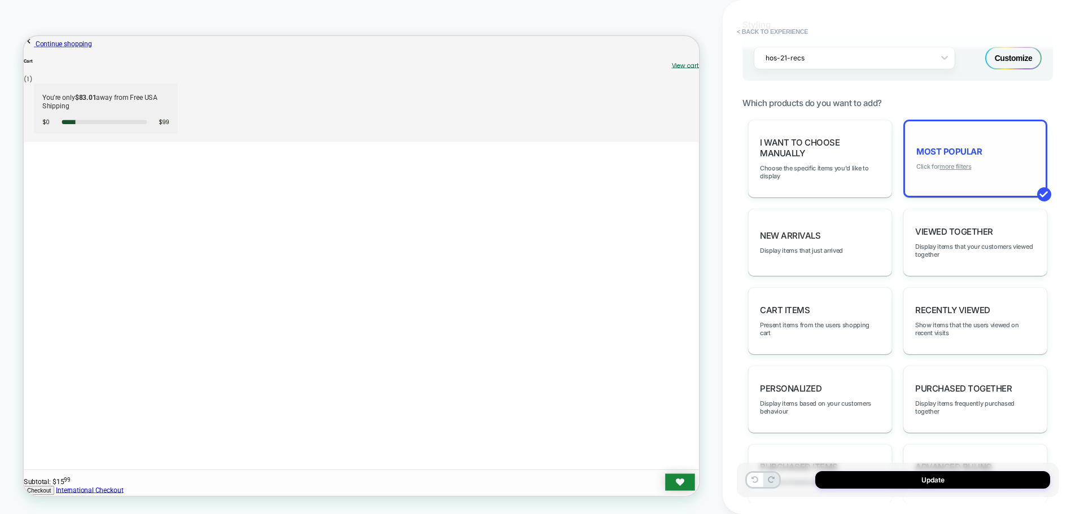
click at [952, 167] on u "more filters" at bounding box center [955, 167] width 32 height 8
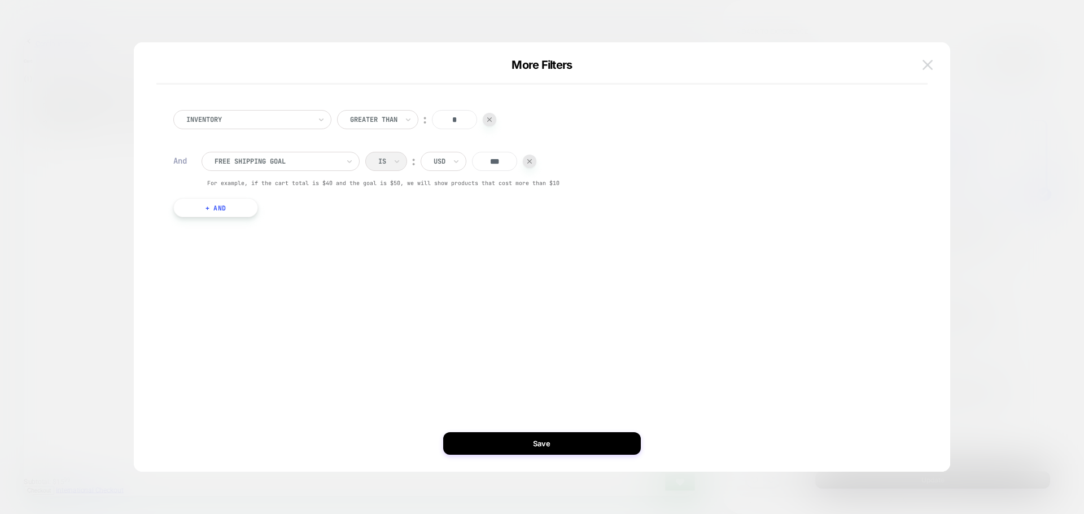
click at [924, 69] on img at bounding box center [928, 65] width 10 height 10
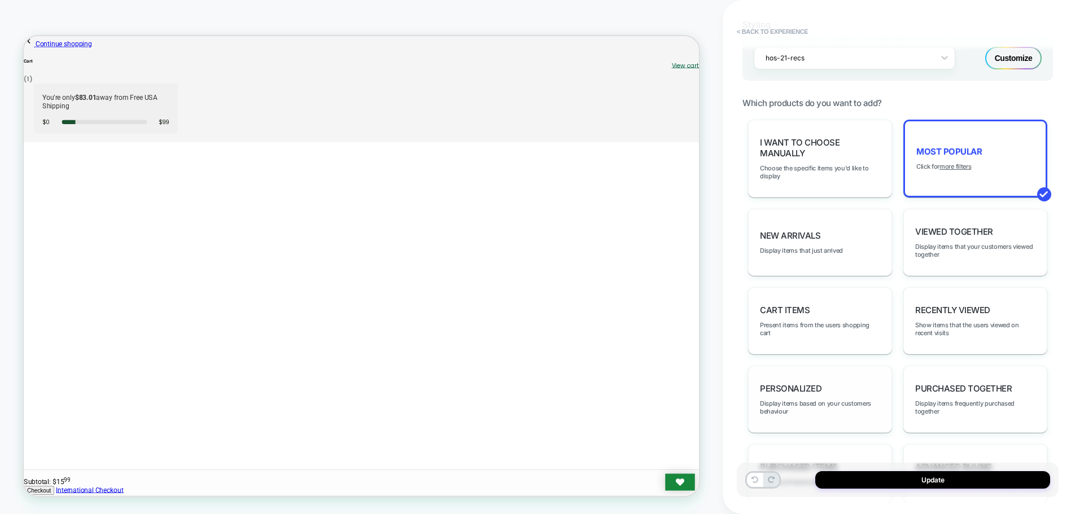
scroll to position [660, 0]
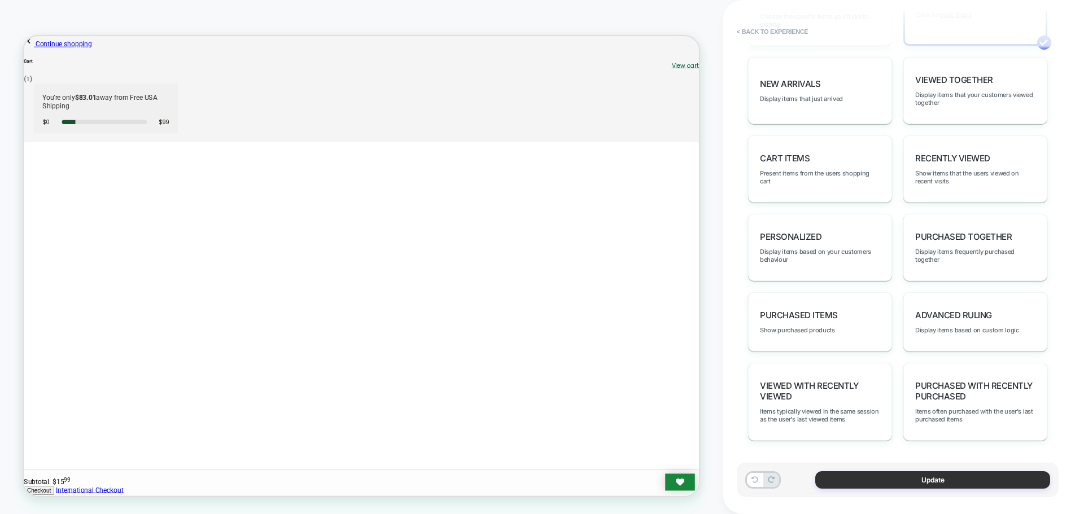
click at [866, 482] on button "Update" at bounding box center [932, 480] width 235 height 18
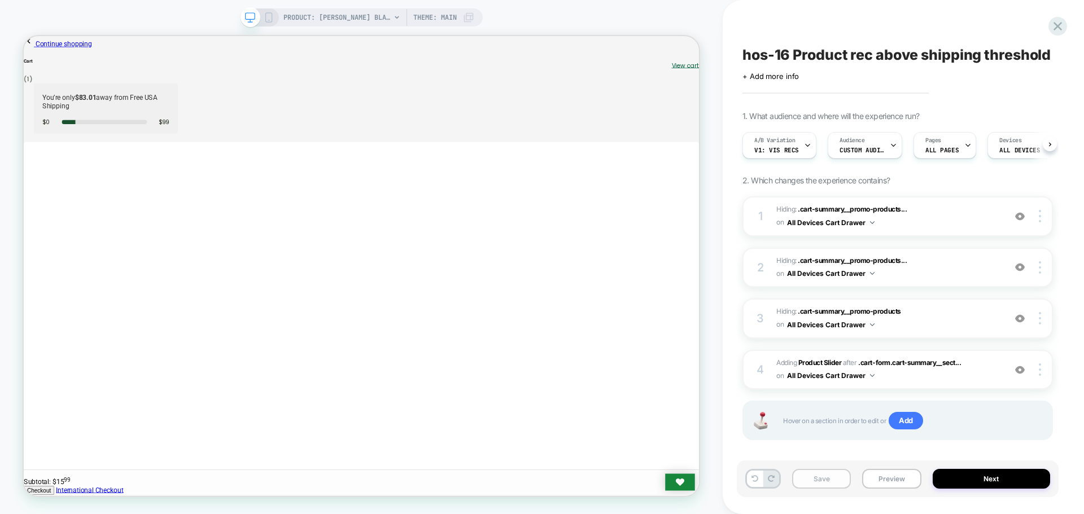
scroll to position [0, 1]
click at [811, 479] on button "Save" at bounding box center [821, 479] width 59 height 20
click at [889, 479] on button "Preview" at bounding box center [891, 479] width 59 height 20
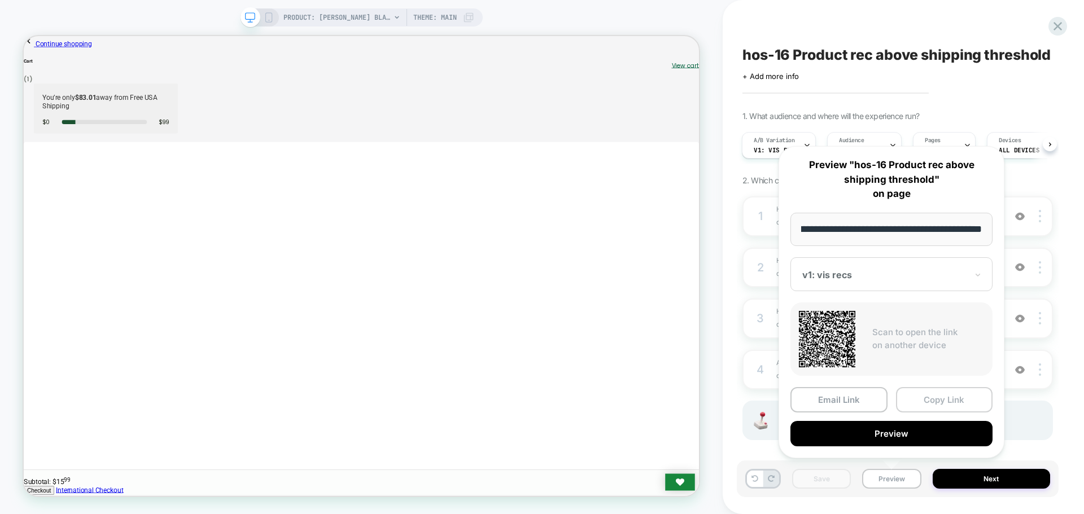
scroll to position [0, 0]
click at [929, 390] on button "Copy Link" at bounding box center [944, 399] width 97 height 25
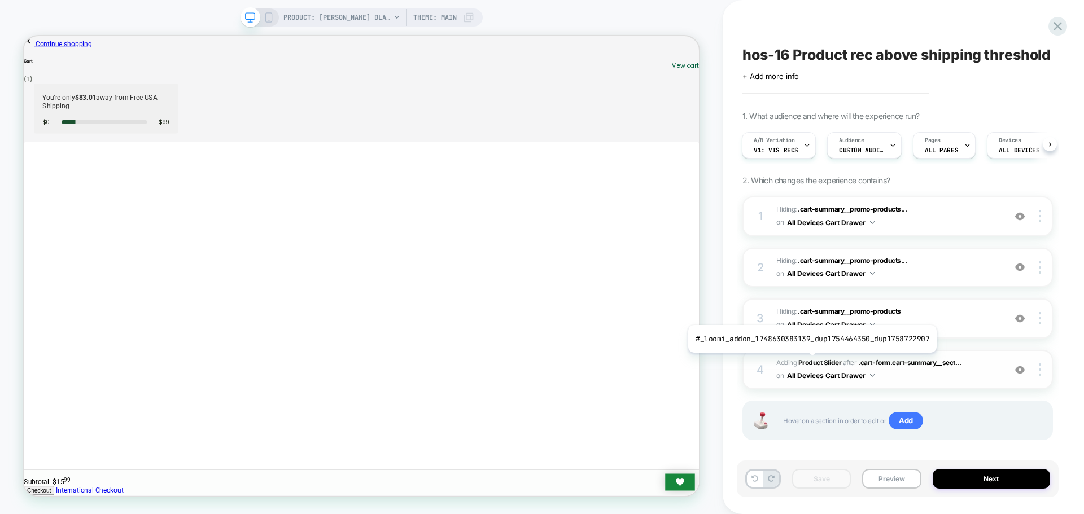
click at [810, 361] on b "Product Slider" at bounding box center [819, 363] width 43 height 8
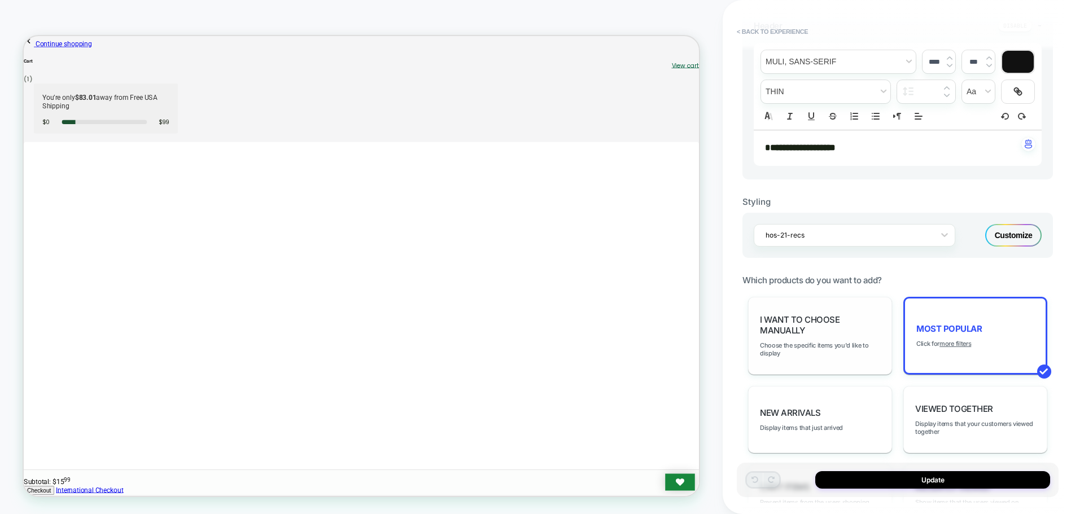
scroll to position [395, 0]
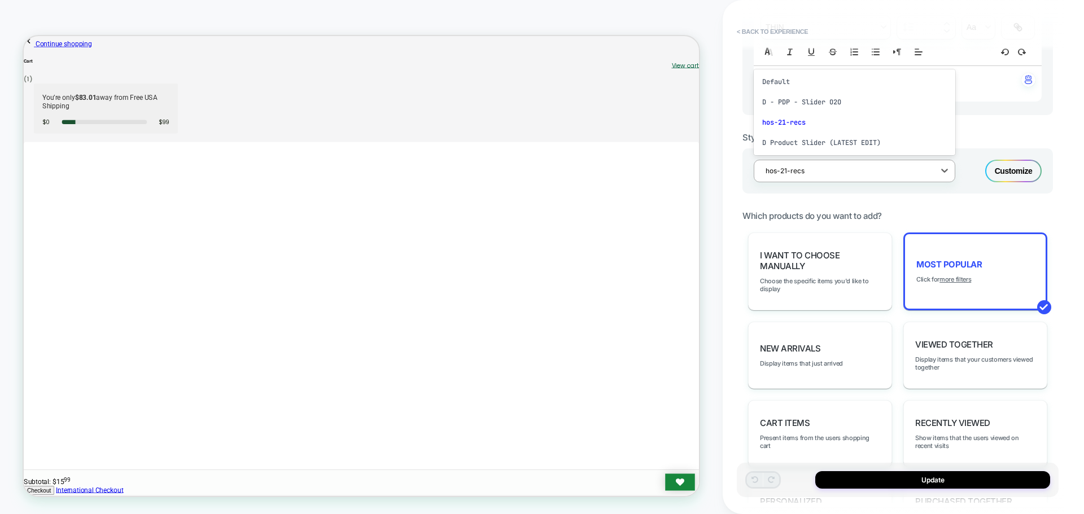
click at [901, 169] on div at bounding box center [847, 170] width 163 height 11
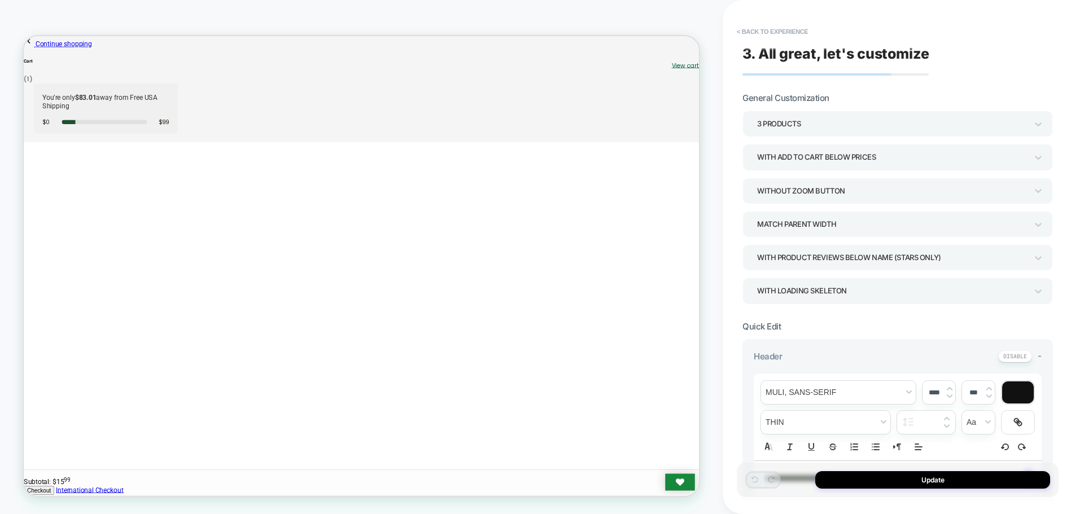
scroll to position [282, 0]
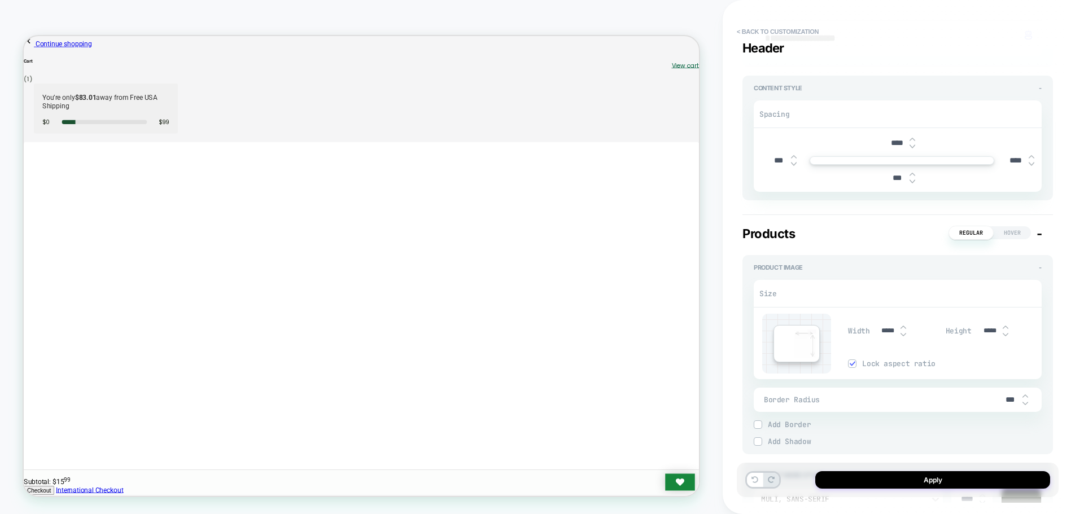
type textarea "*"
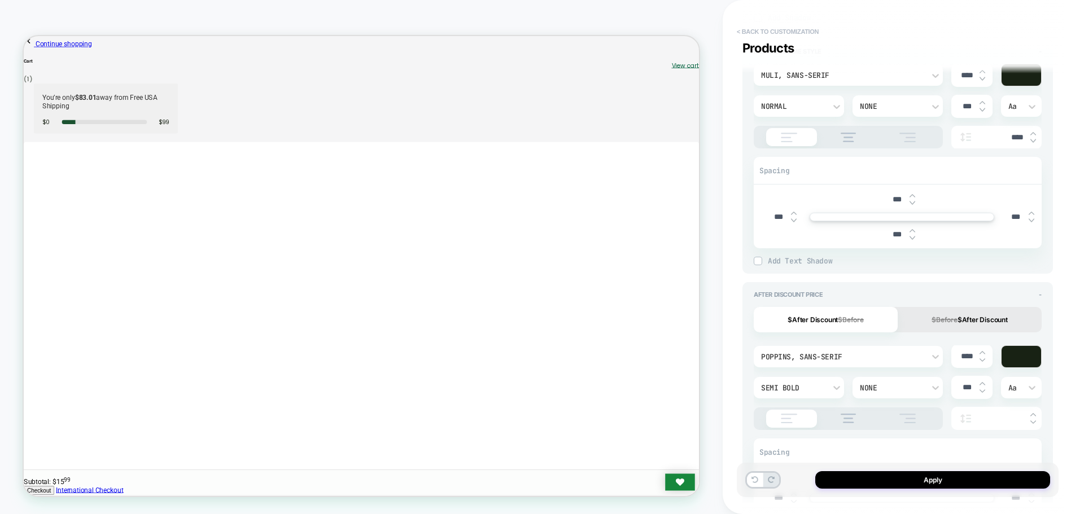
scroll to position [678, 0]
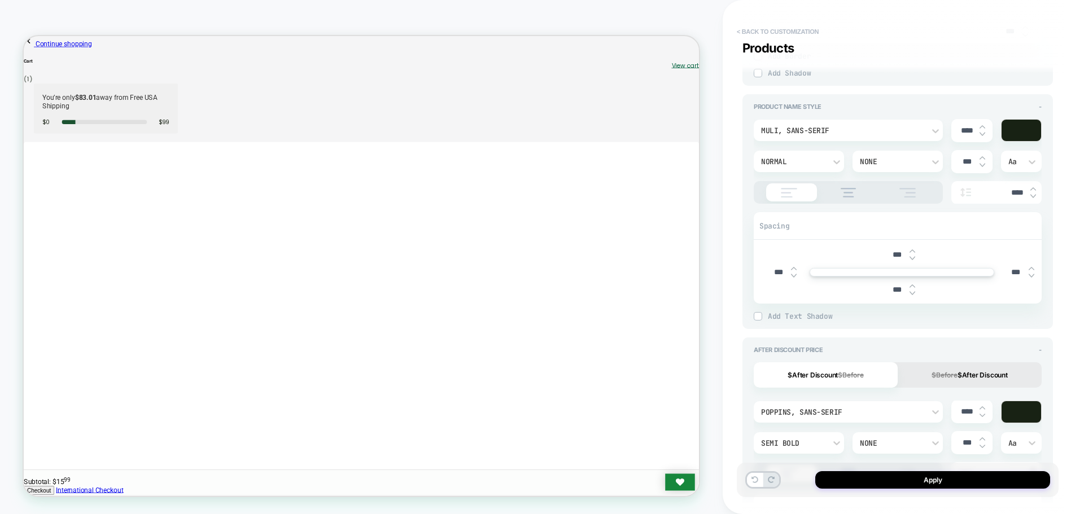
click at [772, 33] on button "< Back to customization" at bounding box center [777, 32] width 93 height 18
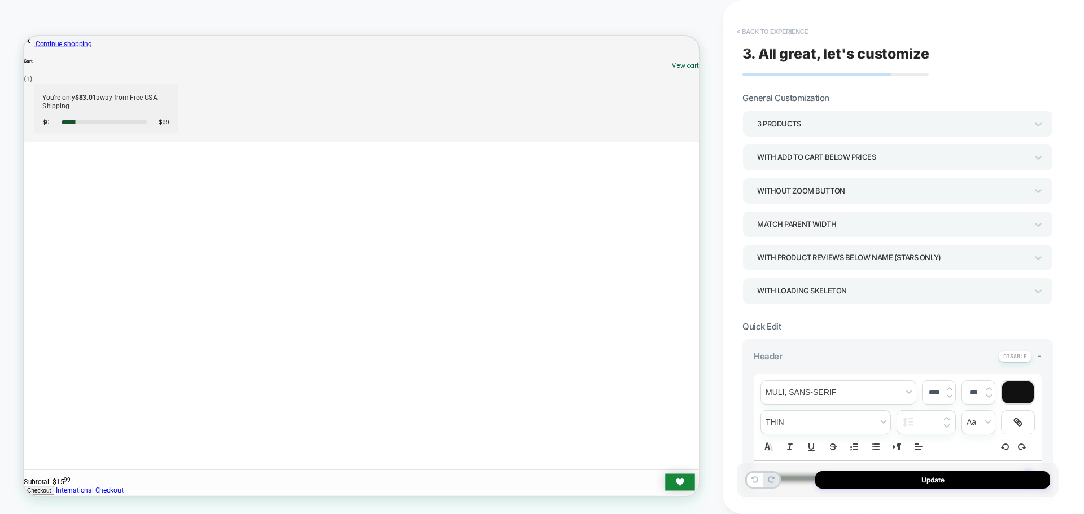
click at [807, 34] on button "< Back to experience" at bounding box center [772, 32] width 82 height 18
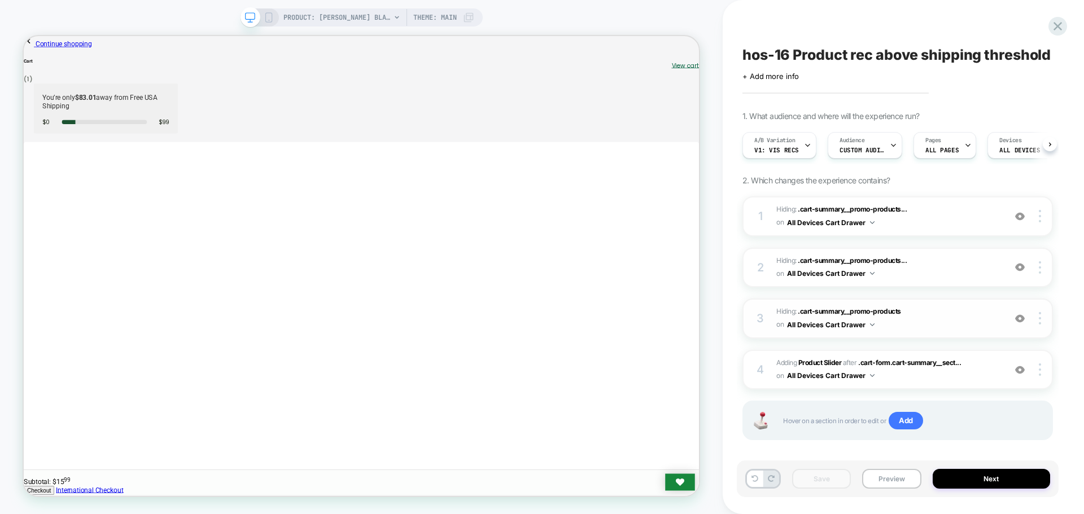
scroll to position [0, 1]
click at [1042, 312] on div "3 Hiding : .cart-summary__promo-products .cart-summary__promo-products on All D…" at bounding box center [897, 319] width 311 height 40
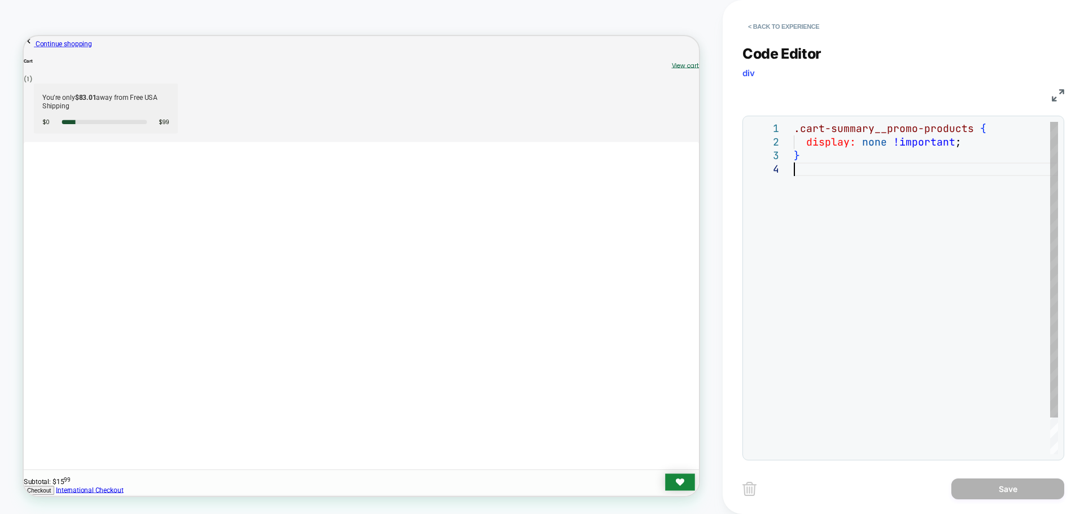
scroll to position [0, 0]
click at [888, 163] on div ".cart-summary__promo-products { display: none !important ; }" at bounding box center [926, 308] width 264 height 373
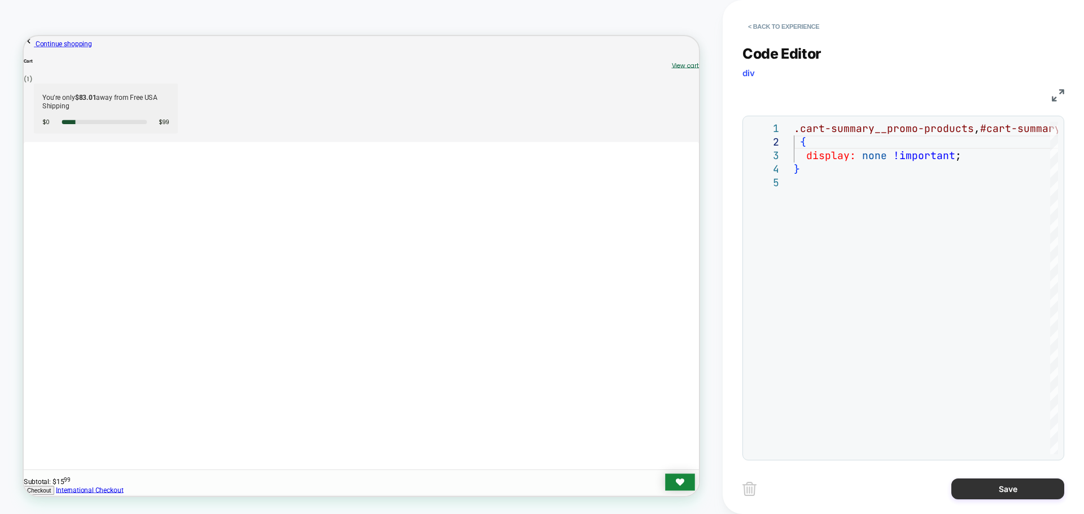
type textarea "**********"
click at [971, 497] on button "Save" at bounding box center [1007, 489] width 113 height 21
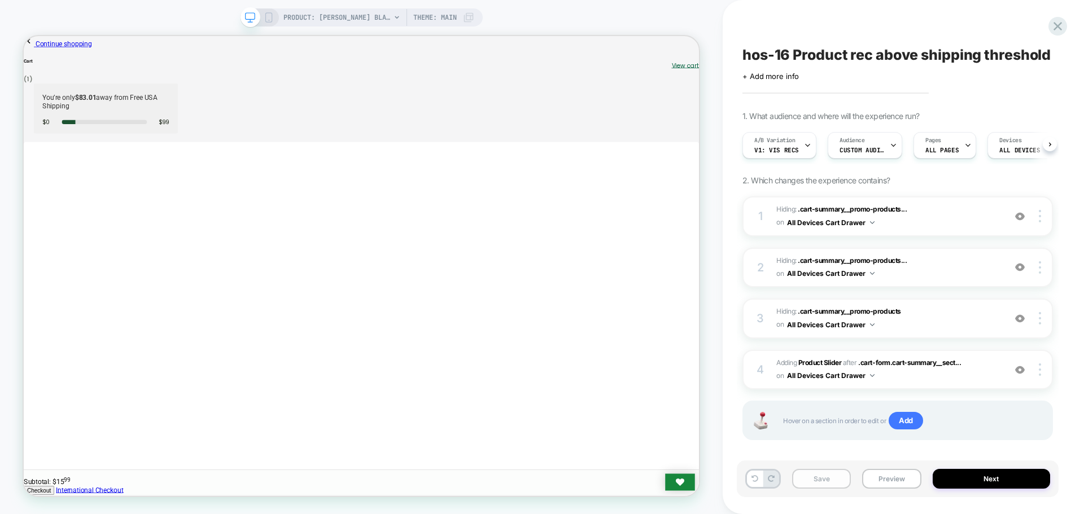
scroll to position [0, 1]
click at [805, 479] on button "Save" at bounding box center [821, 479] width 59 height 20
click at [879, 492] on div "Save Preview Next" at bounding box center [898, 479] width 322 height 37
click at [880, 484] on button "Preview" at bounding box center [891, 479] width 59 height 20
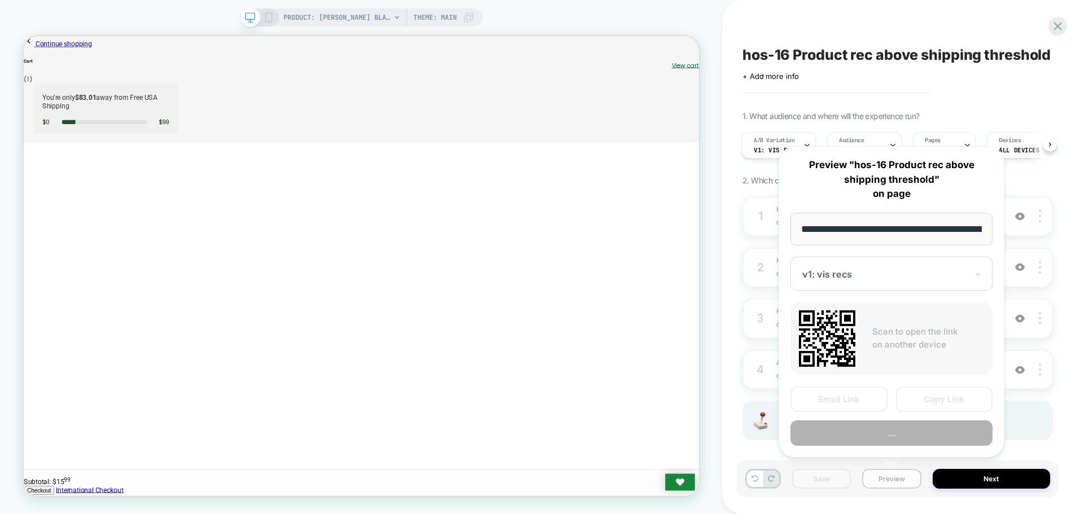
scroll to position [0, 184]
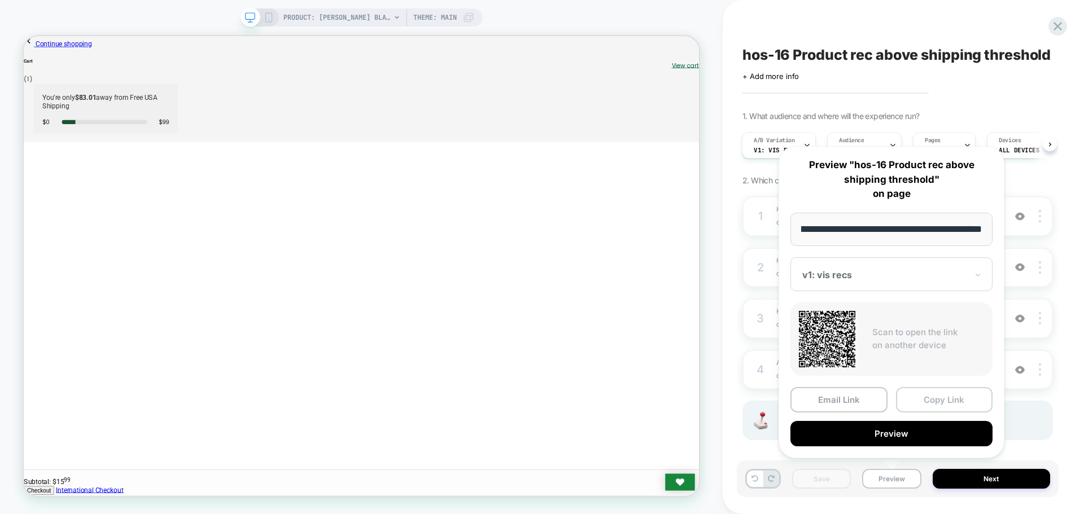
click at [954, 407] on button "Copy Link" at bounding box center [944, 399] width 97 height 25
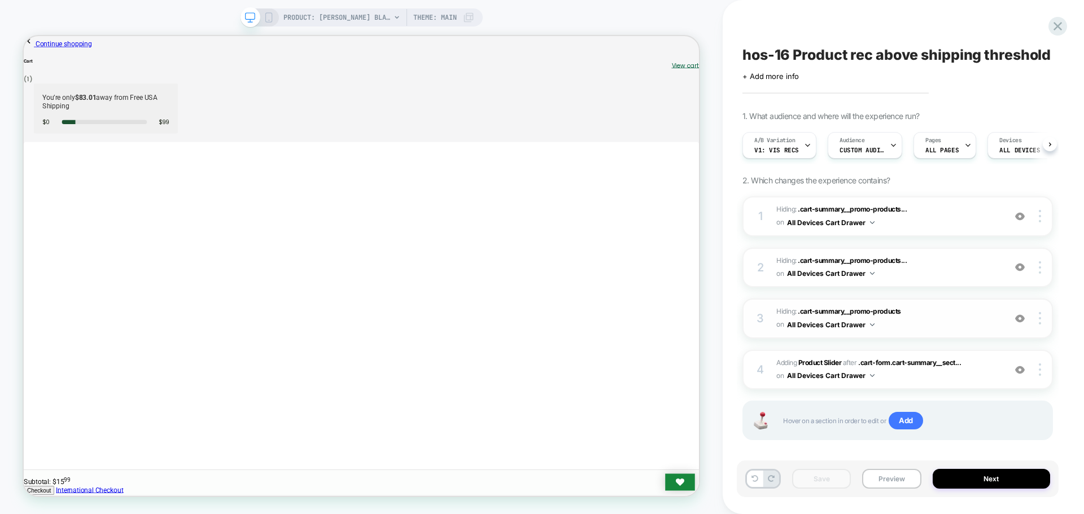
scroll to position [0, 1]
drag, startPoint x: 897, startPoint y: 487, endPoint x: 902, endPoint y: 480, distance: 8.4
click at [897, 487] on button "Preview" at bounding box center [891, 479] width 59 height 20
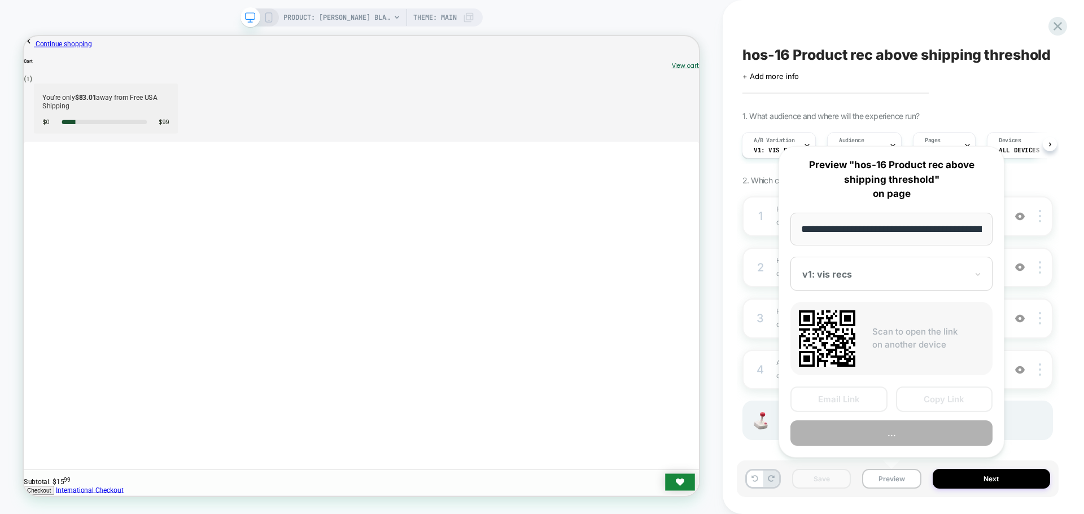
scroll to position [0, 184]
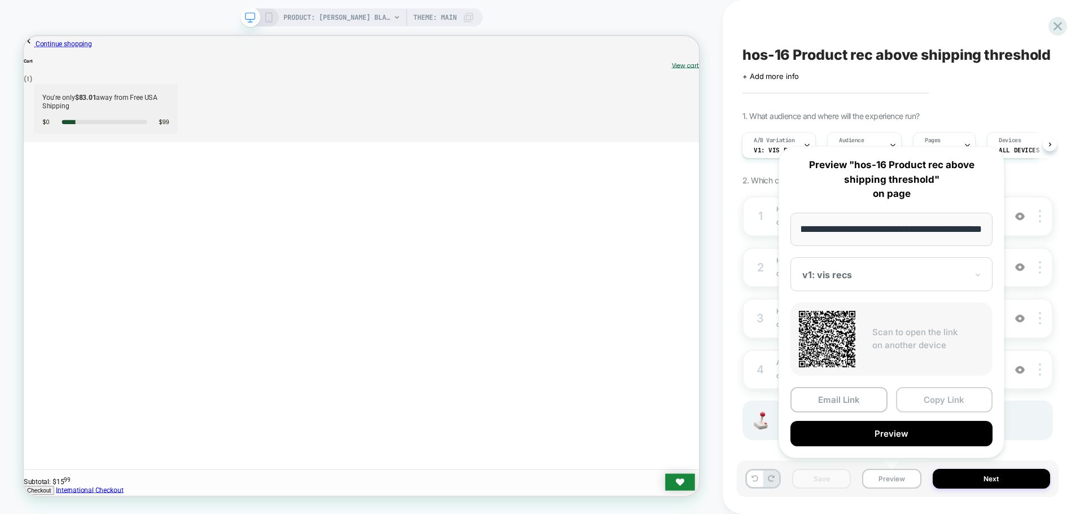
click at [920, 400] on button "Copy Link" at bounding box center [944, 399] width 97 height 25
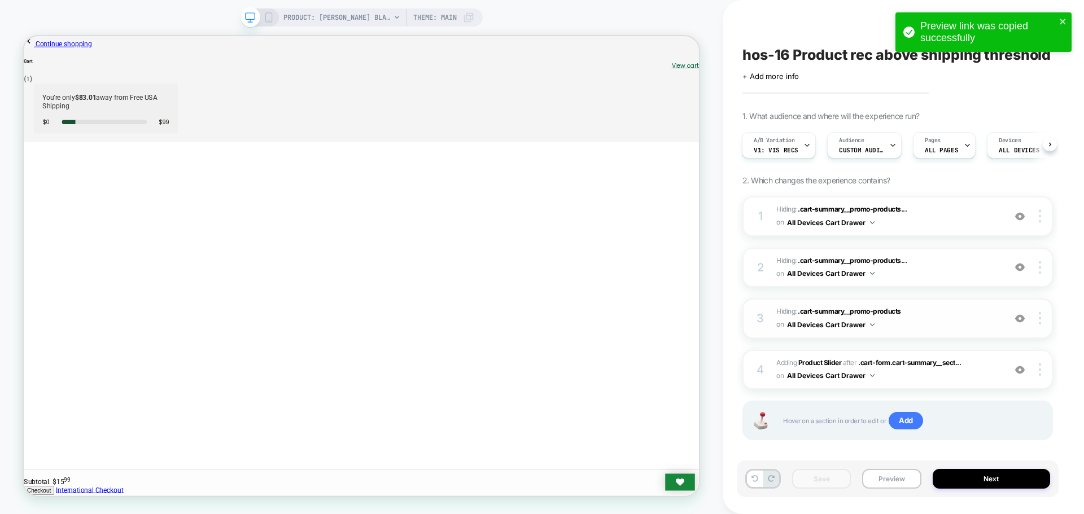
click at [890, 316] on span "Hiding : .cart-summary__promo-products .cart-summary__promo-products on All Dev…" at bounding box center [887, 318] width 223 height 27
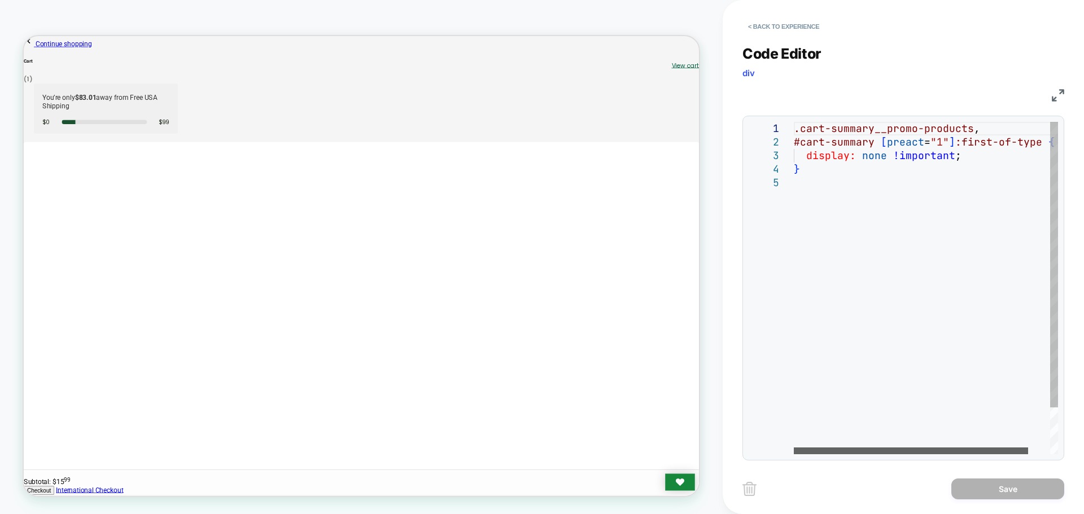
click at [794, 451] on div at bounding box center [911, 451] width 234 height 7
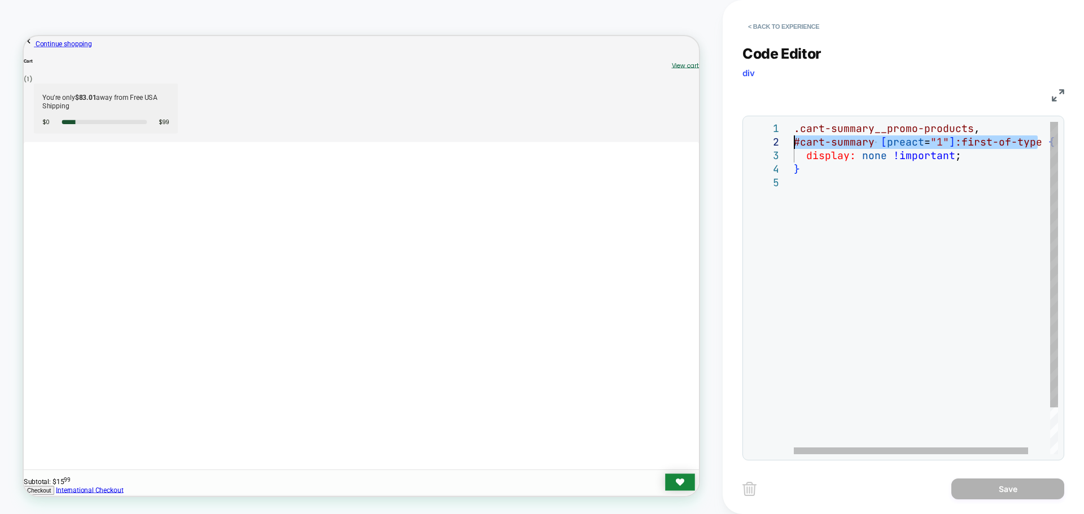
drag, startPoint x: 1036, startPoint y: 143, endPoint x: 792, endPoint y: 143, distance: 244.5
click at [794, 143] on div ".cart-summary__promo-products , #cart-summary [ preact = "1" ] :first-of-type {…" at bounding box center [938, 315] width 289 height 387
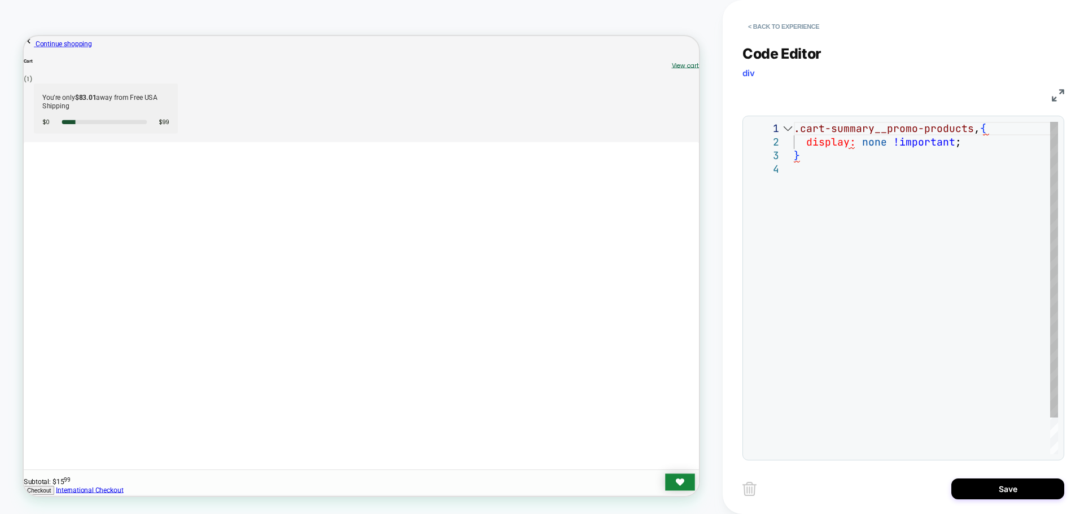
type textarea "**********"
click at [969, 490] on button "Save" at bounding box center [1007, 489] width 113 height 21
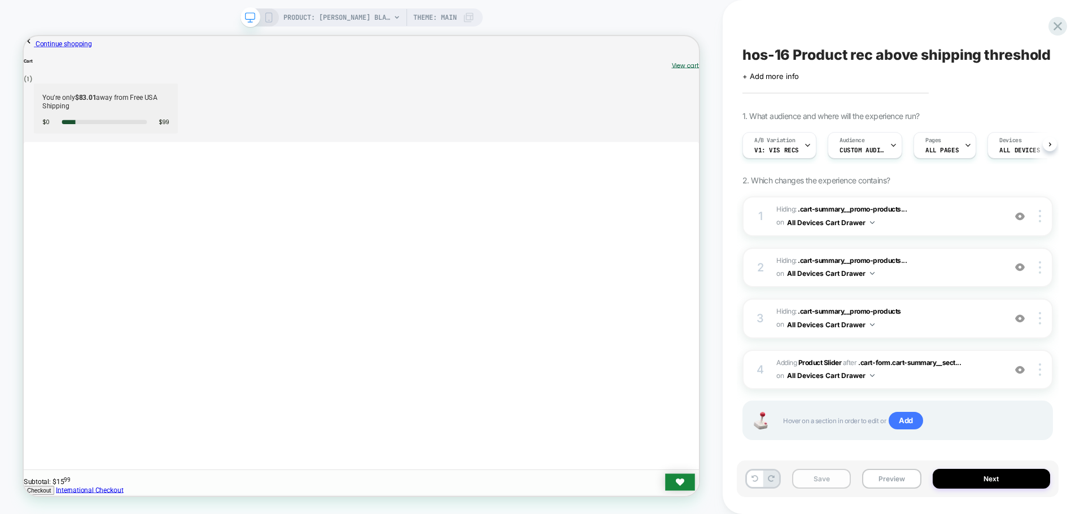
scroll to position [0, 1]
click at [827, 485] on button "Save" at bounding box center [821, 479] width 59 height 20
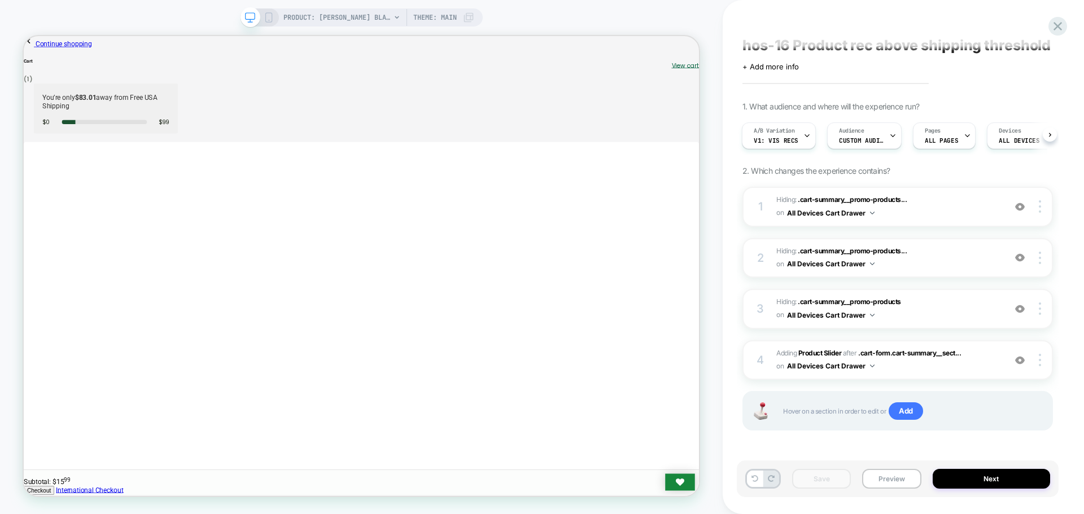
scroll to position [11, 0]
click at [900, 414] on span "Add" at bounding box center [906, 410] width 34 height 18
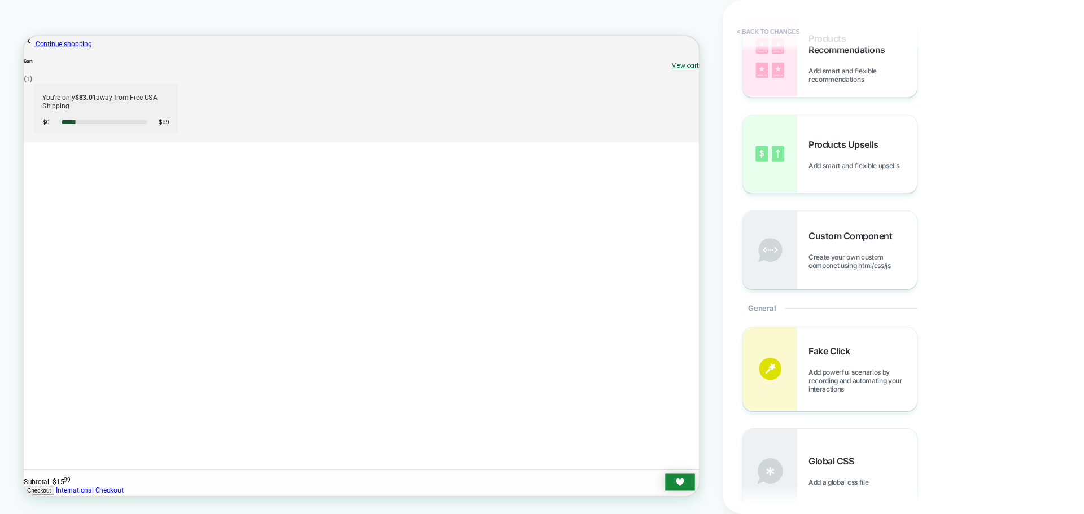
scroll to position [169, 0]
click at [762, 34] on button "< Back to changes" at bounding box center [768, 32] width 75 height 18
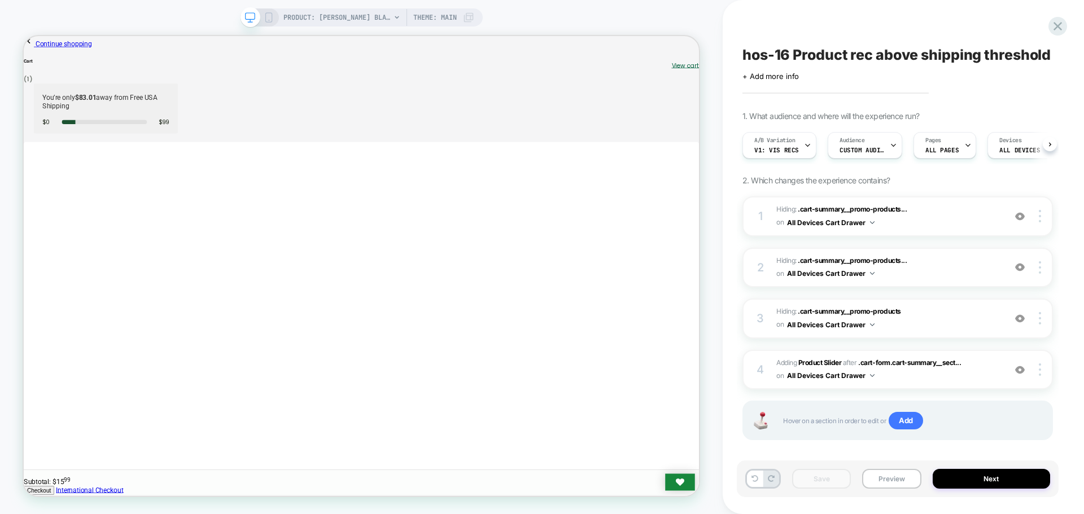
scroll to position [0, 1]
click at [903, 426] on span "Add" at bounding box center [906, 421] width 34 height 18
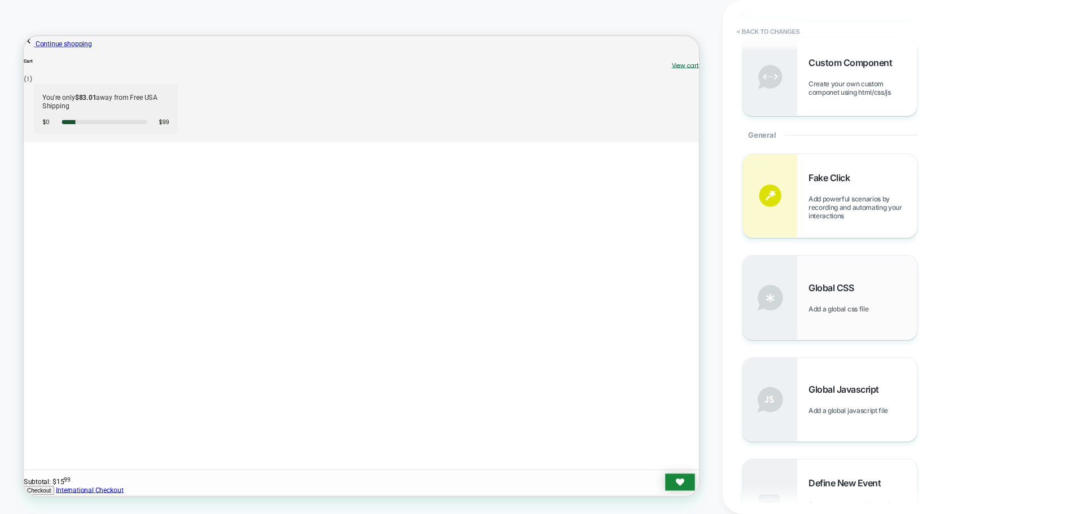
scroll to position [452, 0]
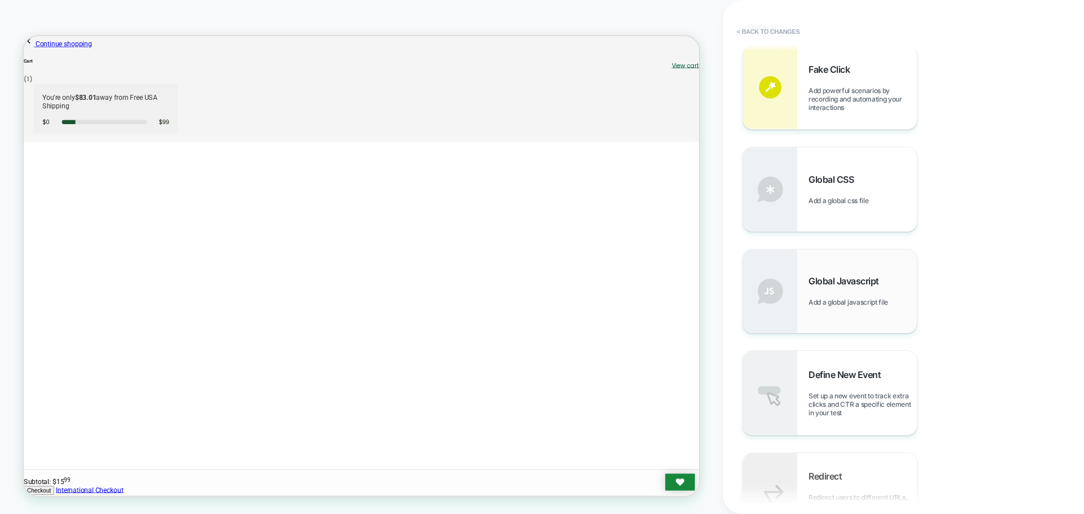
click at [847, 318] on div "Global Javascript Add a global javascript file" at bounding box center [830, 292] width 174 height 84
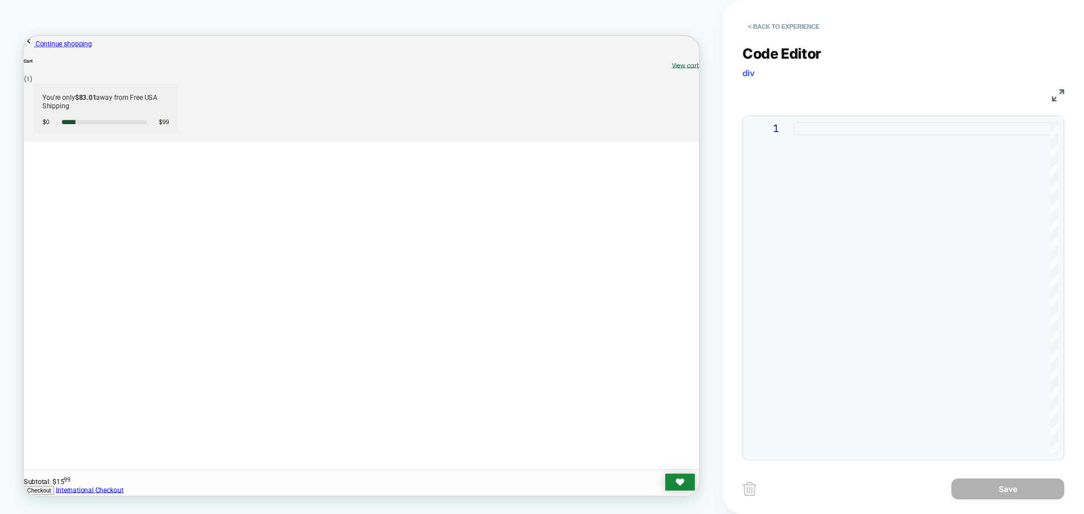
click at [820, 138] on div at bounding box center [926, 288] width 264 height 333
type textarea "**********"
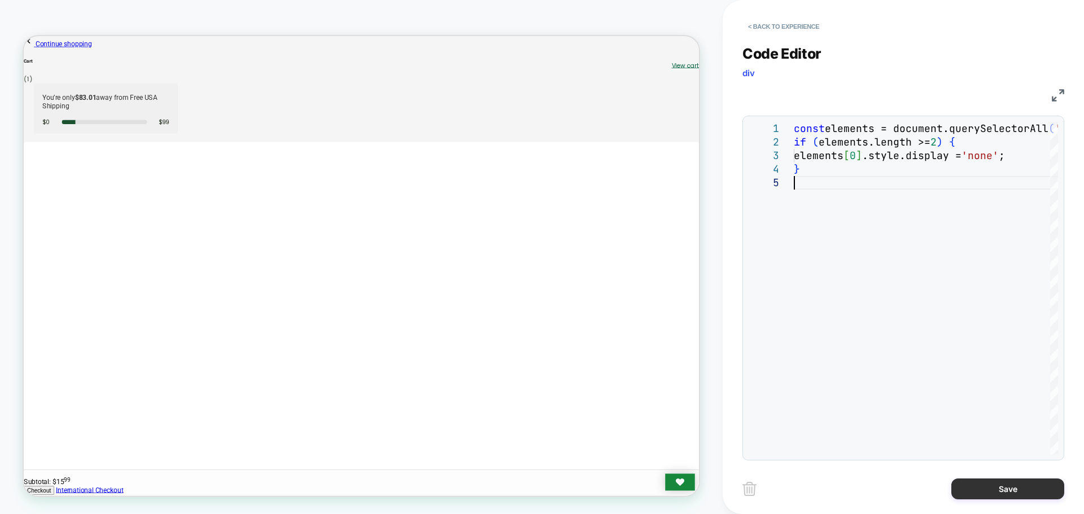
click at [986, 486] on button "Save" at bounding box center [1007, 489] width 113 height 21
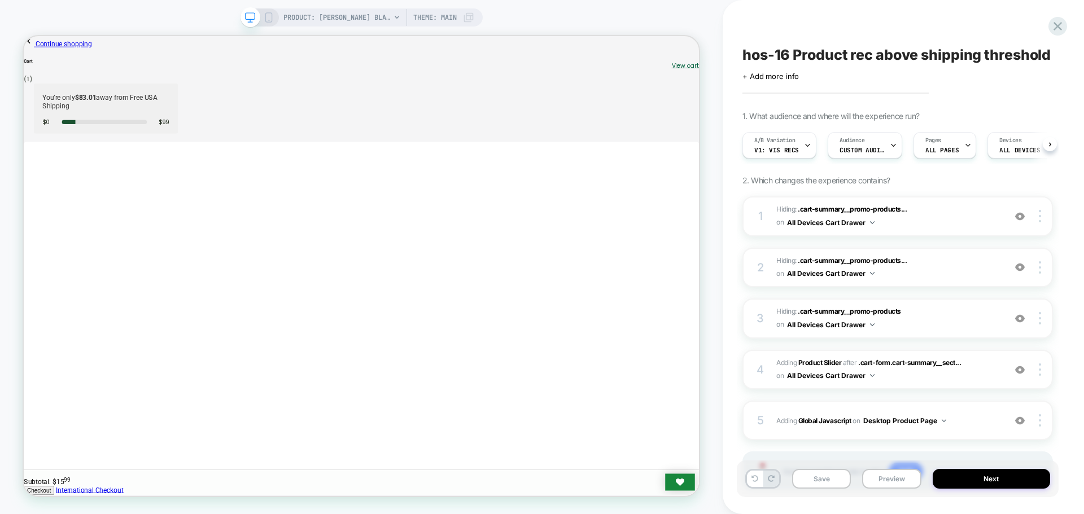
scroll to position [0, 1]
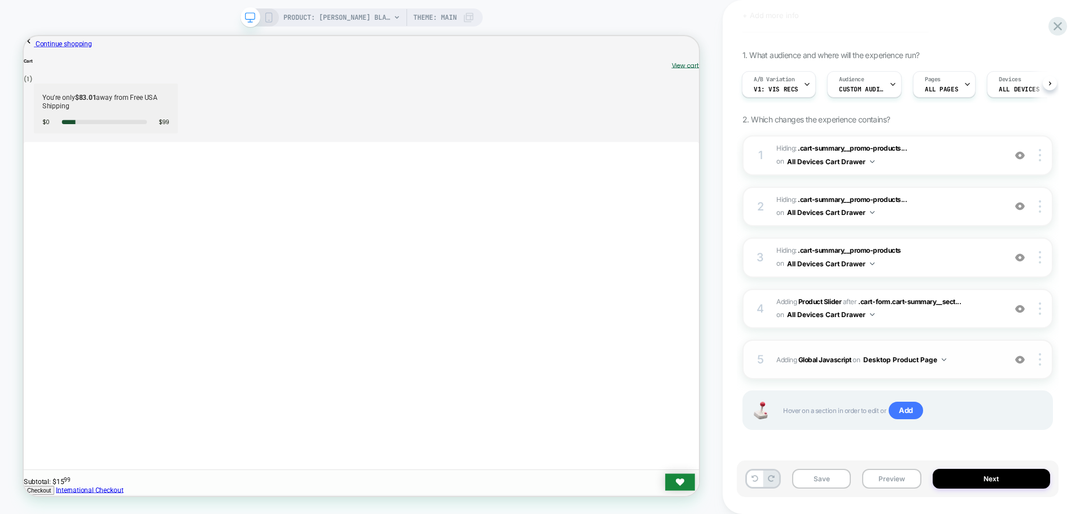
scroll to position [62, 0]
click at [828, 367] on div "5 Adding Global Javascript on Desktop Product Page Add Before Add After Copy to…" at bounding box center [897, 359] width 311 height 40
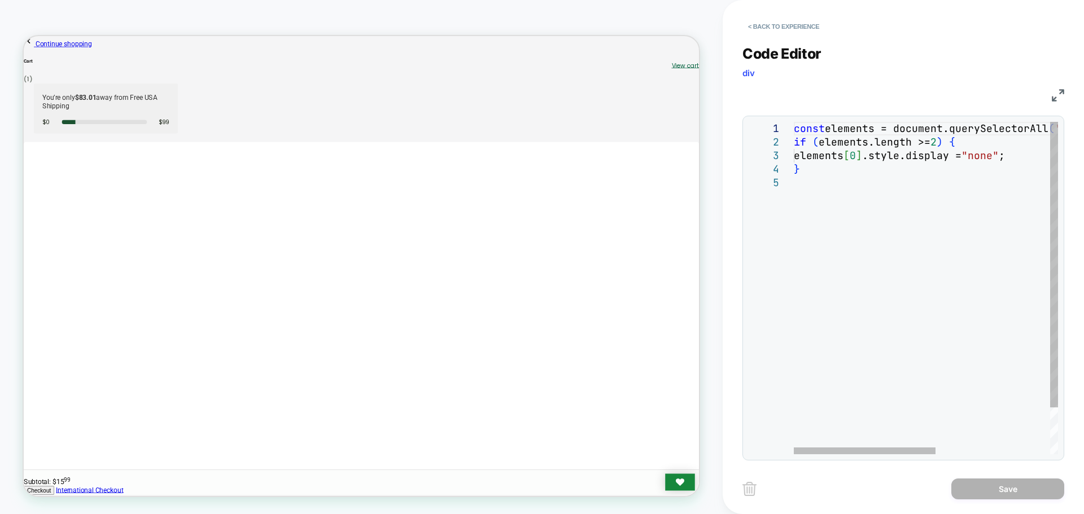
click at [856, 264] on div "const elements = document.querySelectorAll ( '#cart-summary [preact="1"]' ) ; i…" at bounding box center [1032, 315] width 477 height 387
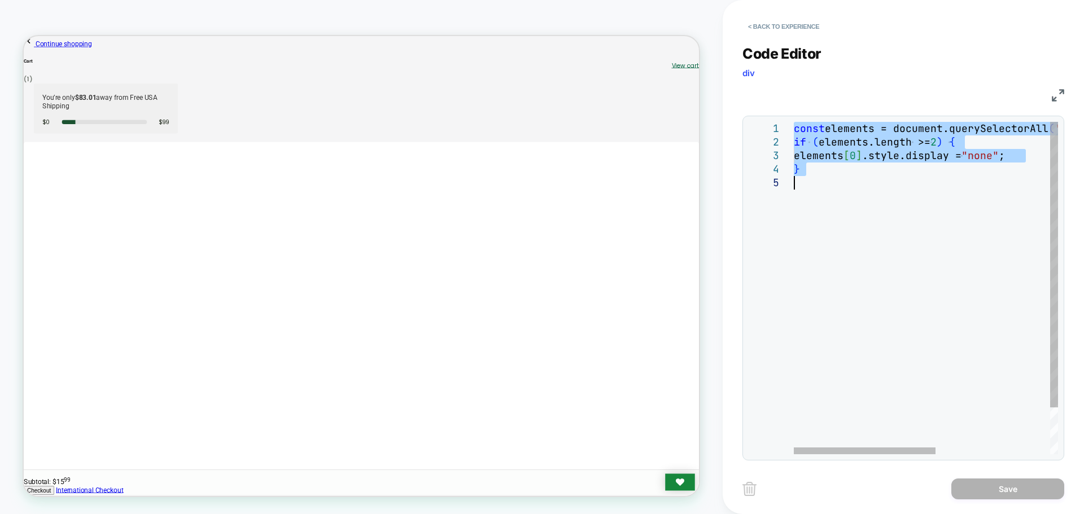
type textarea "**********"
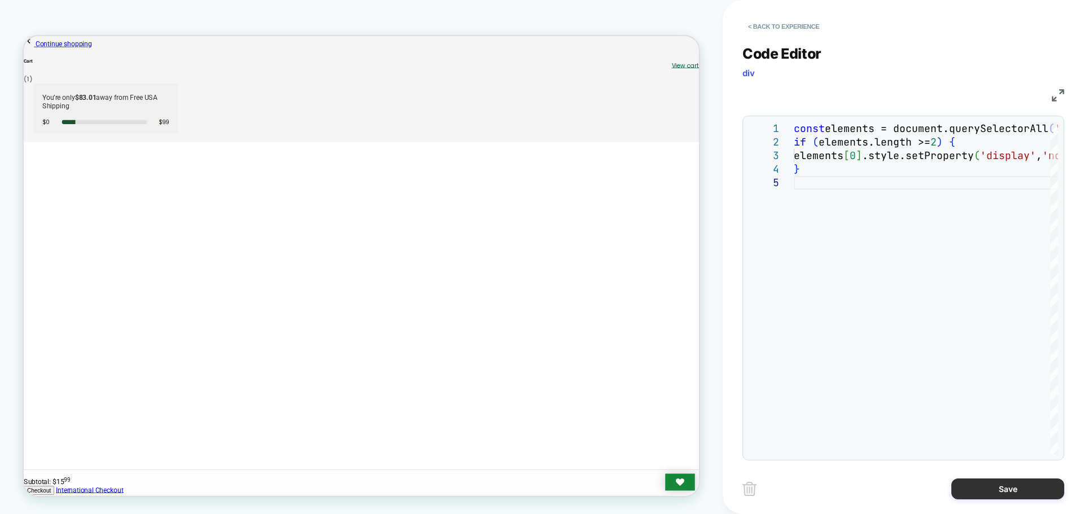
click at [990, 487] on button "Save" at bounding box center [1007, 489] width 113 height 21
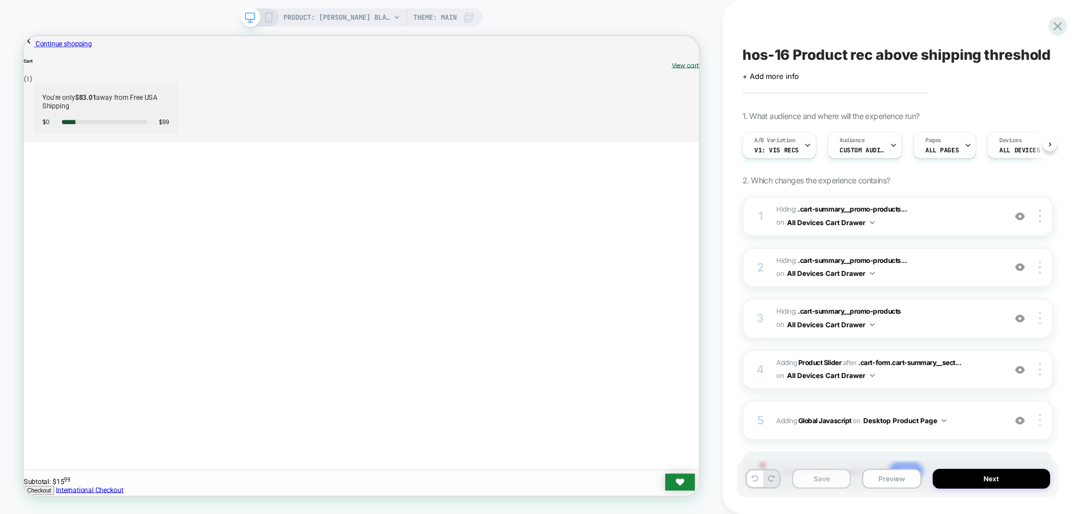
click at [828, 479] on button "Save" at bounding box center [821, 479] width 59 height 20
click at [904, 477] on button "Preview" at bounding box center [891, 479] width 59 height 20
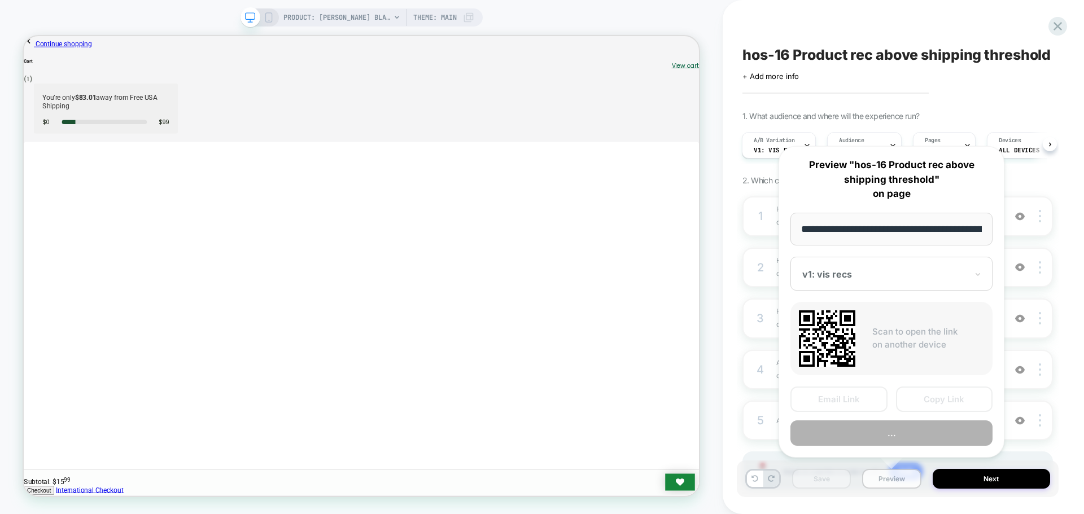
scroll to position [0, 184]
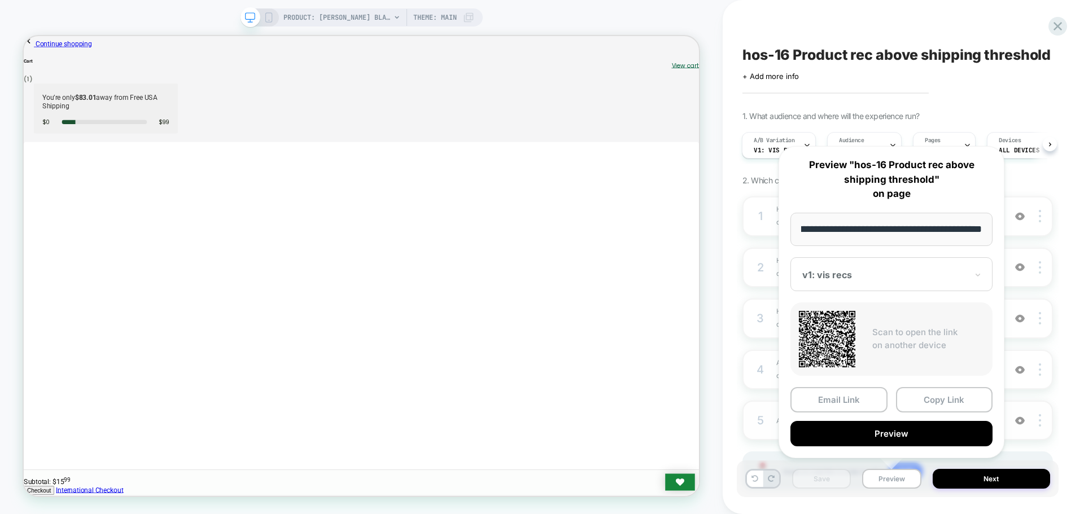
click at [747, 434] on div "5 Adding Global Javascript on Desktop Product Page Add Before Add After Copy to…" at bounding box center [897, 421] width 311 height 40
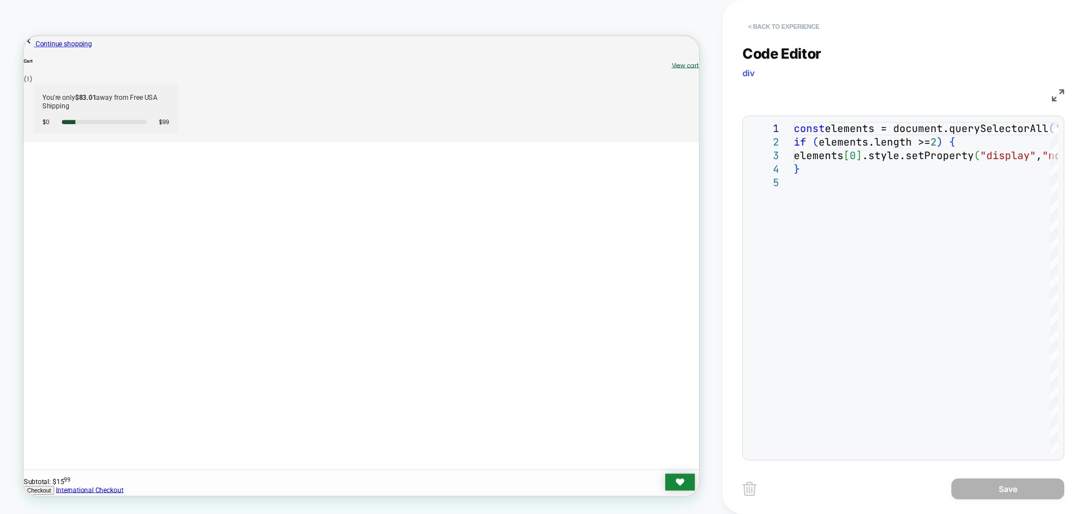
click at [783, 34] on button "< Back to experience" at bounding box center [783, 27] width 82 height 18
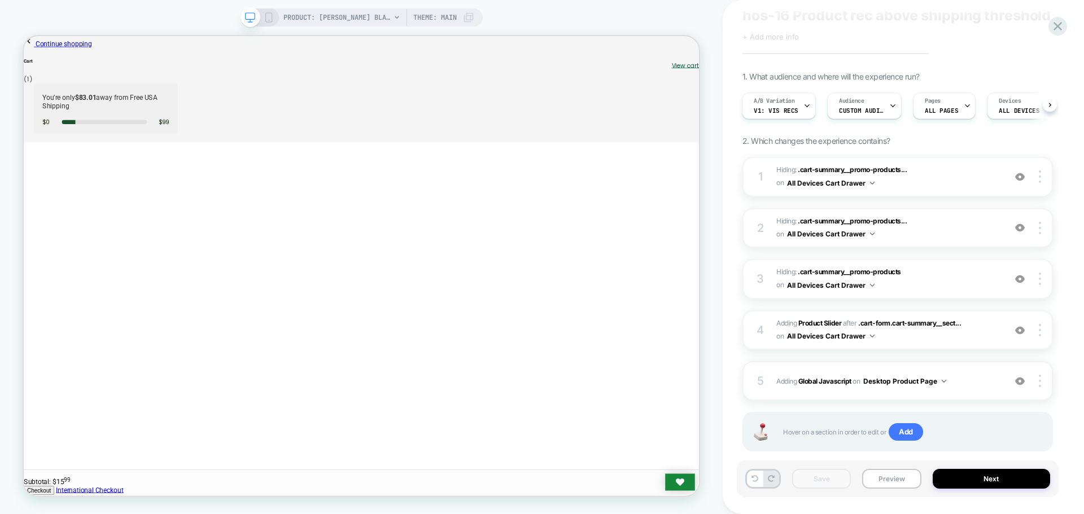
scroll to position [62, 0]
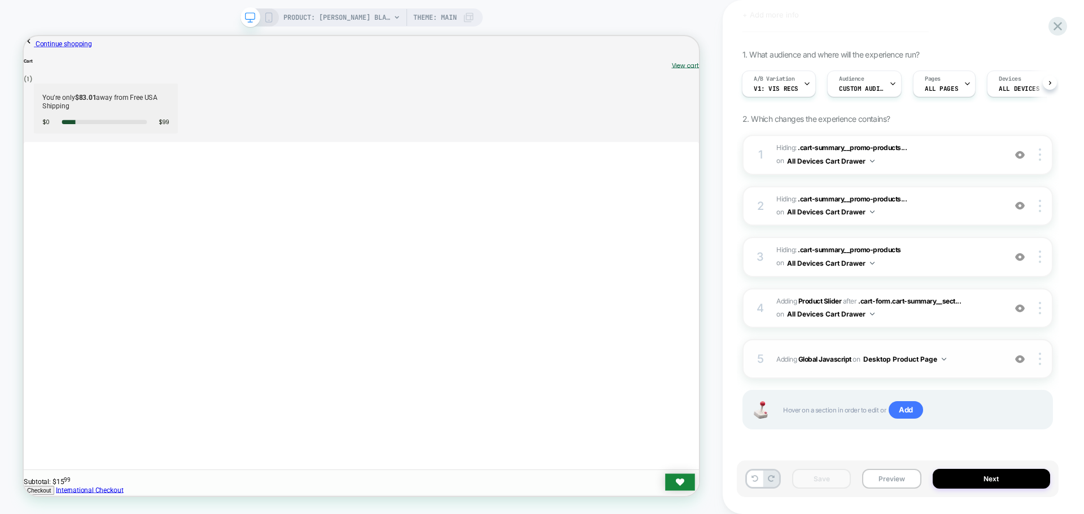
click at [941, 365] on button "Desktop Product Page" at bounding box center [904, 359] width 83 height 14
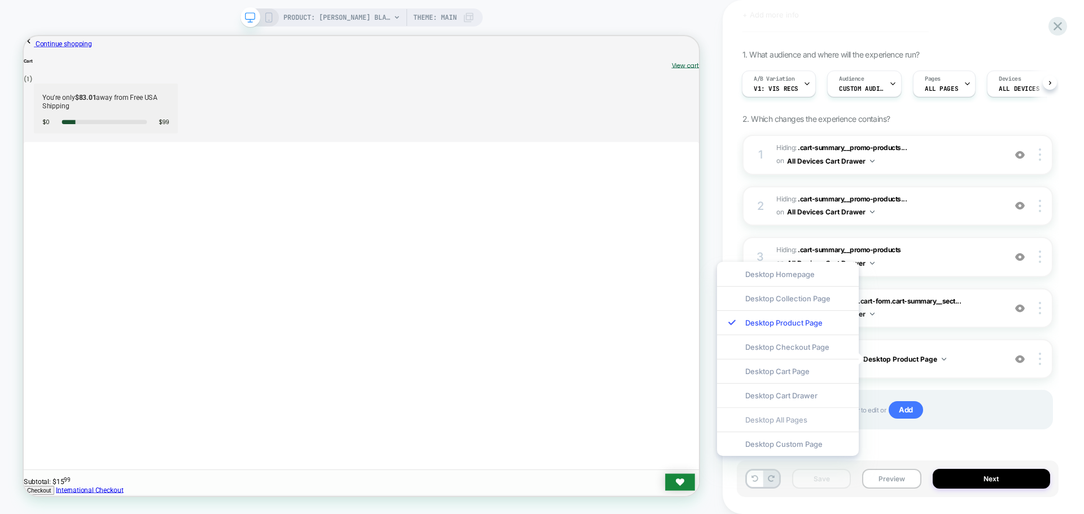
click at [755, 427] on div "Desktop All Pages" at bounding box center [788, 420] width 142 height 24
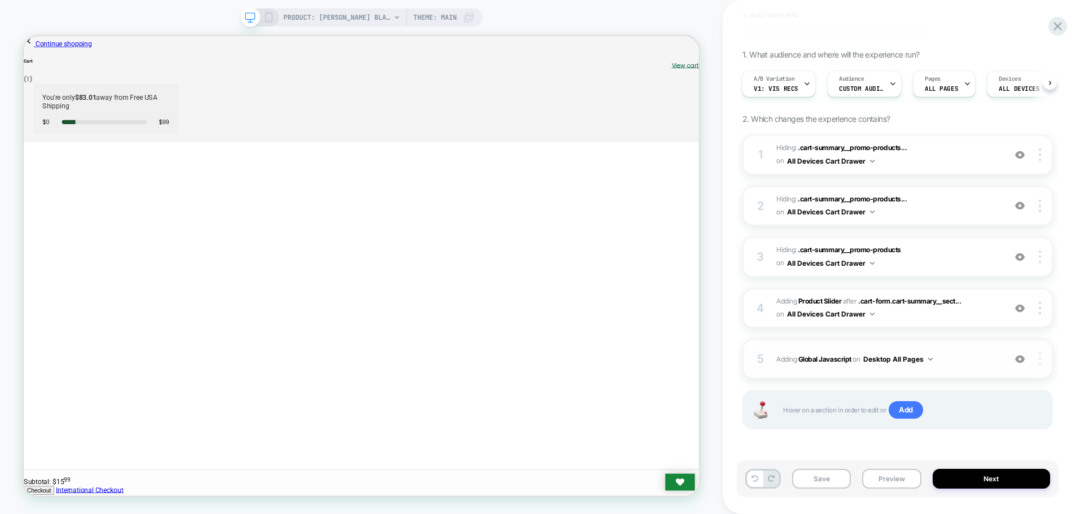
click at [1042, 360] on div at bounding box center [1041, 359] width 21 height 12
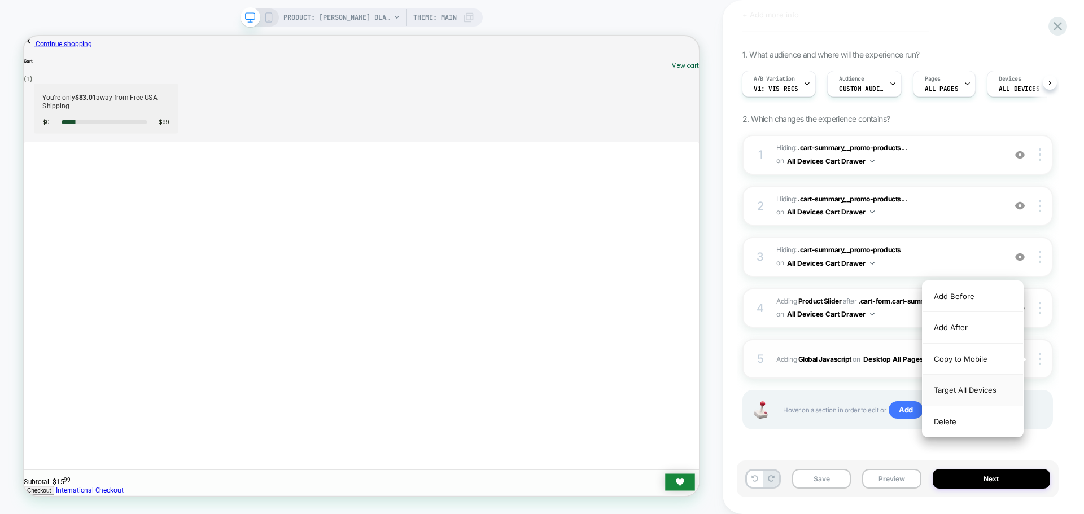
click at [994, 394] on div "Target All Devices" at bounding box center [973, 390] width 100 height 31
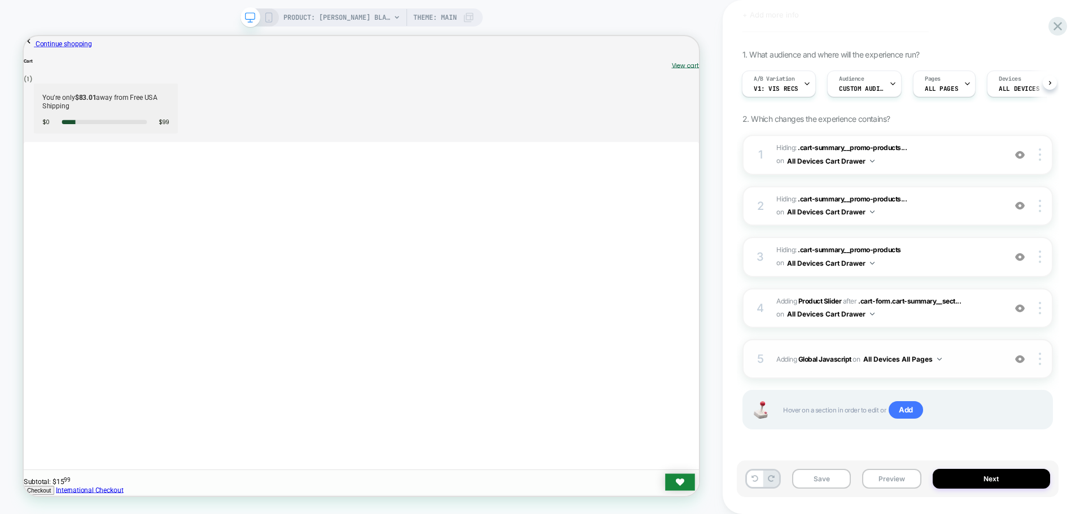
click at [754, 377] on div "5 Adding Global Javascript on All Devices All Pages Add Before Add After Target…" at bounding box center [897, 359] width 311 height 40
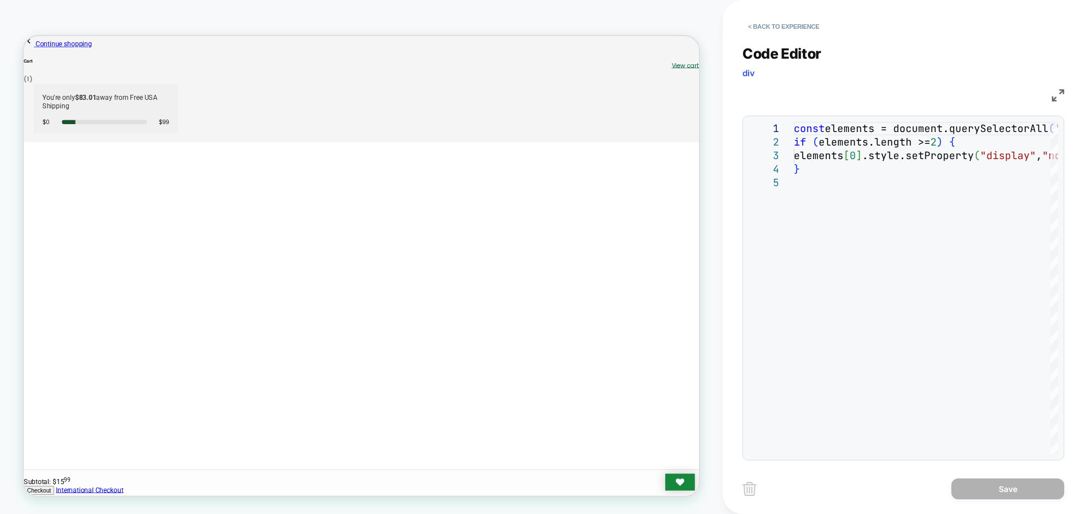
click at [780, 27] on button "< Back to experience" at bounding box center [783, 27] width 82 height 18
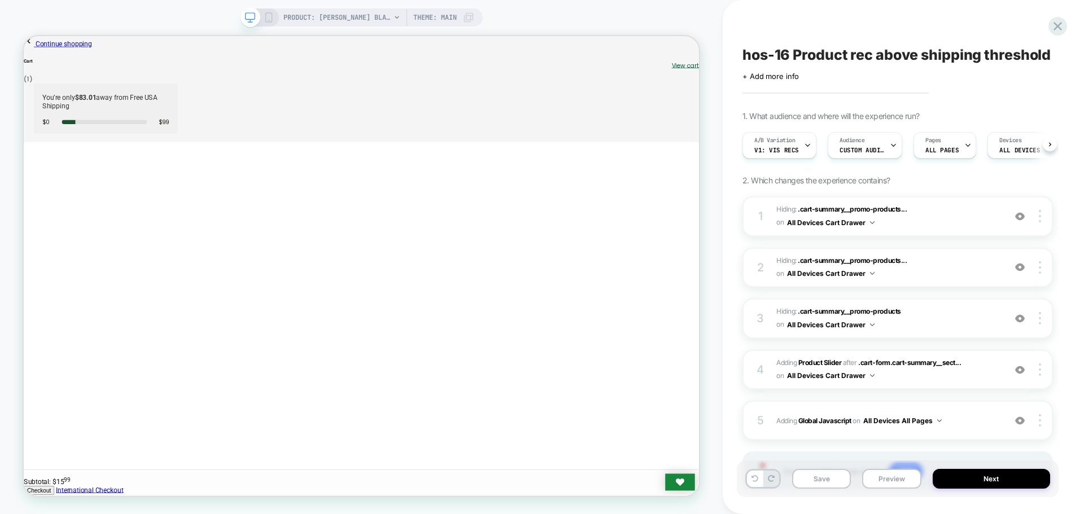
scroll to position [0, 1]
click at [834, 484] on button "Save" at bounding box center [821, 479] width 59 height 20
click at [903, 479] on button "Preview" at bounding box center [891, 479] width 59 height 20
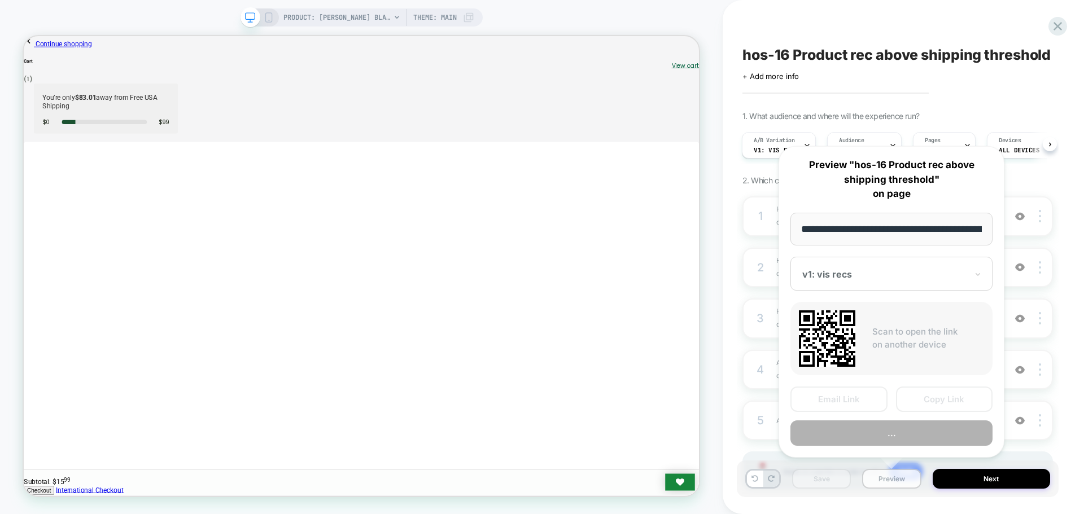
scroll to position [0, 184]
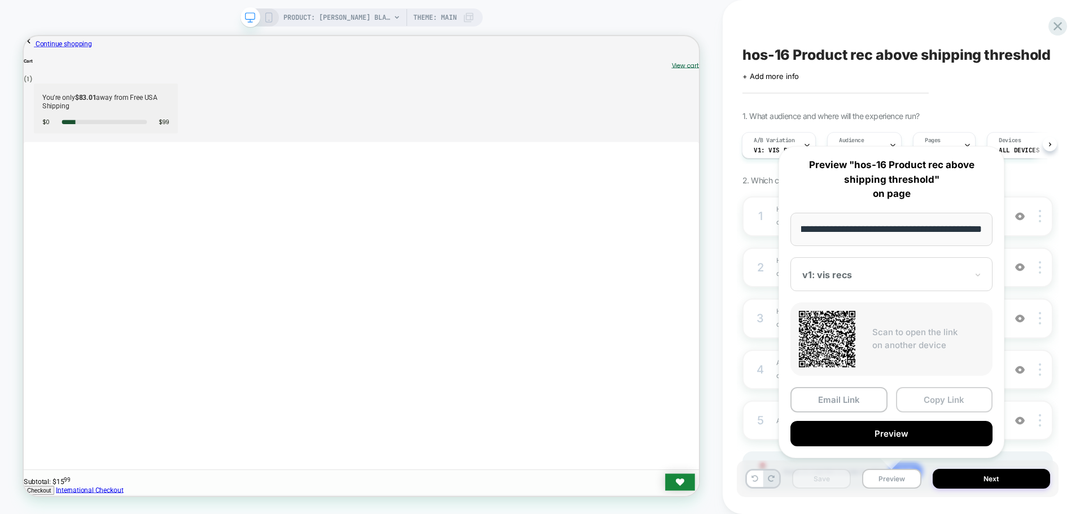
click at [910, 405] on button "Copy Link" at bounding box center [944, 399] width 97 height 25
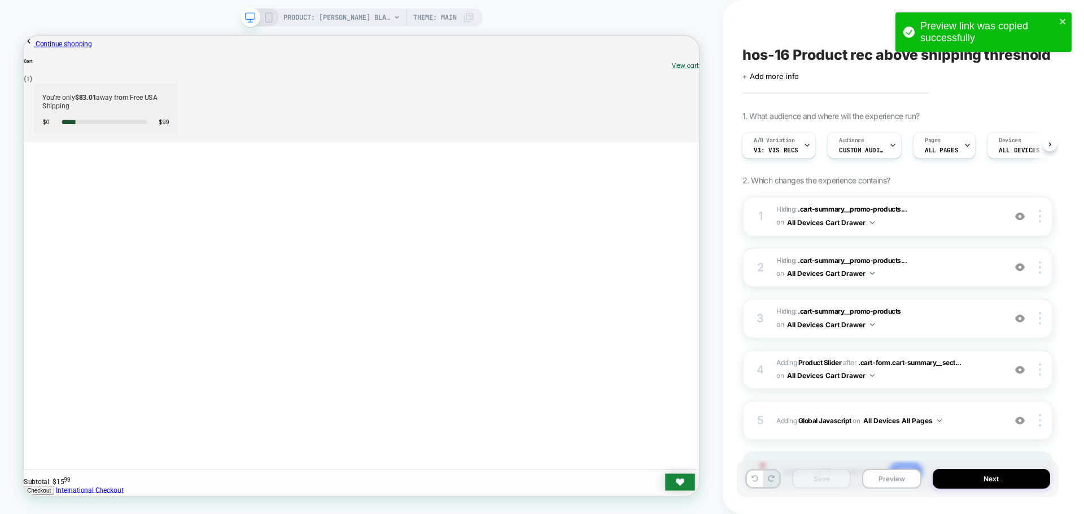
scroll to position [0, 2]
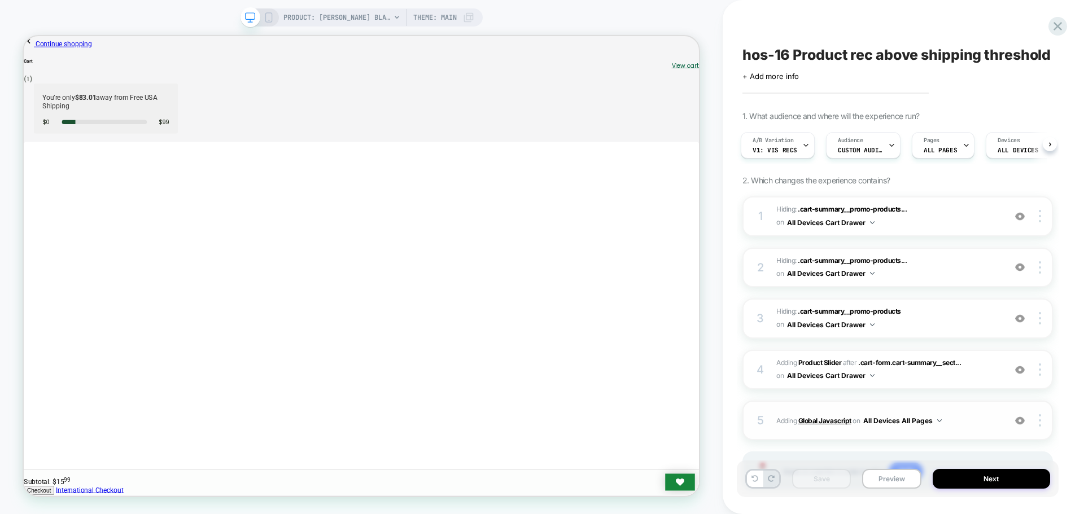
click at [841, 422] on b "Global Javascript" at bounding box center [824, 421] width 53 height 8
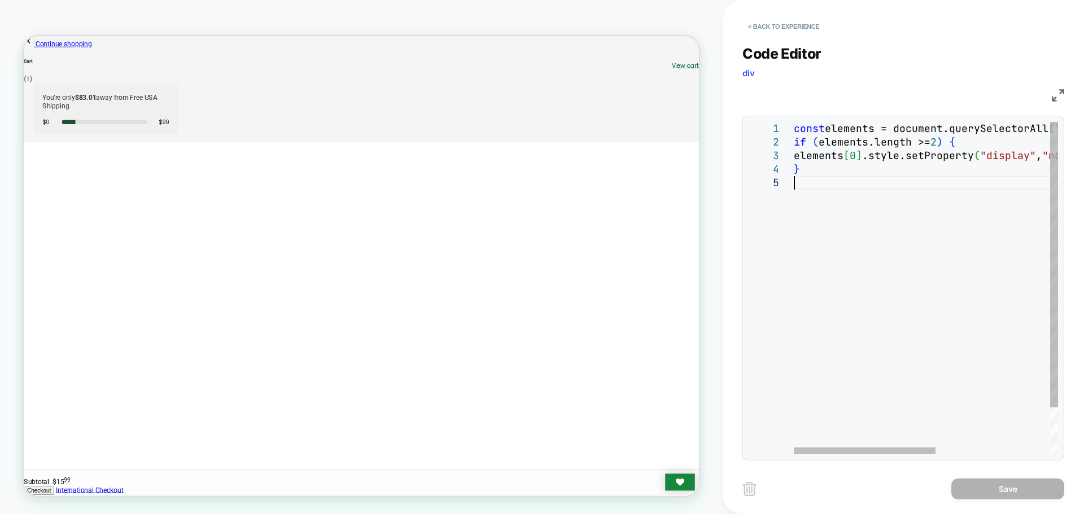
click at [896, 209] on div "const elements = document.querySelectorAll ( '#cart-summary [preact="1"]' ) ; i…" at bounding box center [1032, 315] width 477 height 387
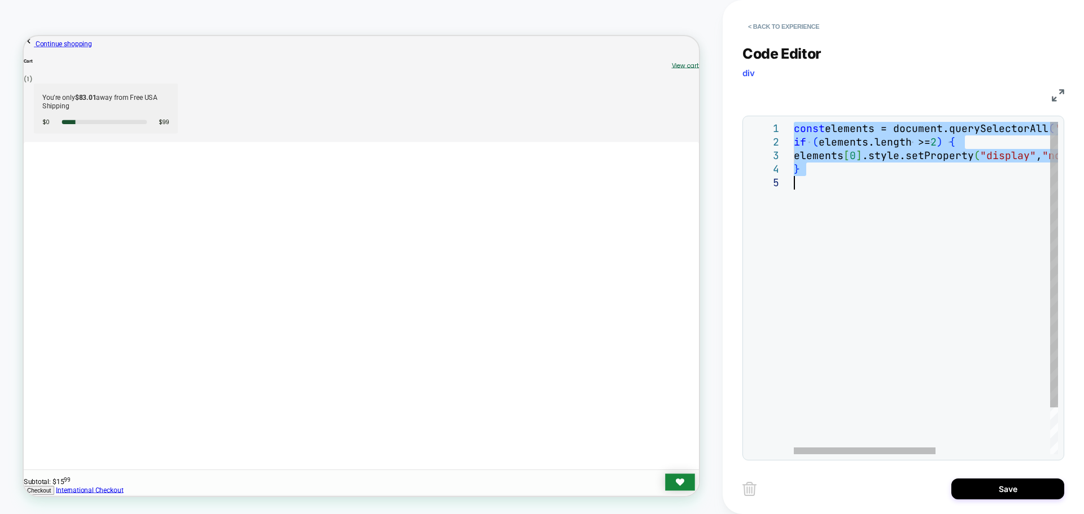
type textarea "**********"
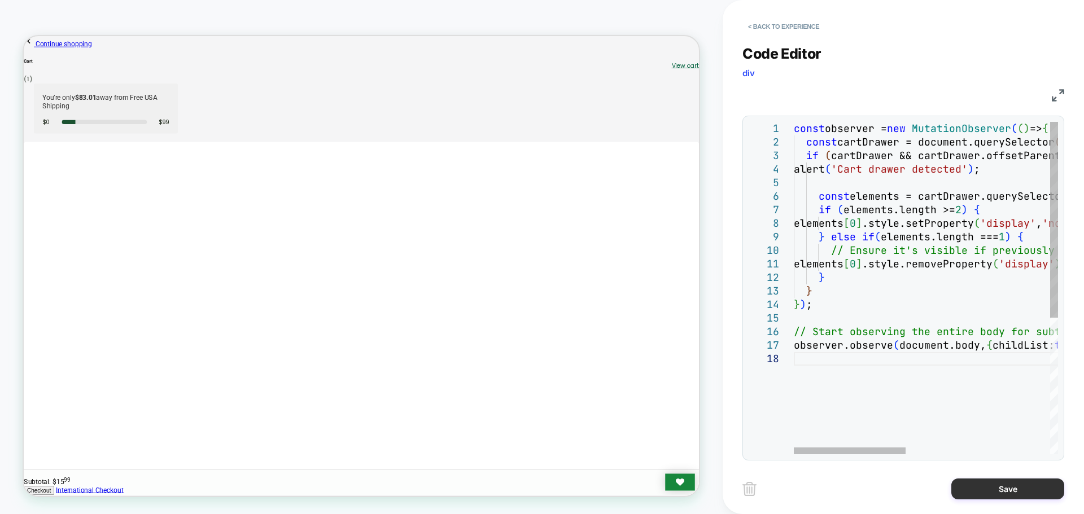
click at [983, 498] on button "Save" at bounding box center [1007, 489] width 113 height 21
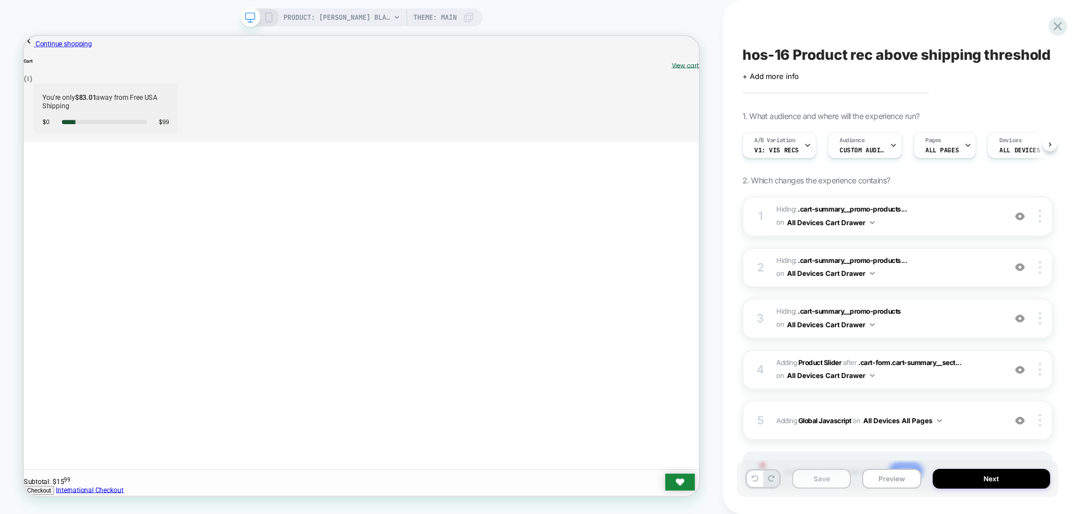
click at [828, 487] on button "Save" at bounding box center [821, 479] width 59 height 20
click at [829, 484] on button "Save" at bounding box center [821, 479] width 59 height 20
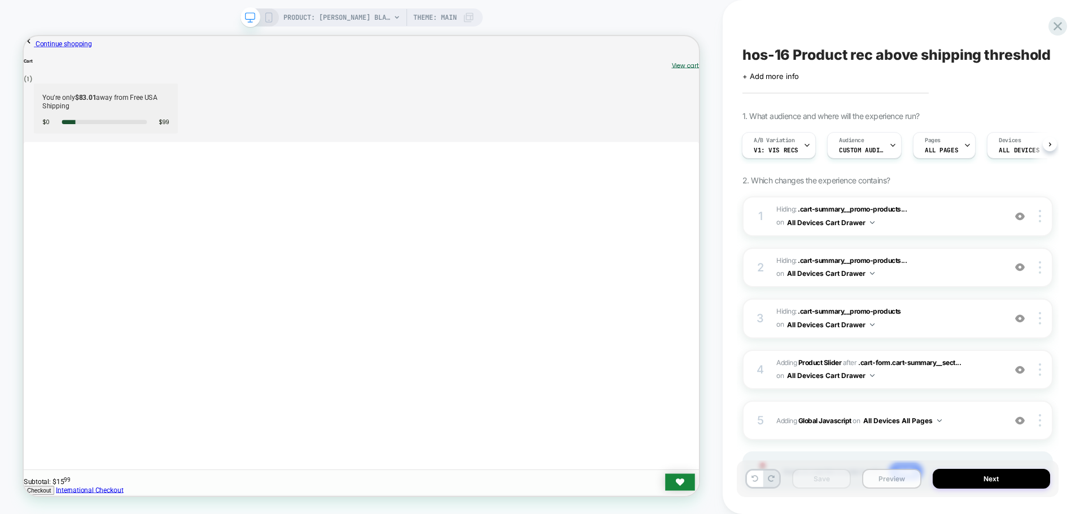
click at [882, 483] on button "Preview" at bounding box center [891, 479] width 59 height 20
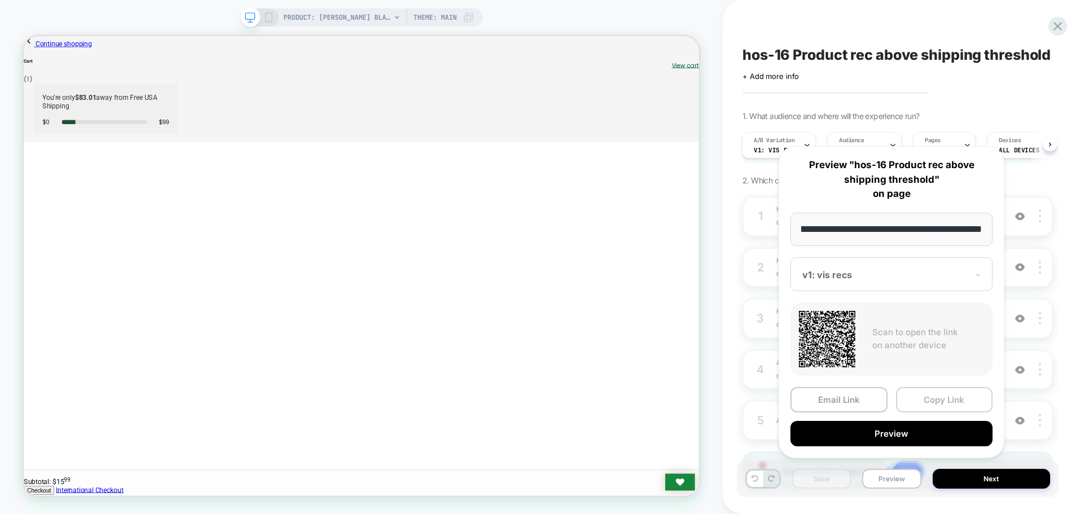
scroll to position [0, 0]
click at [911, 400] on button "Copy Link" at bounding box center [944, 399] width 97 height 25
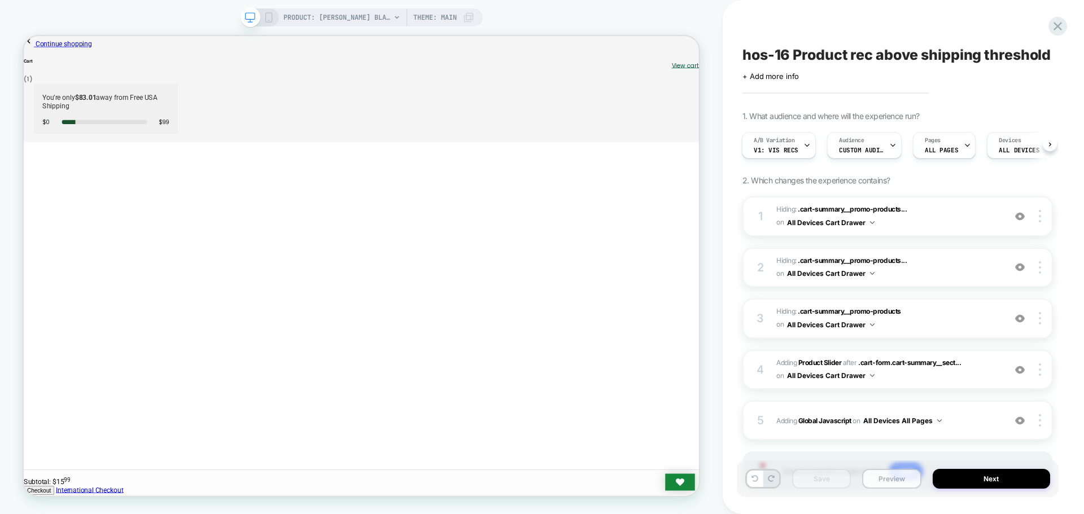
click at [892, 487] on button "Preview" at bounding box center [891, 479] width 59 height 20
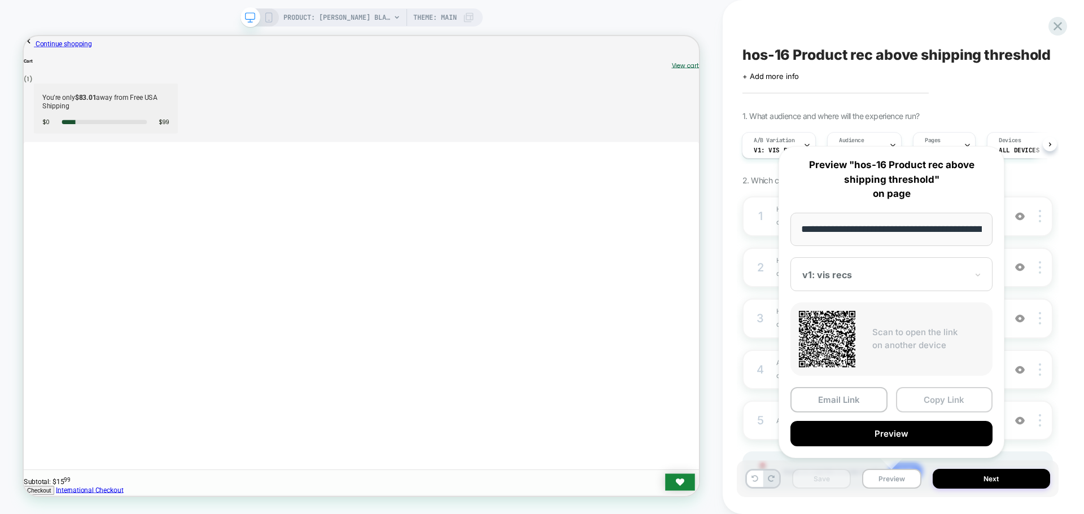
click at [942, 395] on button "Copy Link" at bounding box center [944, 399] width 97 height 25
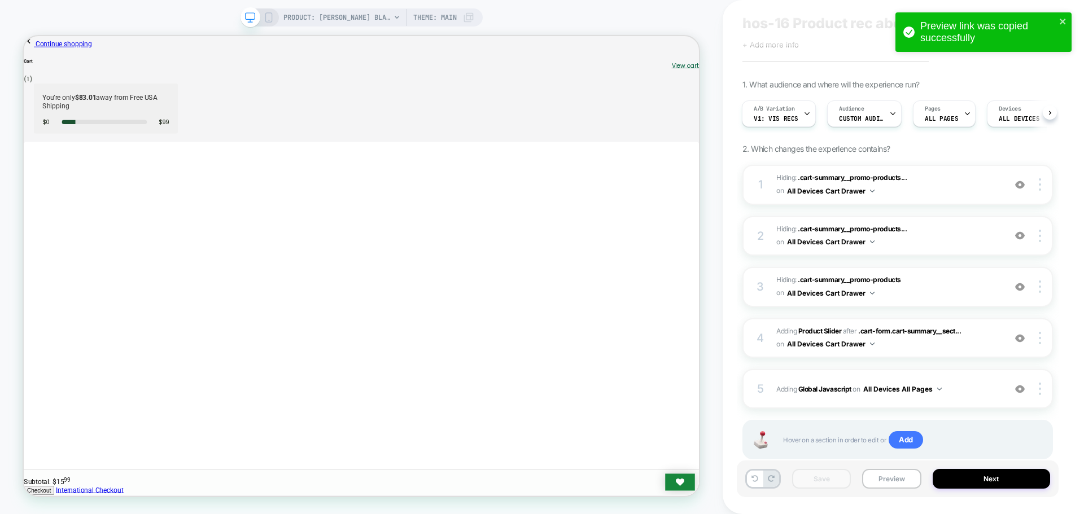
scroll to position [62, 0]
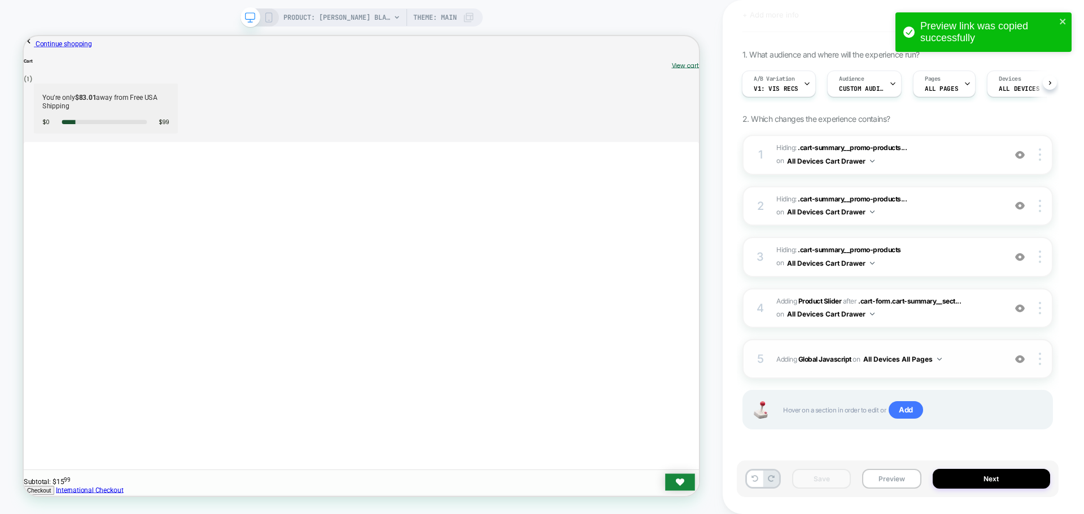
click at [830, 364] on span "Adding Global Javascript on All Devices All Pages" at bounding box center [887, 359] width 223 height 14
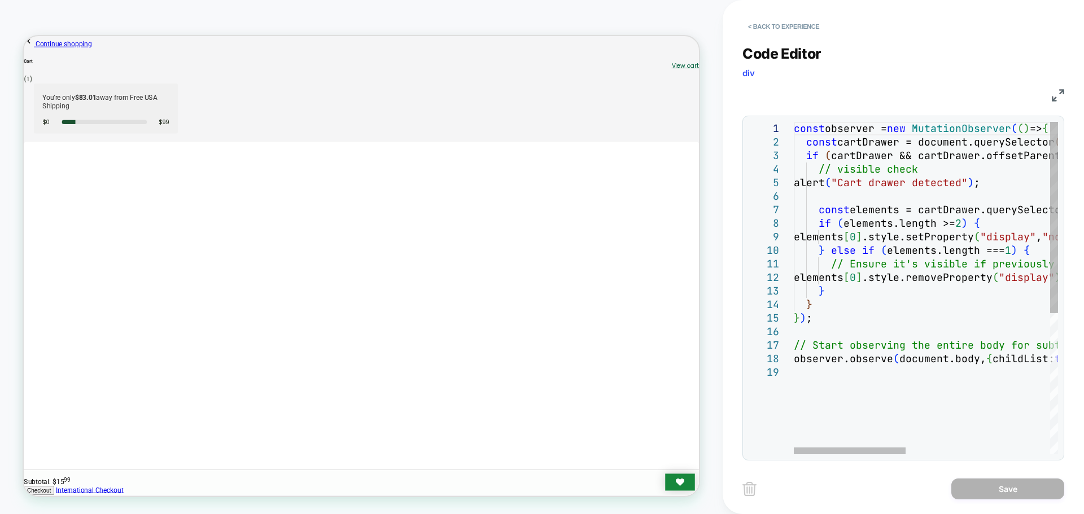
scroll to position [0, 0]
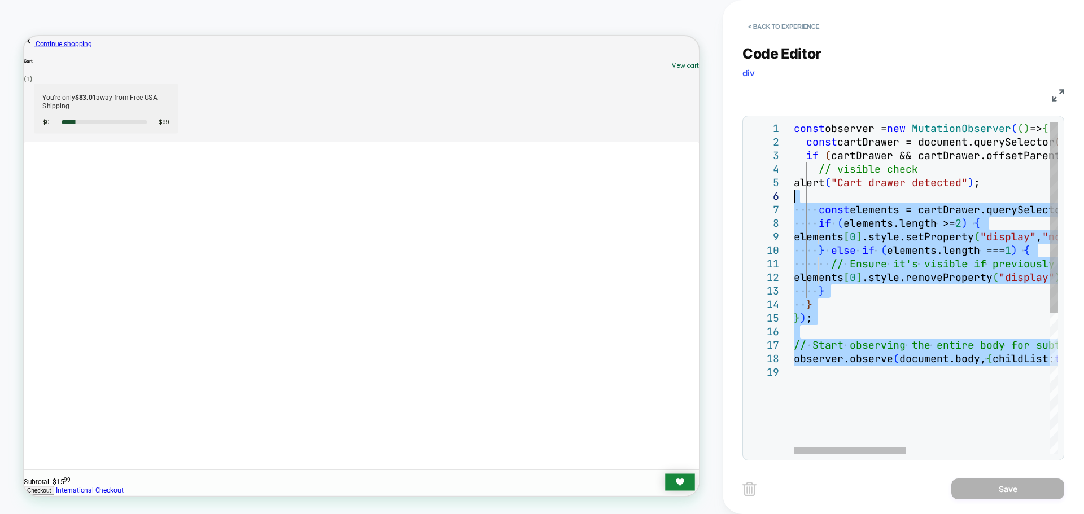
drag, startPoint x: 873, startPoint y: 399, endPoint x: 770, endPoint y: 202, distance: 222.0
click at [794, 202] on div "const observer = new MutationObserver ( ( ) => { const cartDrawer = document.qu…" at bounding box center [1096, 410] width 605 height 576
type textarea "**********"
click at [872, 183] on div "const observer = new MutationObserver ( ( ) => { const cartDrawer = document.qu…" at bounding box center [1096, 410] width 605 height 576
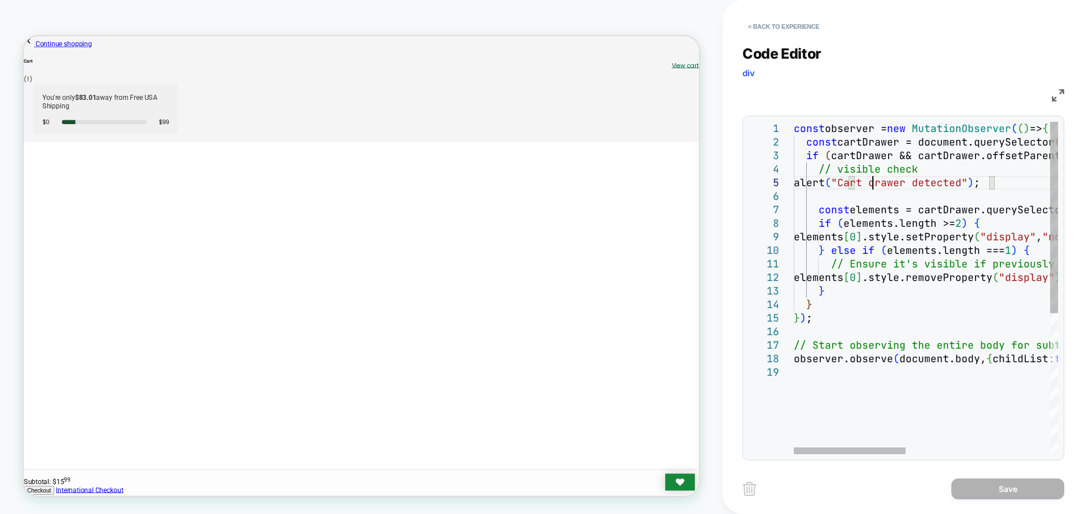
click at [872, 183] on div "const observer = new MutationObserver ( ( ) => { const cartDrawer = document.qu…" at bounding box center [1096, 410] width 605 height 576
click at [778, 22] on button "< Back to experience" at bounding box center [783, 27] width 82 height 18
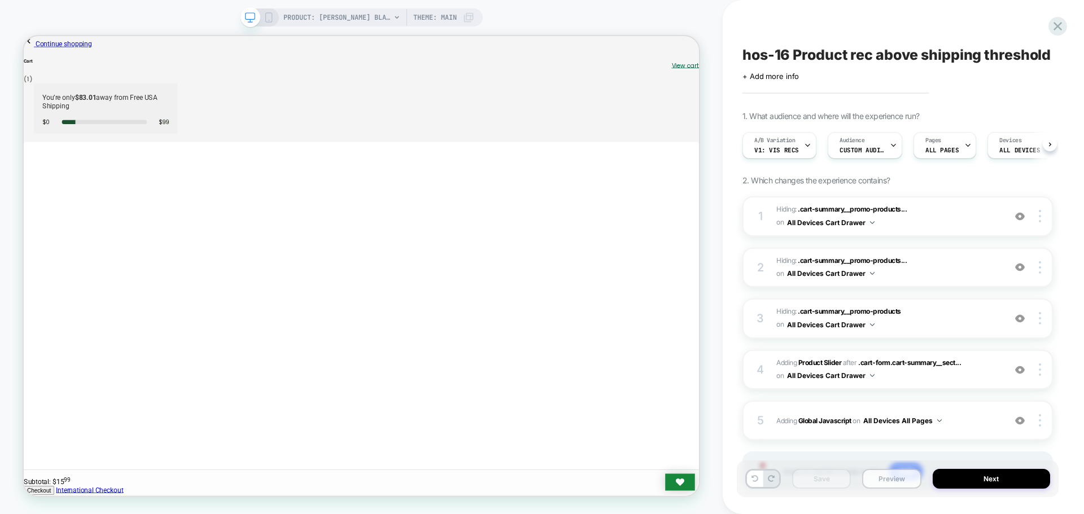
scroll to position [0, 1]
click at [876, 484] on button "Preview" at bounding box center [891, 479] width 59 height 20
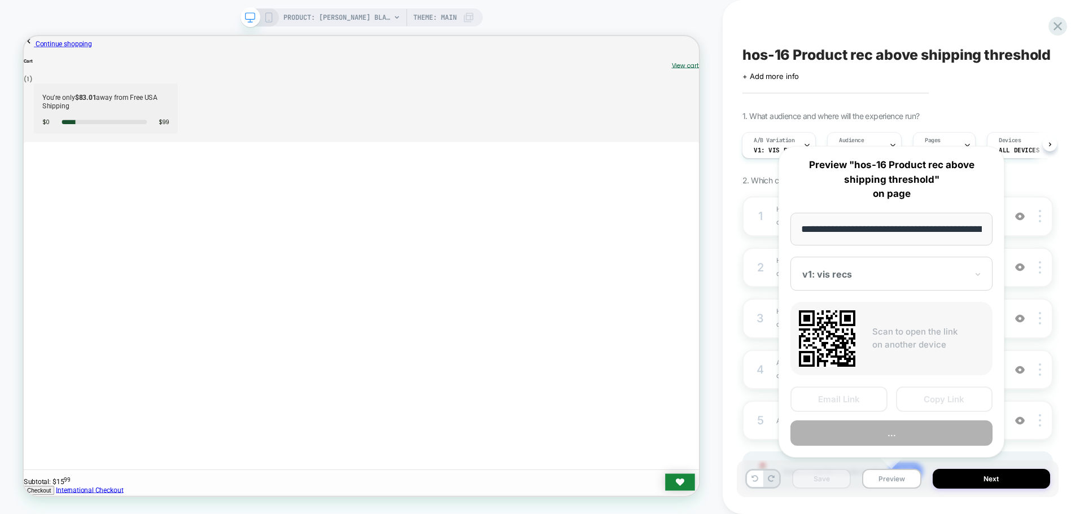
scroll to position [0, 184]
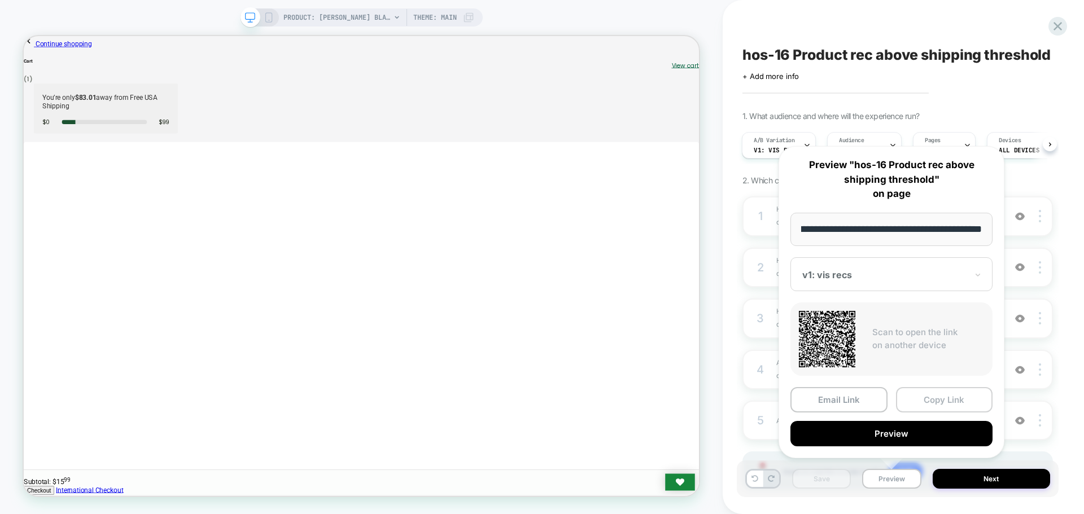
click at [921, 405] on button "Copy Link" at bounding box center [944, 399] width 97 height 25
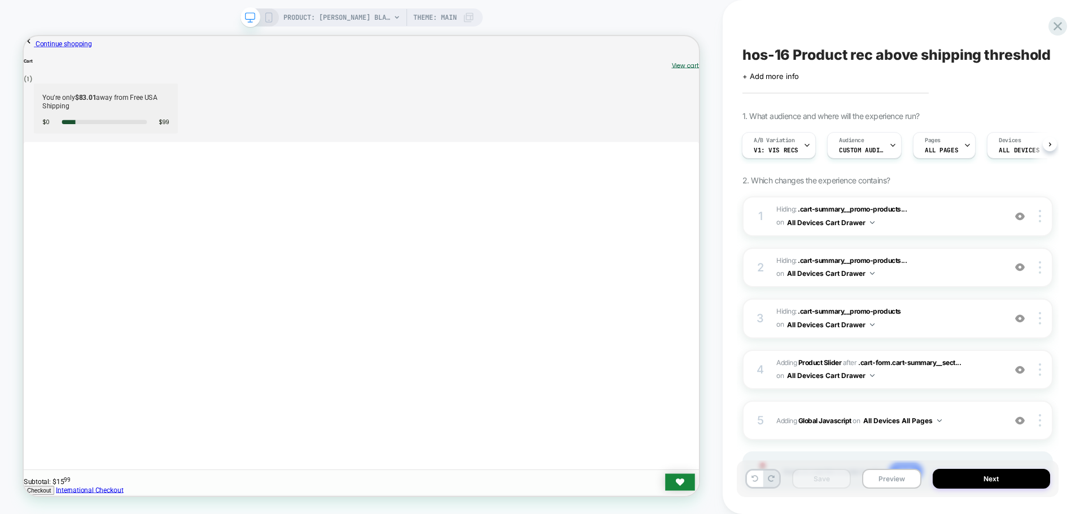
scroll to position [62, 0]
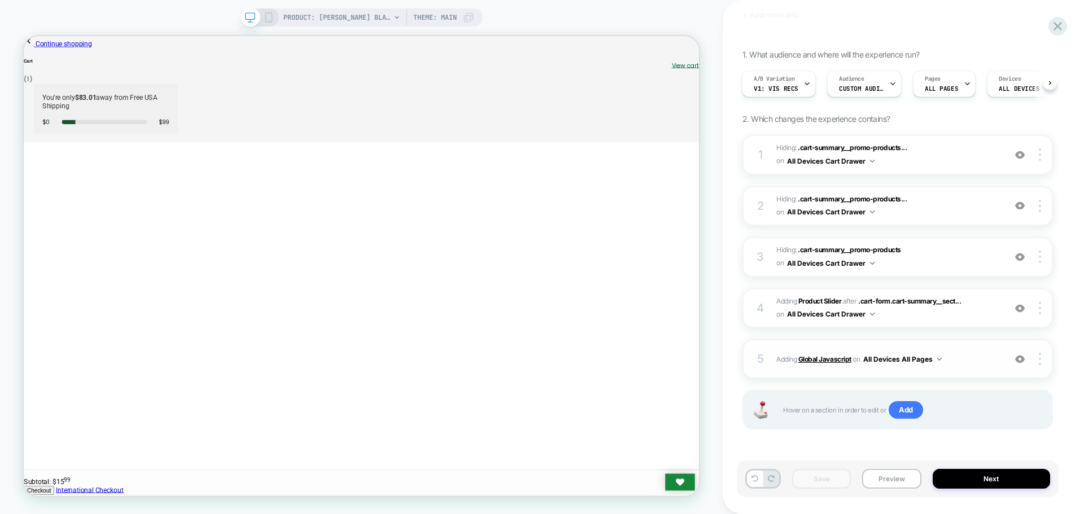
click at [833, 355] on b "Global Javascript" at bounding box center [824, 359] width 53 height 8
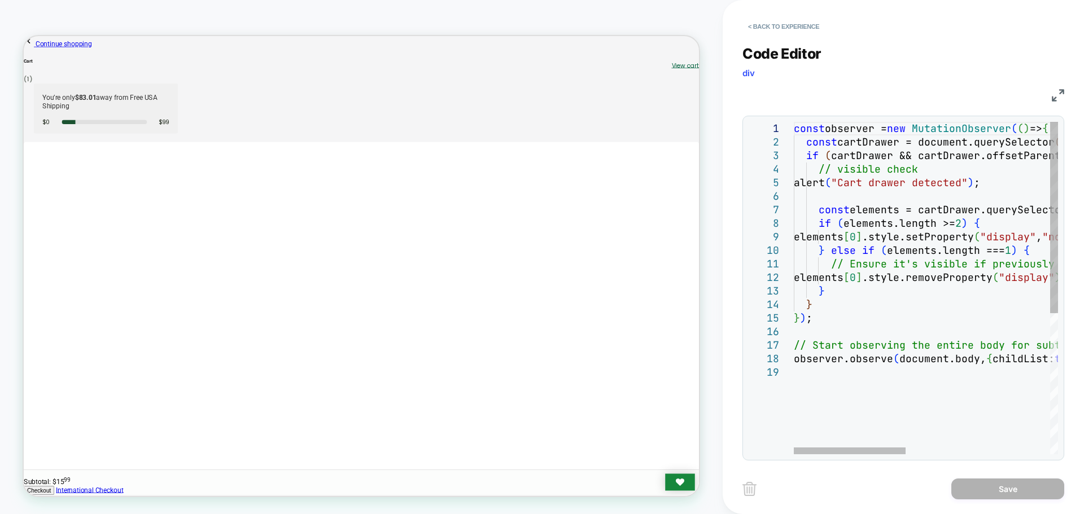
type textarea "**********"
click at [886, 283] on div "const observer = new MutationObserver ( ( ) => { const cartDrawer = document.qu…" at bounding box center [1096, 410] width 605 height 576
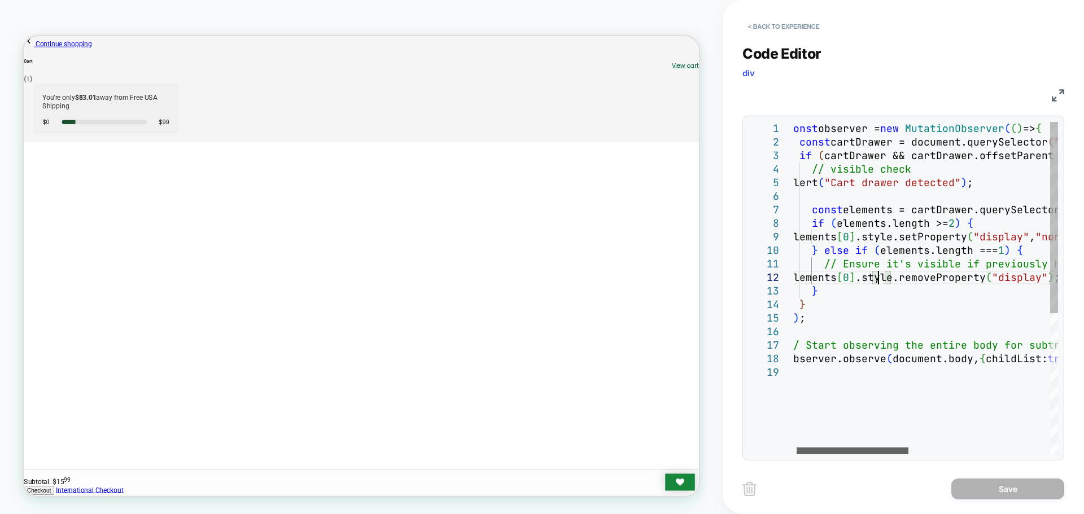
click at [856, 454] on div at bounding box center [853, 451] width 112 height 7
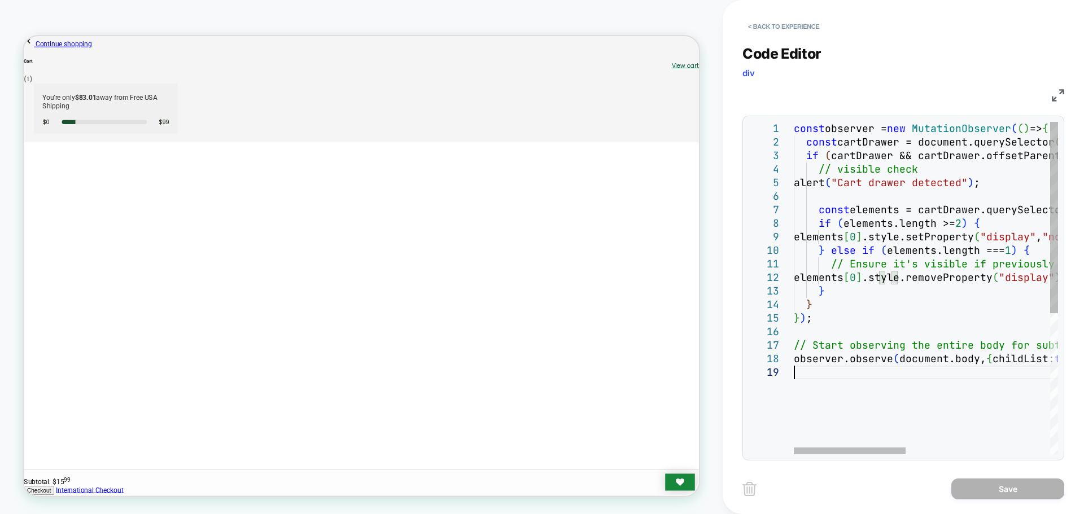
click at [870, 390] on div "const observer = new MutationObserver ( ( ) => { const cartDrawer = document.qu…" at bounding box center [1096, 410] width 605 height 576
type textarea "**********"
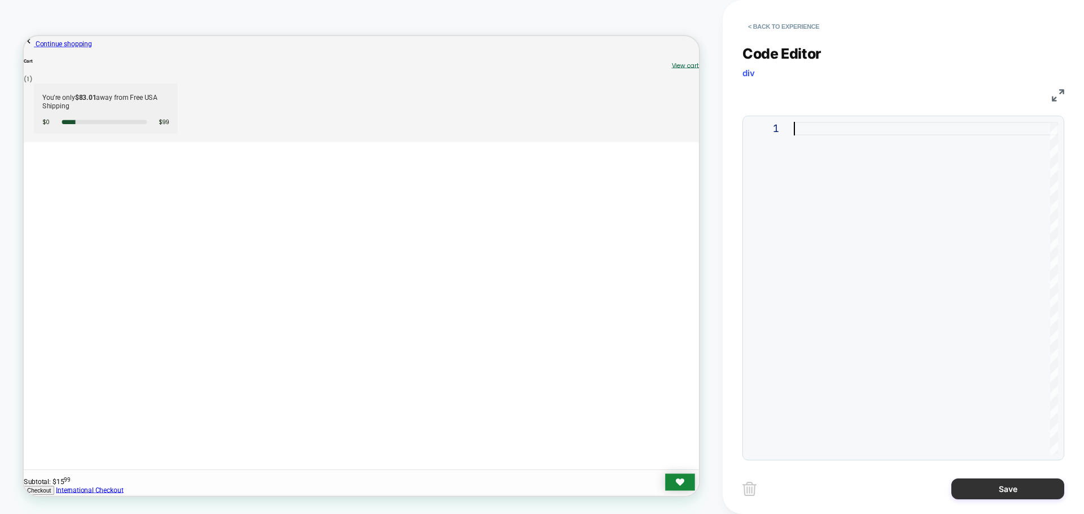
click at [1034, 489] on button "Save" at bounding box center [1007, 489] width 113 height 21
click at [1030, 488] on button "Save" at bounding box center [1007, 489] width 113 height 21
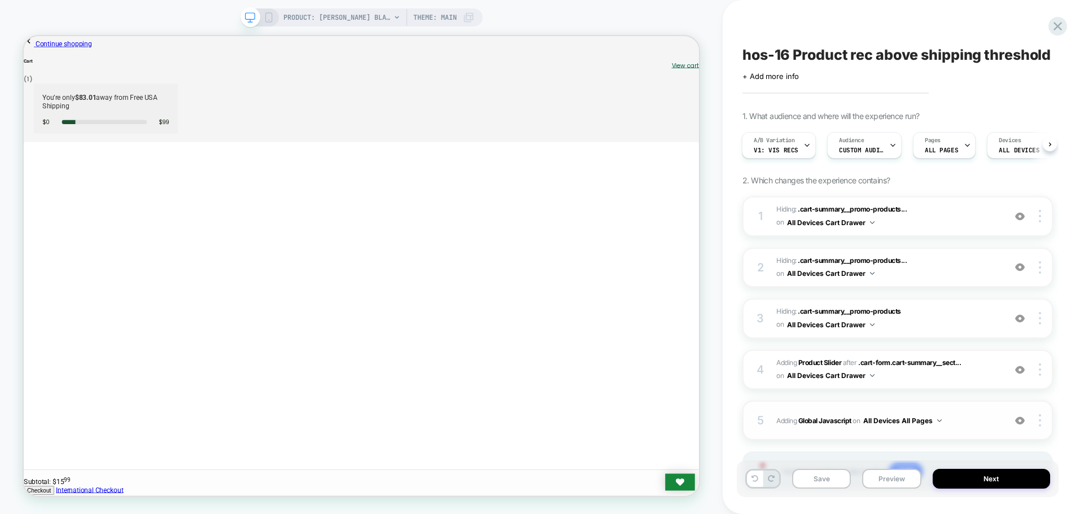
scroll to position [62, 0]
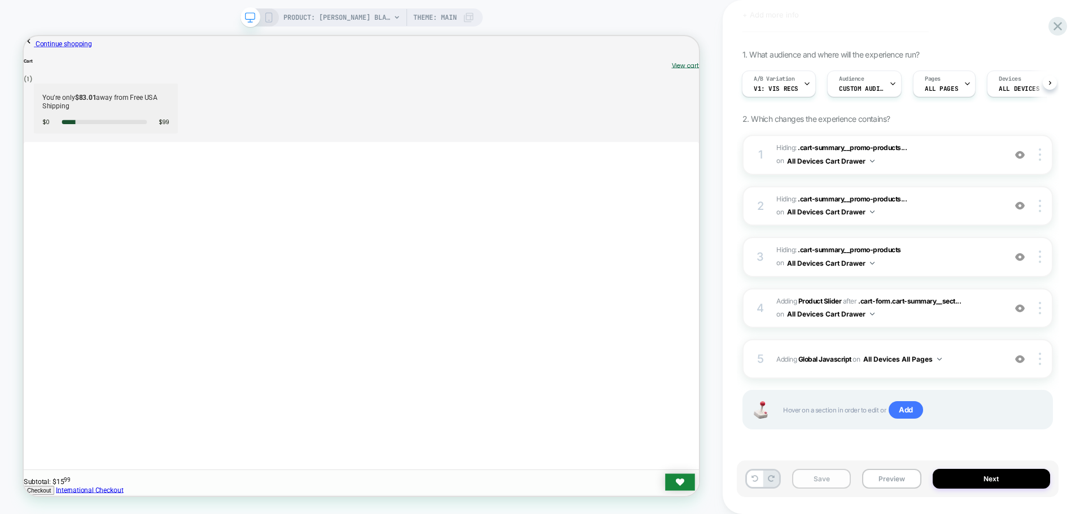
click at [826, 488] on button "Save" at bounding box center [821, 479] width 59 height 20
click at [826, 478] on button "Save" at bounding box center [821, 479] width 59 height 20
click at [907, 478] on button "Preview" at bounding box center [891, 479] width 59 height 20
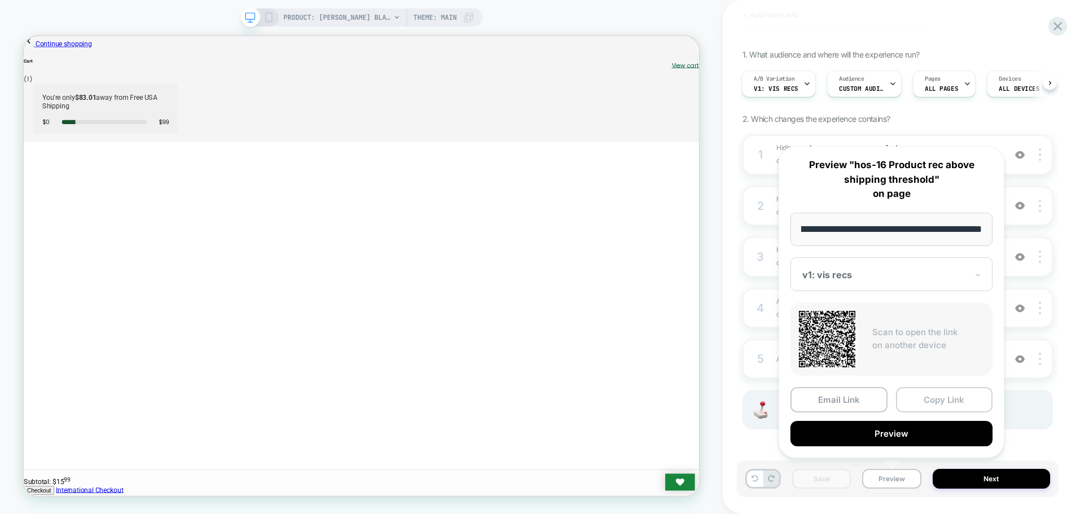
scroll to position [0, 0]
click at [928, 396] on button "Copy Link" at bounding box center [944, 399] width 97 height 25
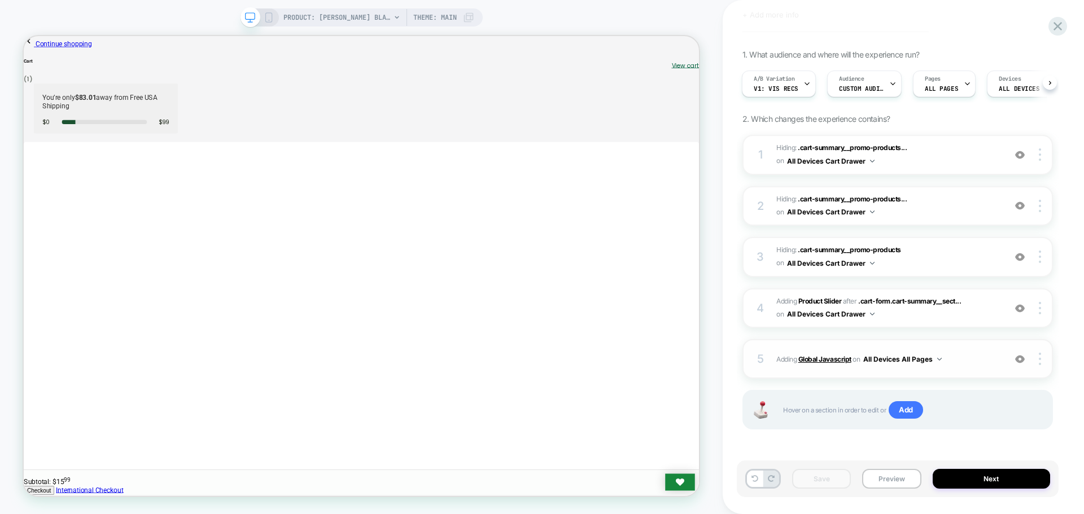
click at [825, 361] on b "Global Javascript" at bounding box center [824, 359] width 53 height 8
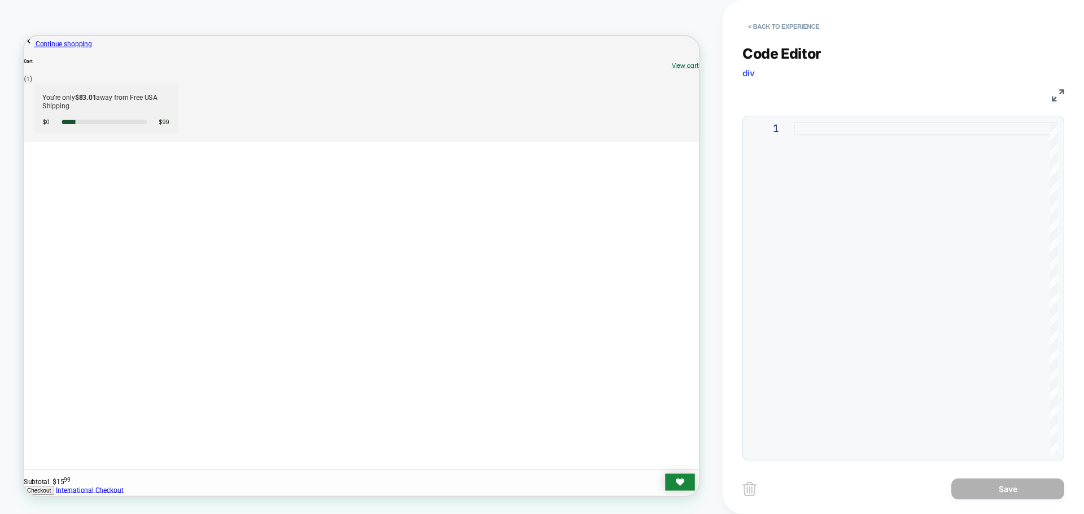
click at [875, 261] on div at bounding box center [926, 288] width 264 height 333
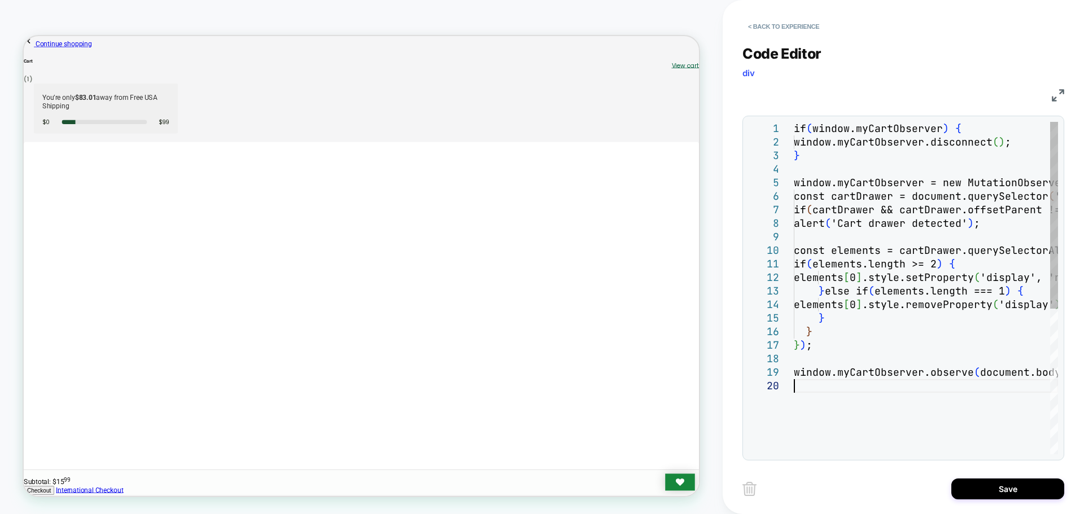
click at [858, 136] on div "if ( window.myCartObserver ) { window.myCartObserver.disconnect ( ) ; } window.…" at bounding box center [926, 417] width 264 height 590
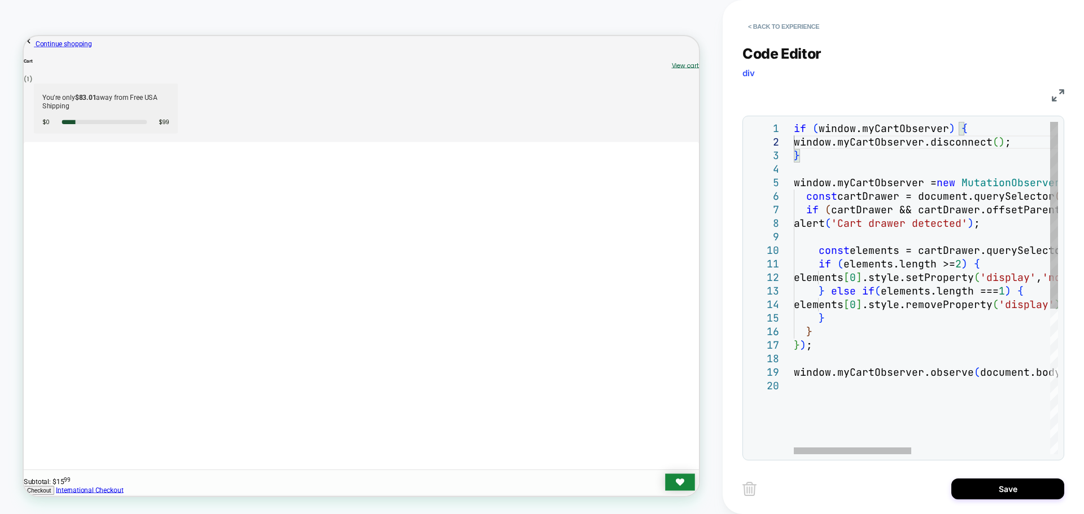
click at [839, 223] on div "if ( window.myCartObserver ) { window.myCartObserver.disconnect ( ) ; } window.…" at bounding box center [1081, 417] width 575 height 590
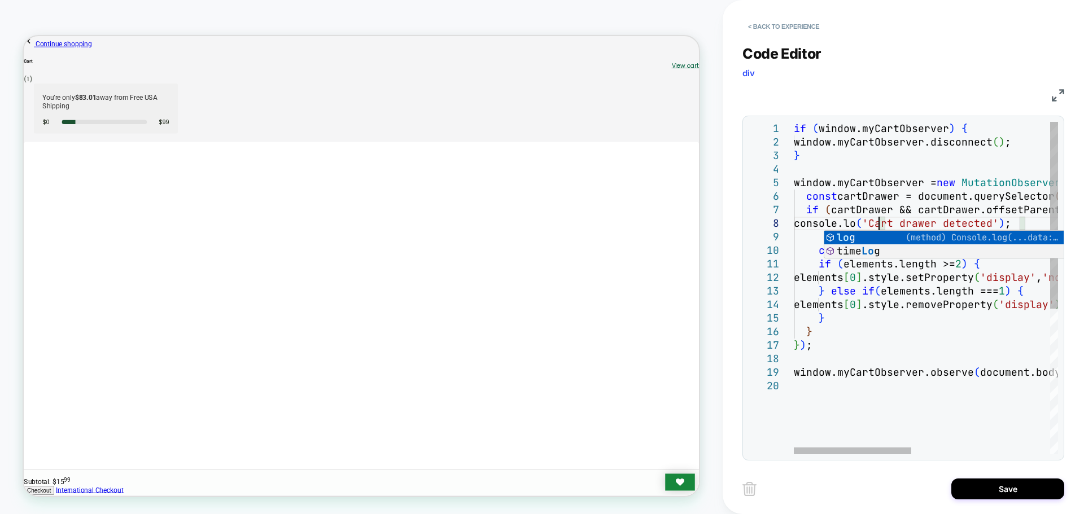
scroll to position [95, 91]
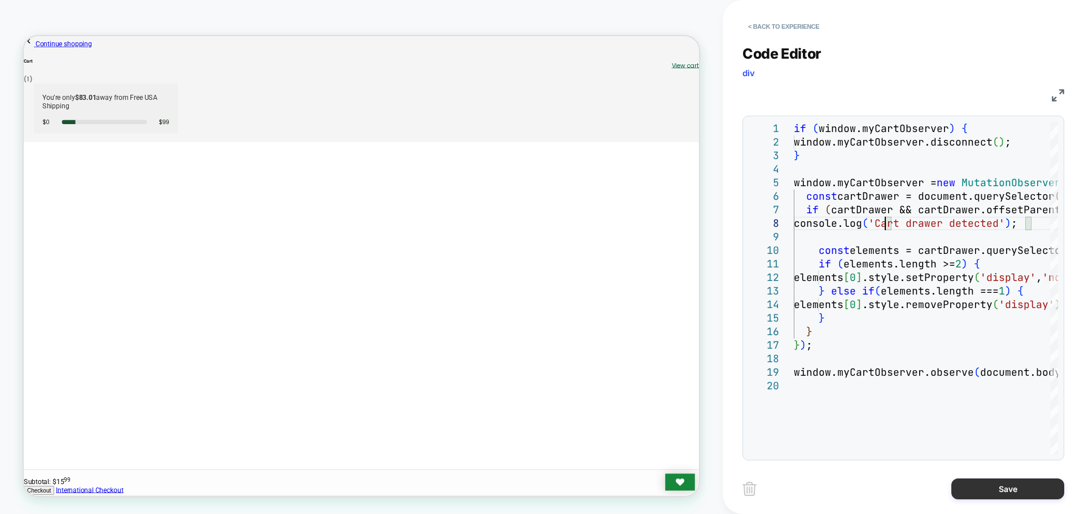
type textarea "**********"
click at [1004, 487] on button "Save" at bounding box center [1007, 489] width 113 height 21
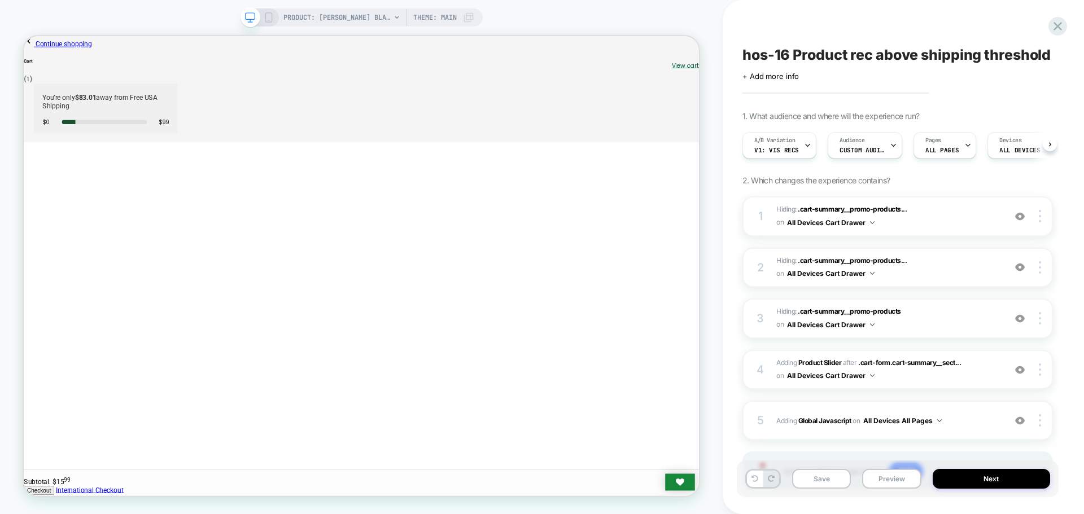
scroll to position [0, 1]
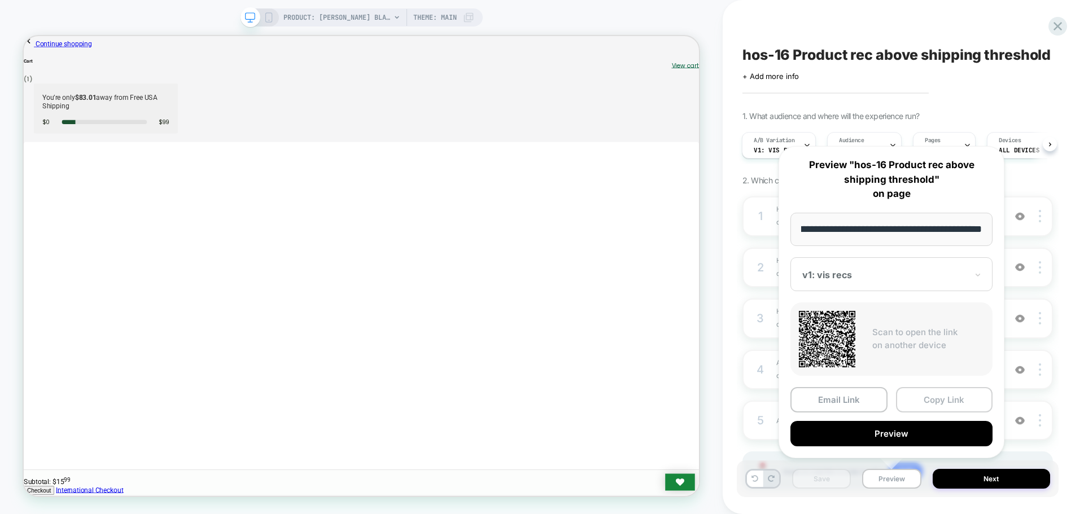
click at [909, 395] on button "Copy Link" at bounding box center [944, 399] width 97 height 25
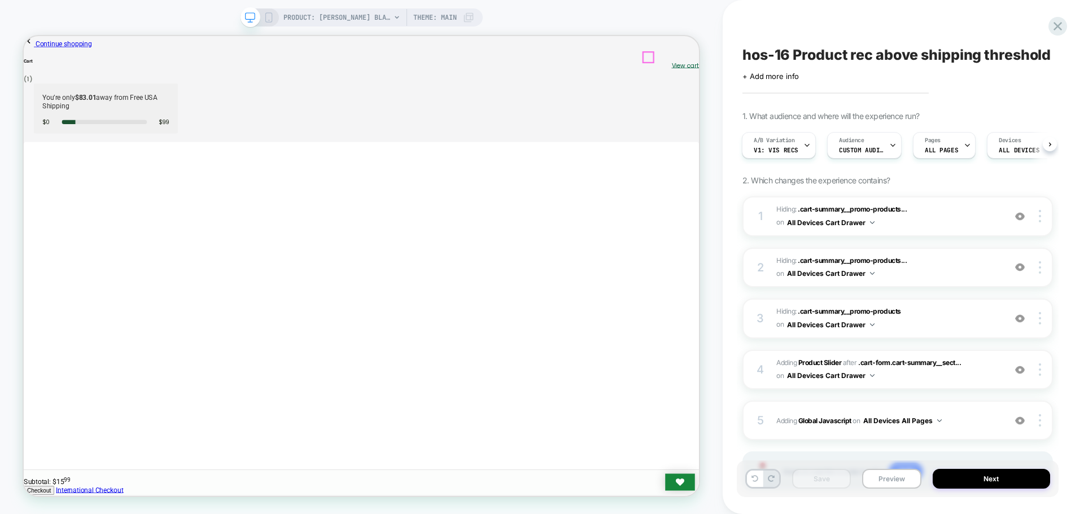
drag, startPoint x: 854, startPoint y: 59, endPoint x: 865, endPoint y: 152, distance: 94.4
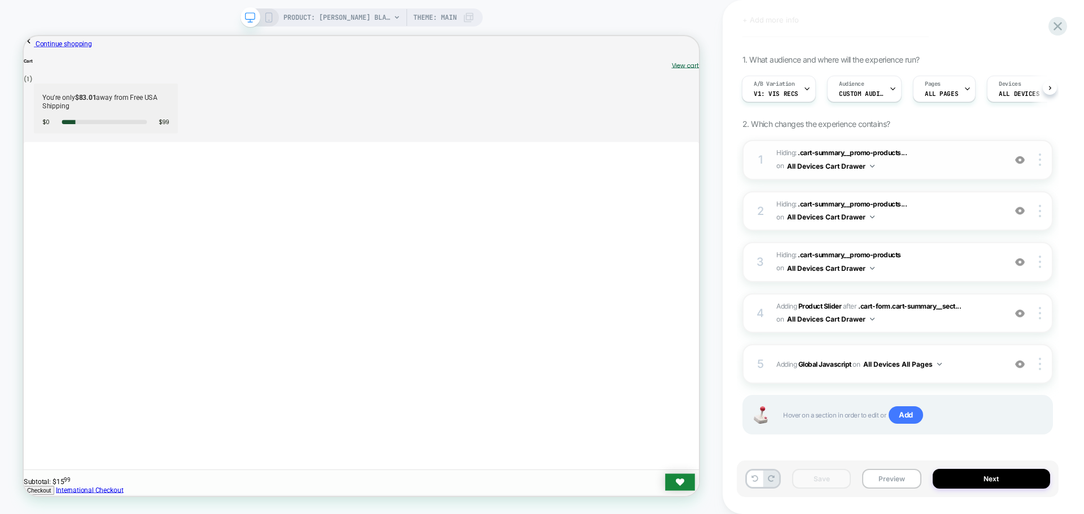
scroll to position [62, 0]
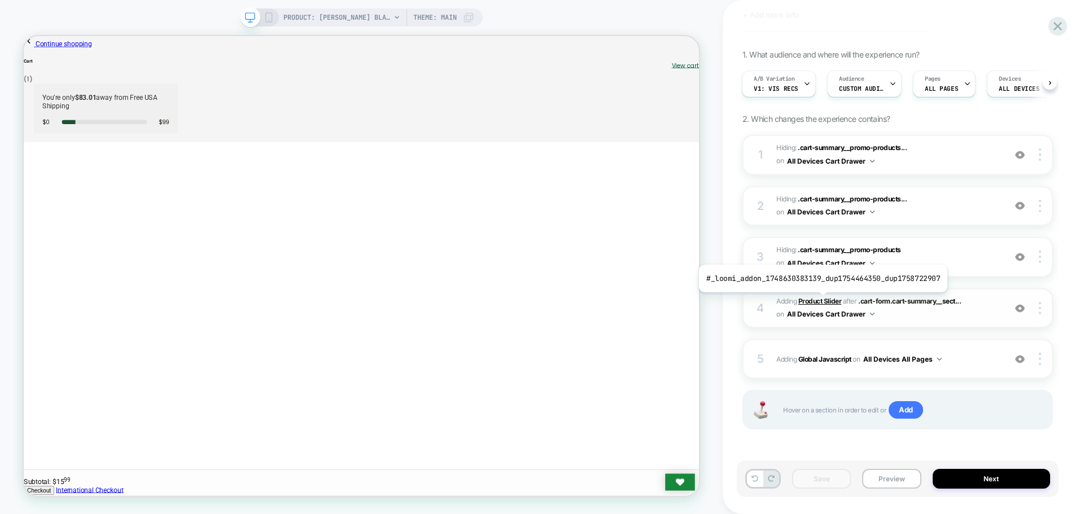
click at [820, 301] on b "Product Slider" at bounding box center [819, 301] width 43 height 8
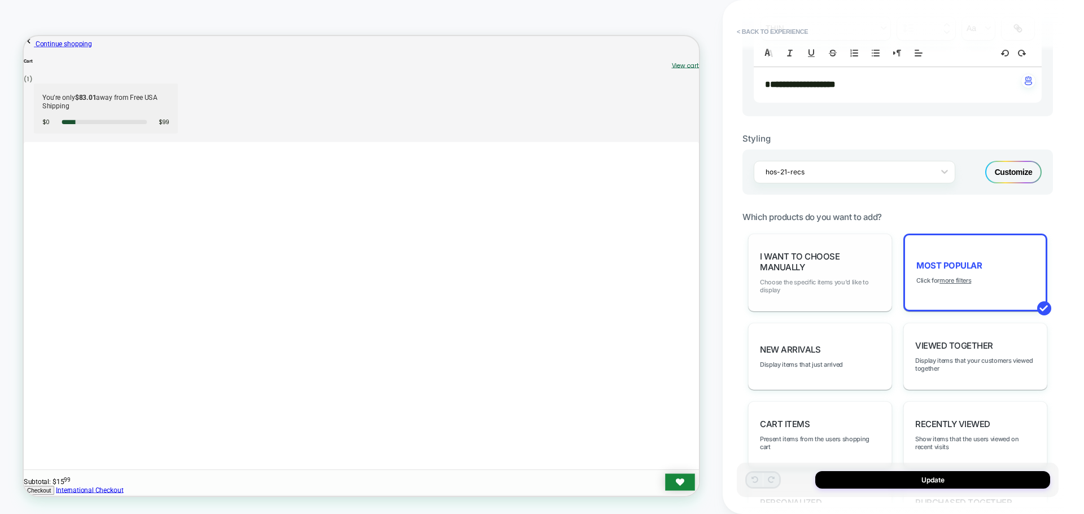
scroll to position [395, 0]
click at [949, 282] on u "more filters" at bounding box center [955, 280] width 32 height 8
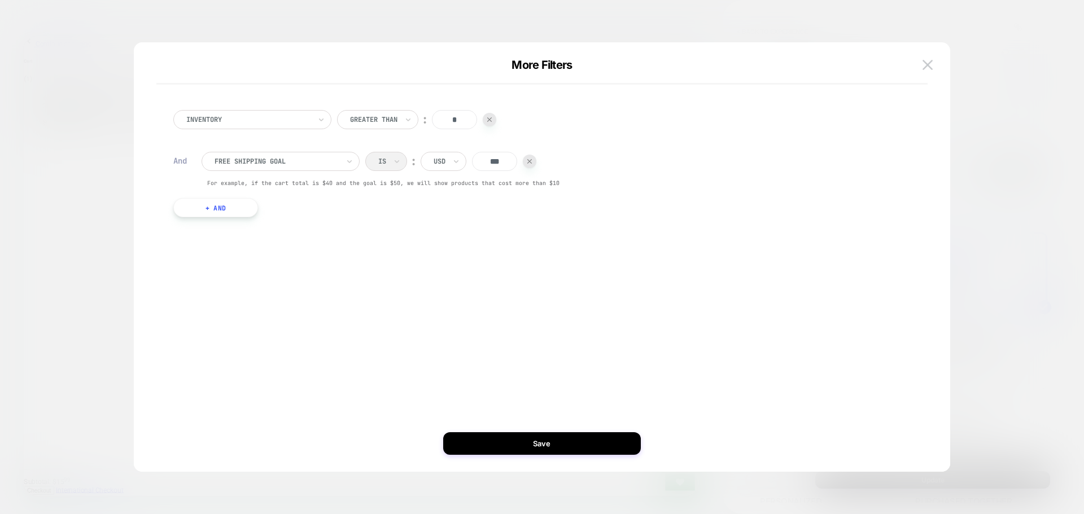
click at [502, 162] on input "***" at bounding box center [494, 161] width 45 height 19
click at [920, 67] on button at bounding box center [927, 64] width 17 height 17
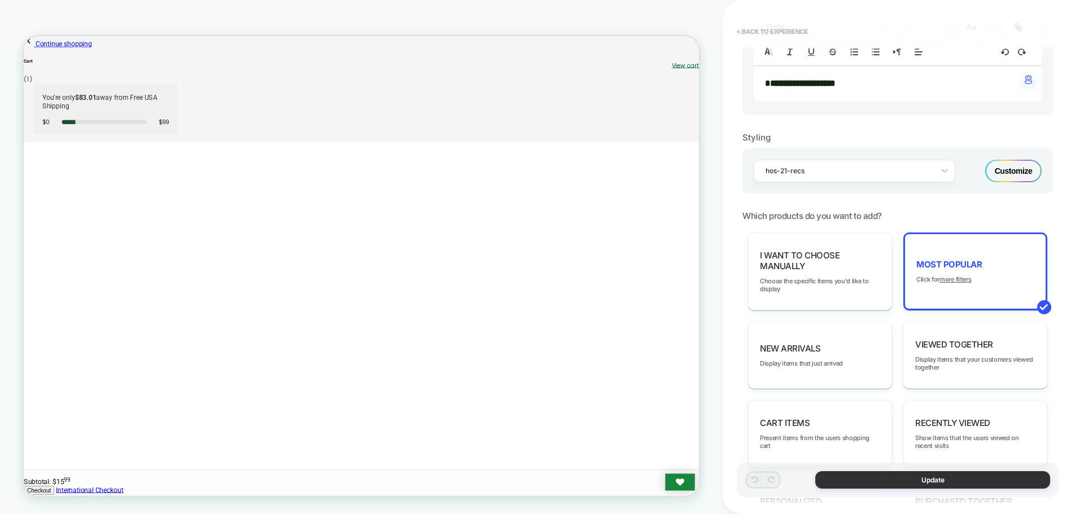
click at [875, 479] on button "Update" at bounding box center [932, 480] width 235 height 18
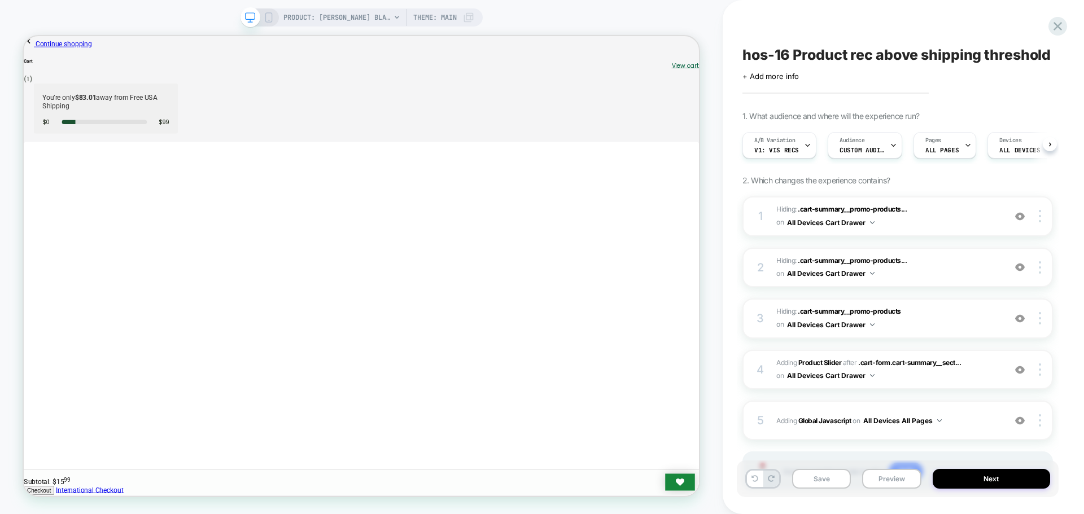
click at [818, 479] on button "Save" at bounding box center [821, 479] width 59 height 20
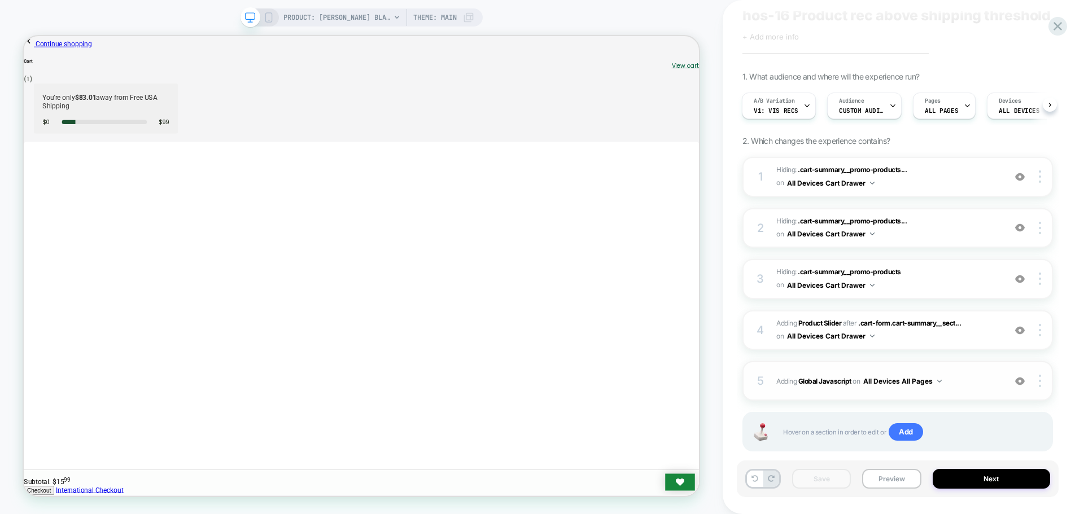
scroll to position [62, 0]
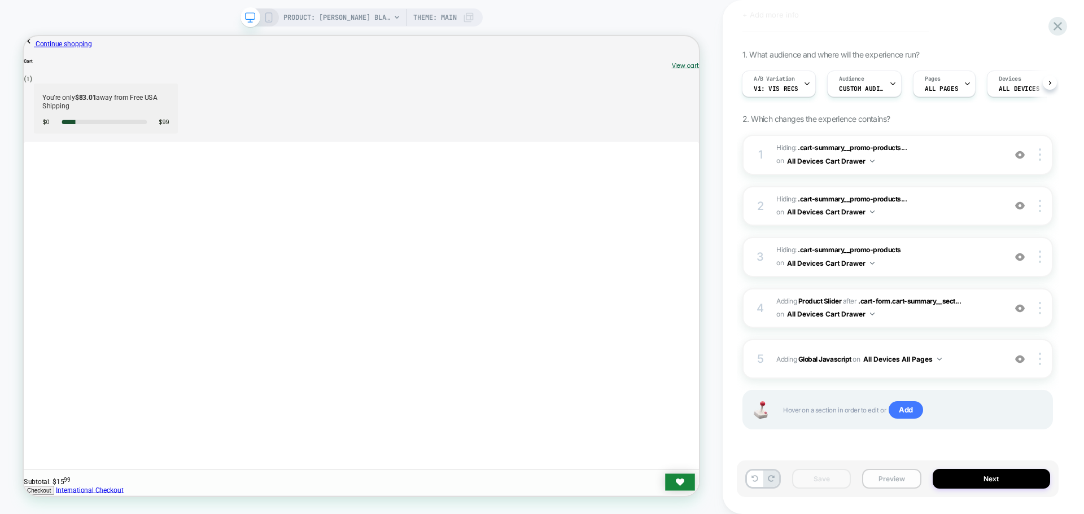
click at [893, 482] on button "Preview" at bounding box center [891, 479] width 59 height 20
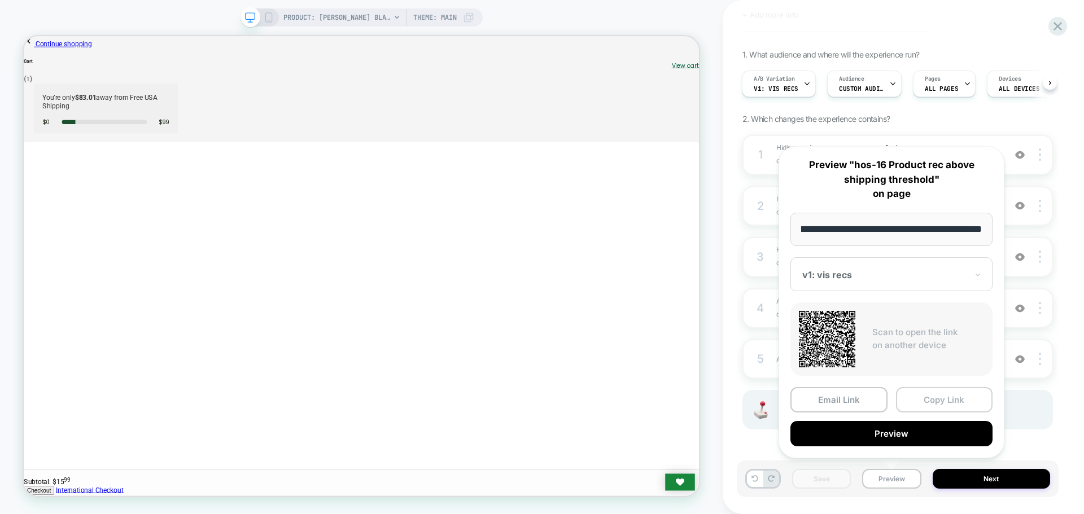
scroll to position [0, 0]
click at [931, 405] on button "Copy Link" at bounding box center [944, 399] width 97 height 25
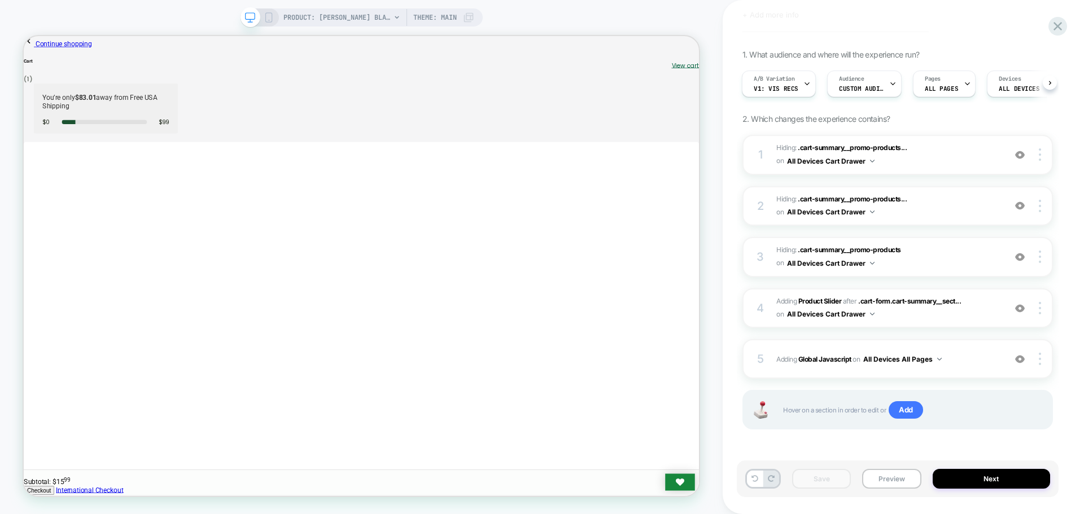
click at [860, 449] on div "1 Hiding : .cart-summary__promo-products... .cart-summary__promo-products-title…" at bounding box center [897, 296] width 311 height 323
click at [822, 298] on b "Product Slider" at bounding box center [819, 301] width 43 height 8
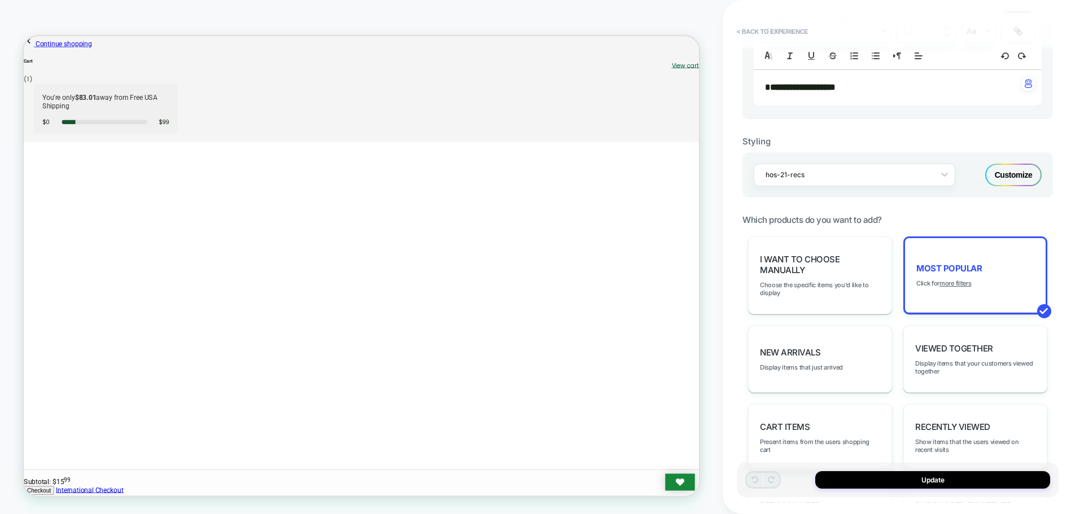
scroll to position [395, 0]
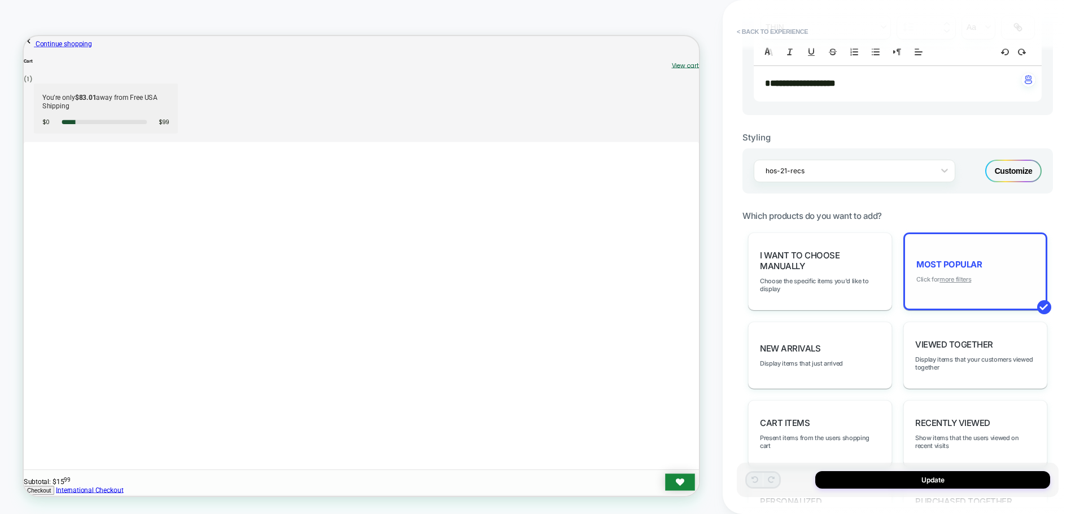
click at [939, 278] on span "Click for more filters" at bounding box center [943, 280] width 55 height 8
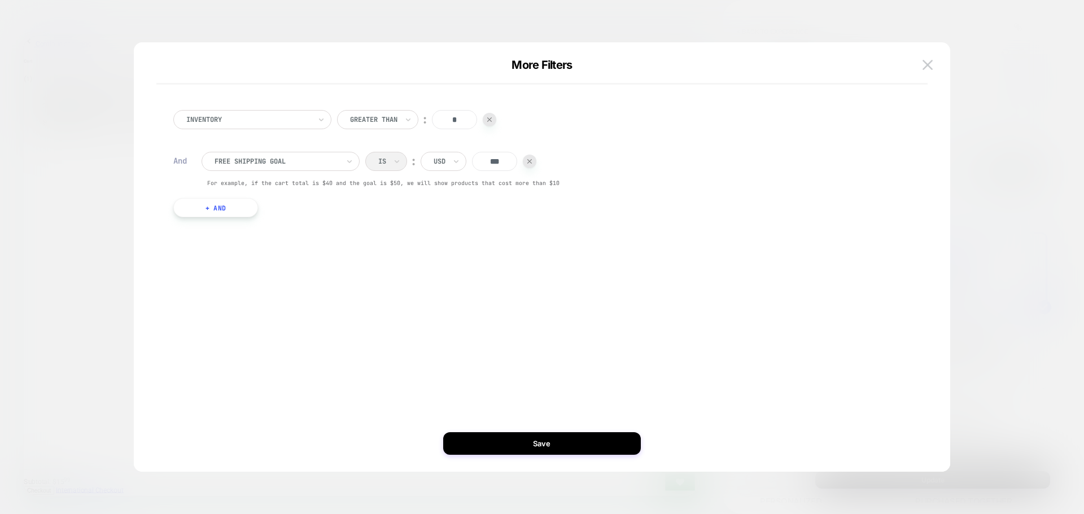
click at [501, 160] on input "***" at bounding box center [494, 161] width 45 height 19
click at [929, 66] on img at bounding box center [928, 65] width 10 height 10
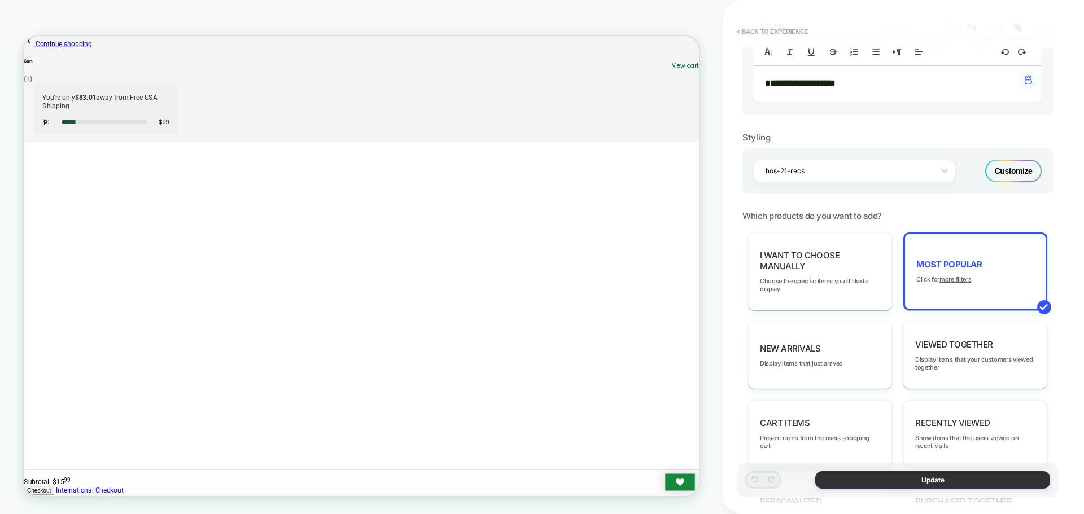
click at [864, 483] on button "Update" at bounding box center [932, 480] width 235 height 18
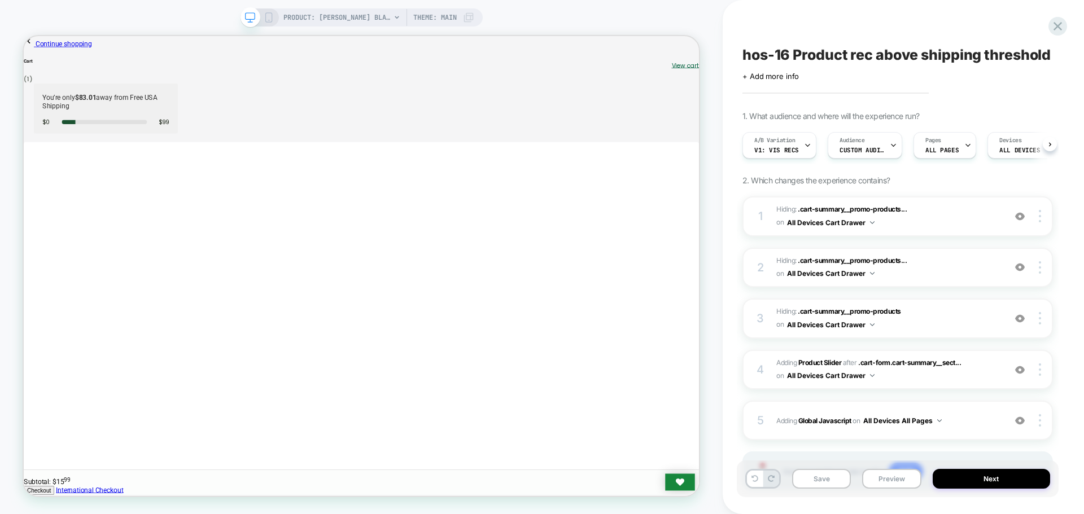
scroll to position [0, 1]
click at [894, 480] on button "Preview" at bounding box center [891, 479] width 59 height 20
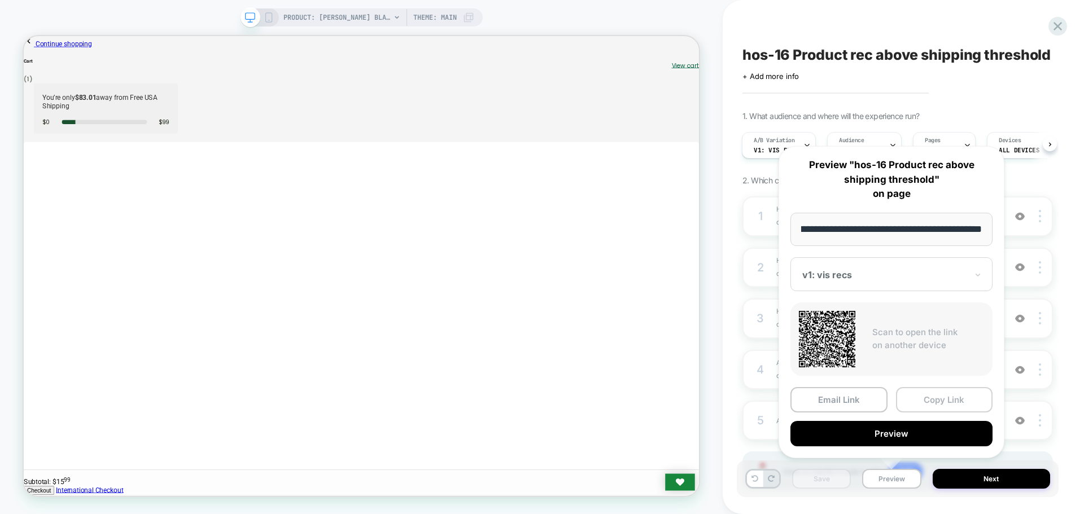
scroll to position [0, 0]
click at [918, 399] on button "Copy Link" at bounding box center [944, 399] width 97 height 25
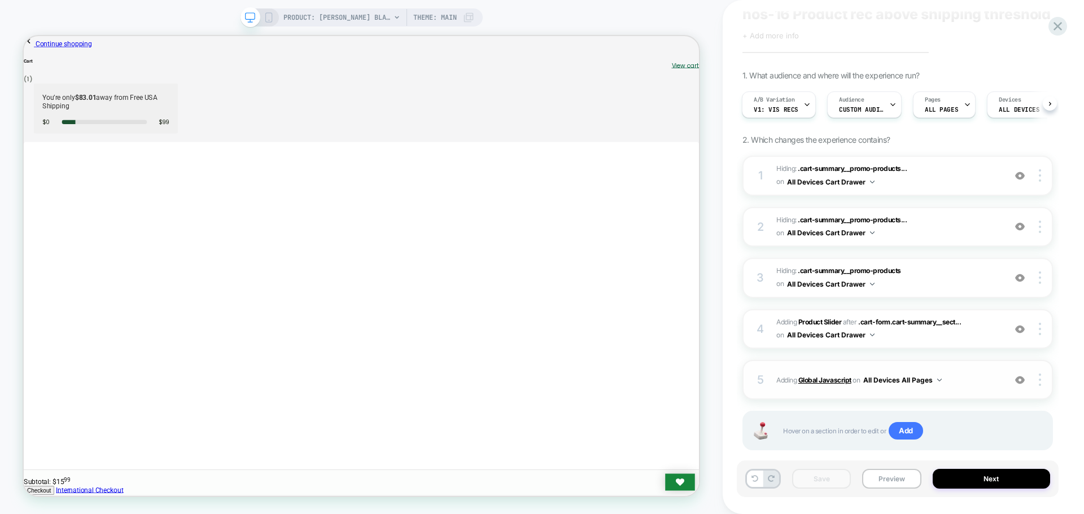
scroll to position [56, 0]
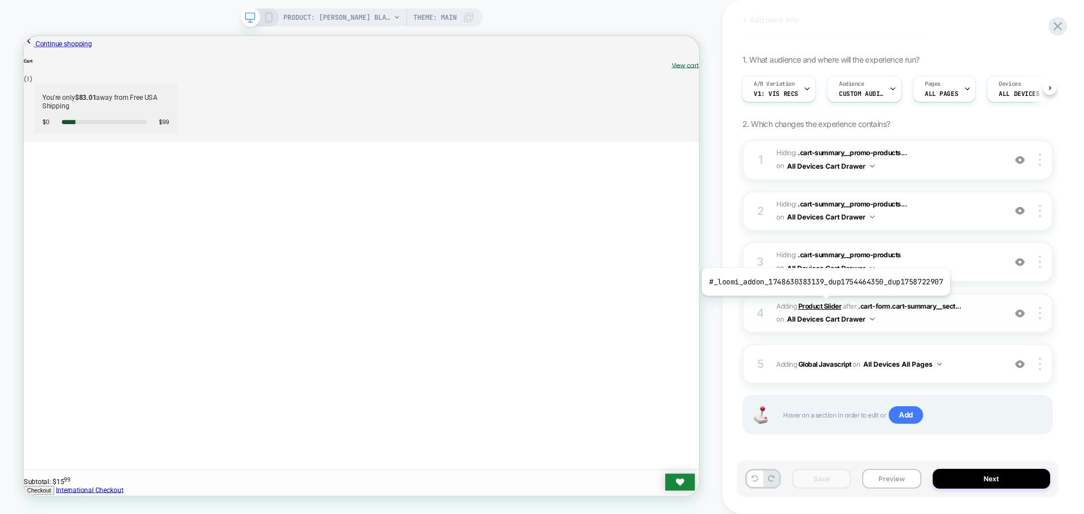
click at [823, 304] on b "Product Slider" at bounding box center [819, 306] width 43 height 8
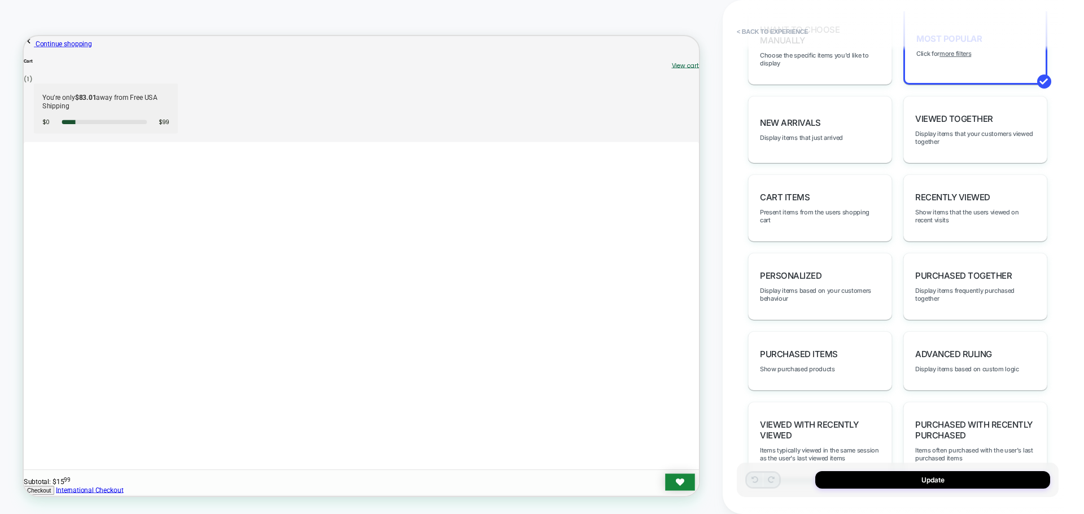
scroll to position [660, 0]
